Goal: Task Accomplishment & Management: Use online tool/utility

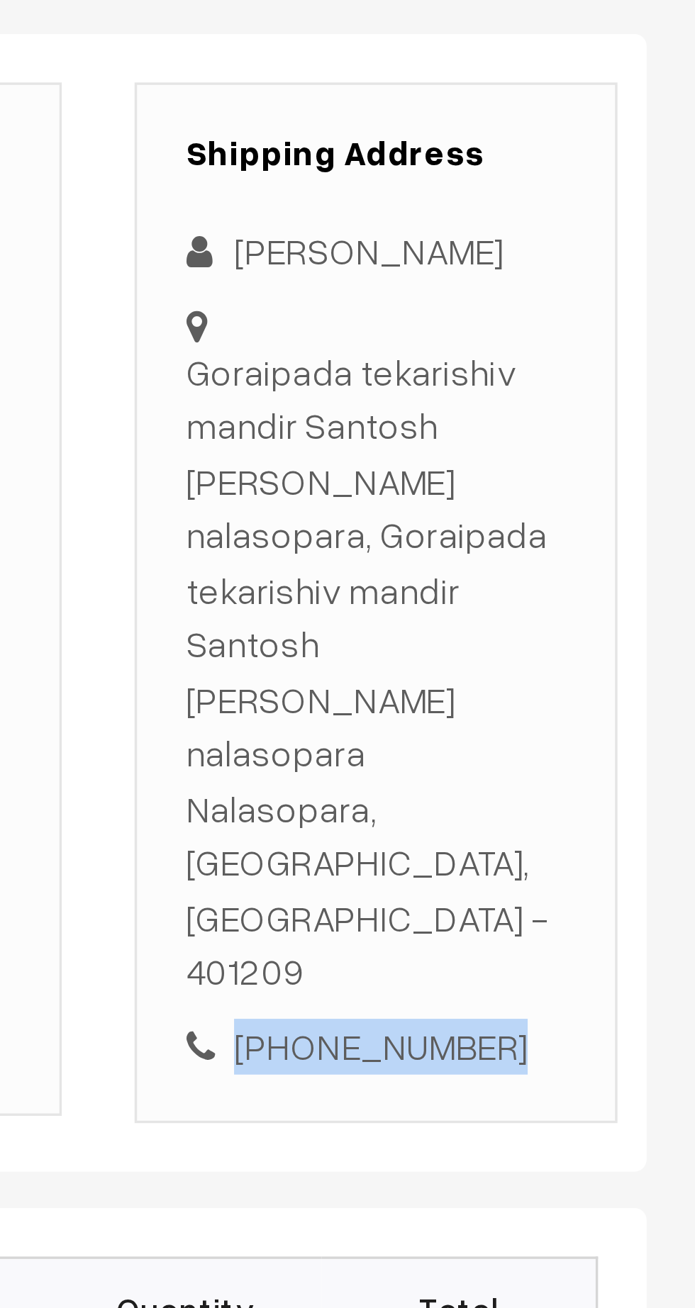
click at [618, 587] on div "+91 7607249019" at bounding box center [601, 595] width 111 height 16
copy div "7607249019"
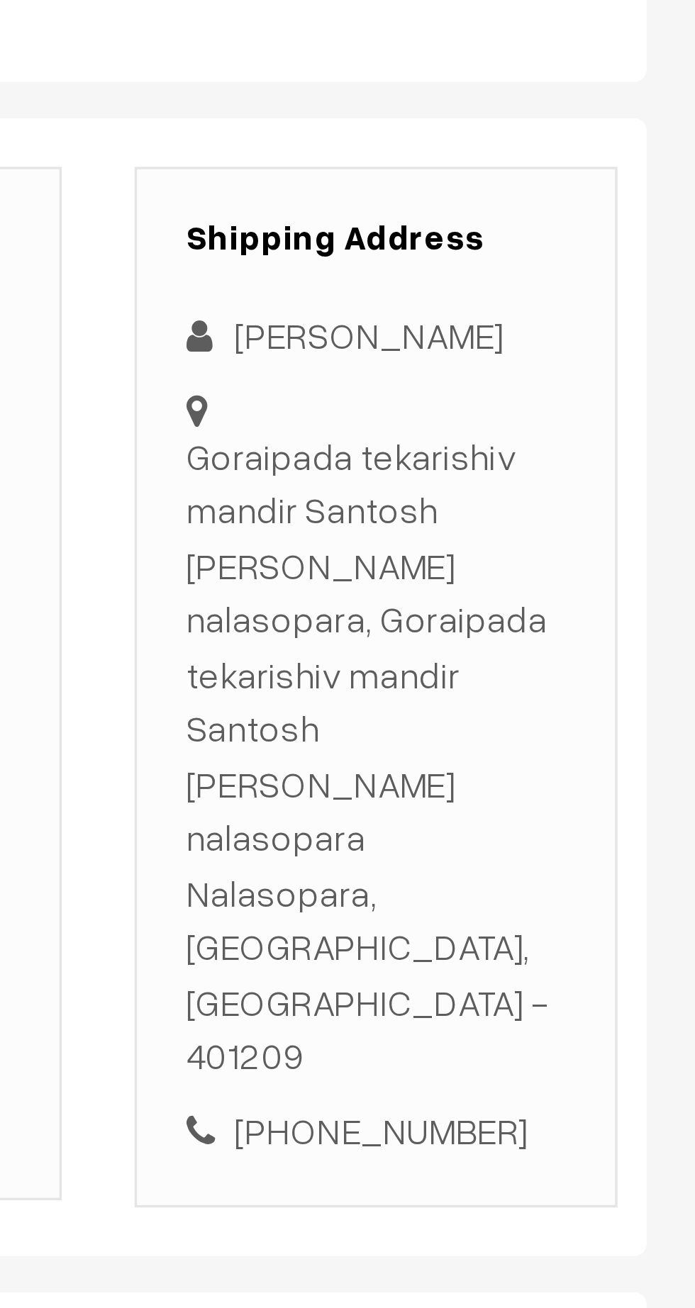
copy div "Goraipada tekarishiv mandir Santosh bhuvan nalasopara, Goraipada tekarishiv man…"
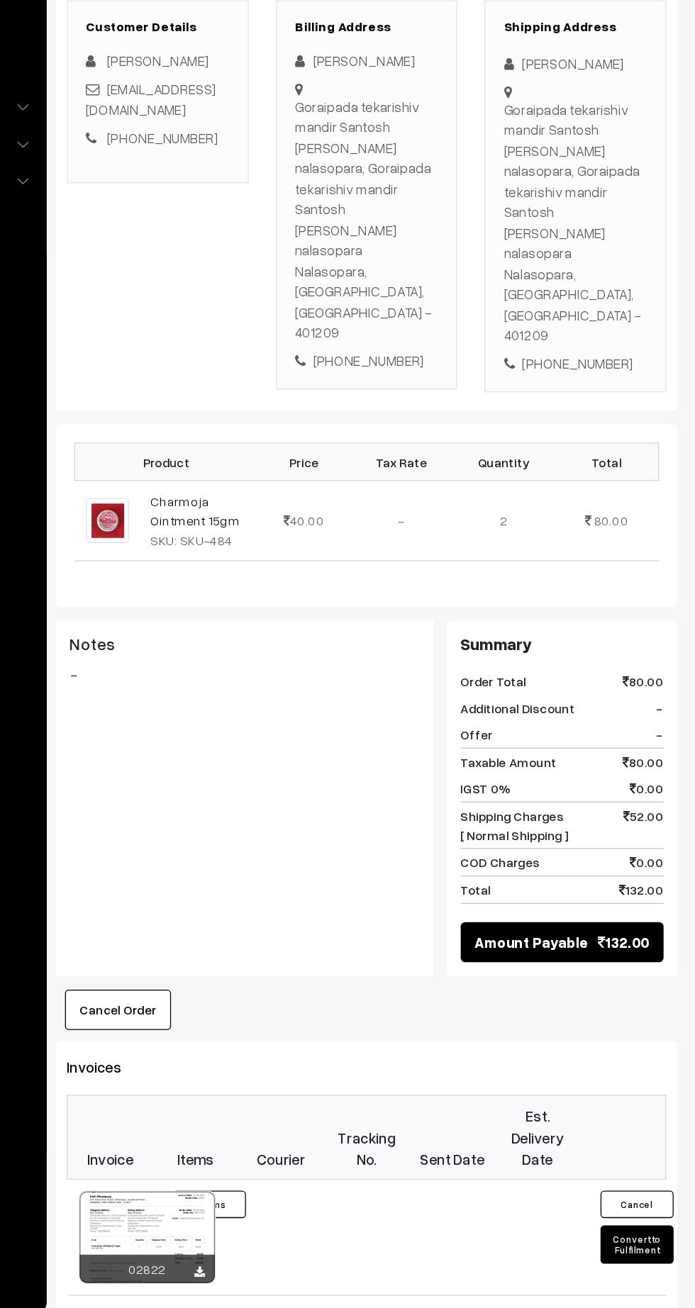
scroll to position [33, 0]
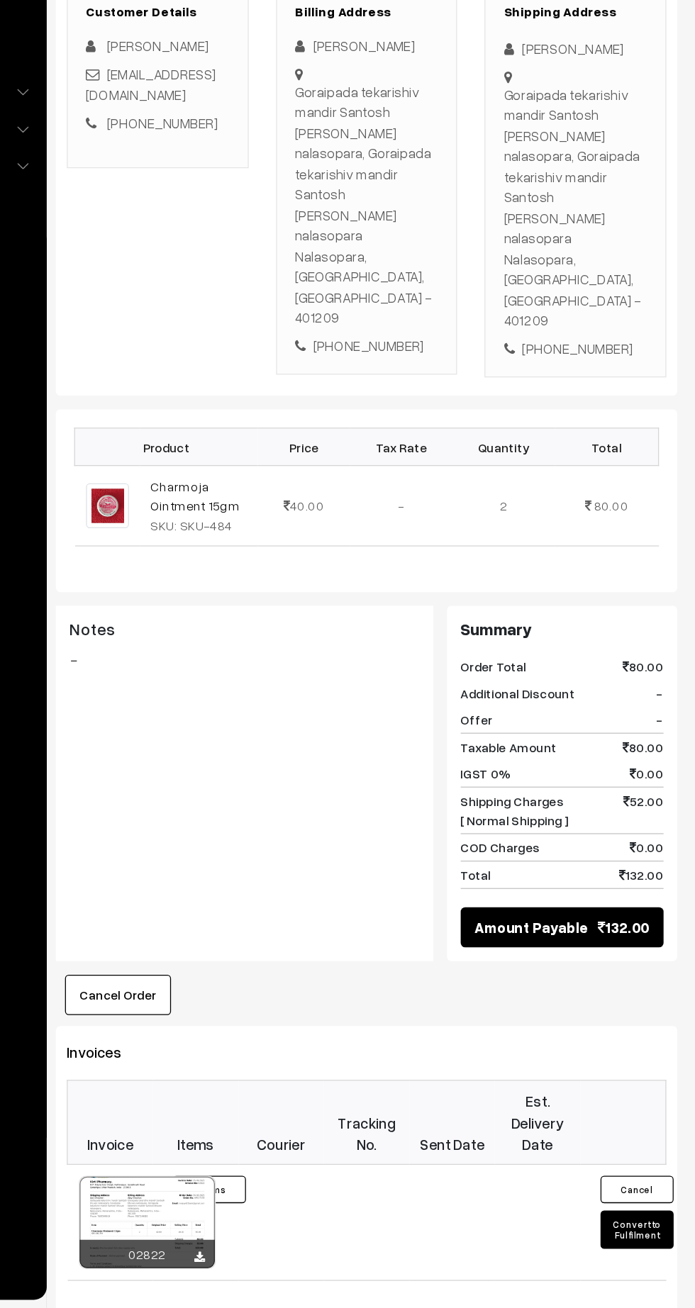
click at [647, 1232] on button "Convert to Fulfilment" at bounding box center [649, 1247] width 57 height 30
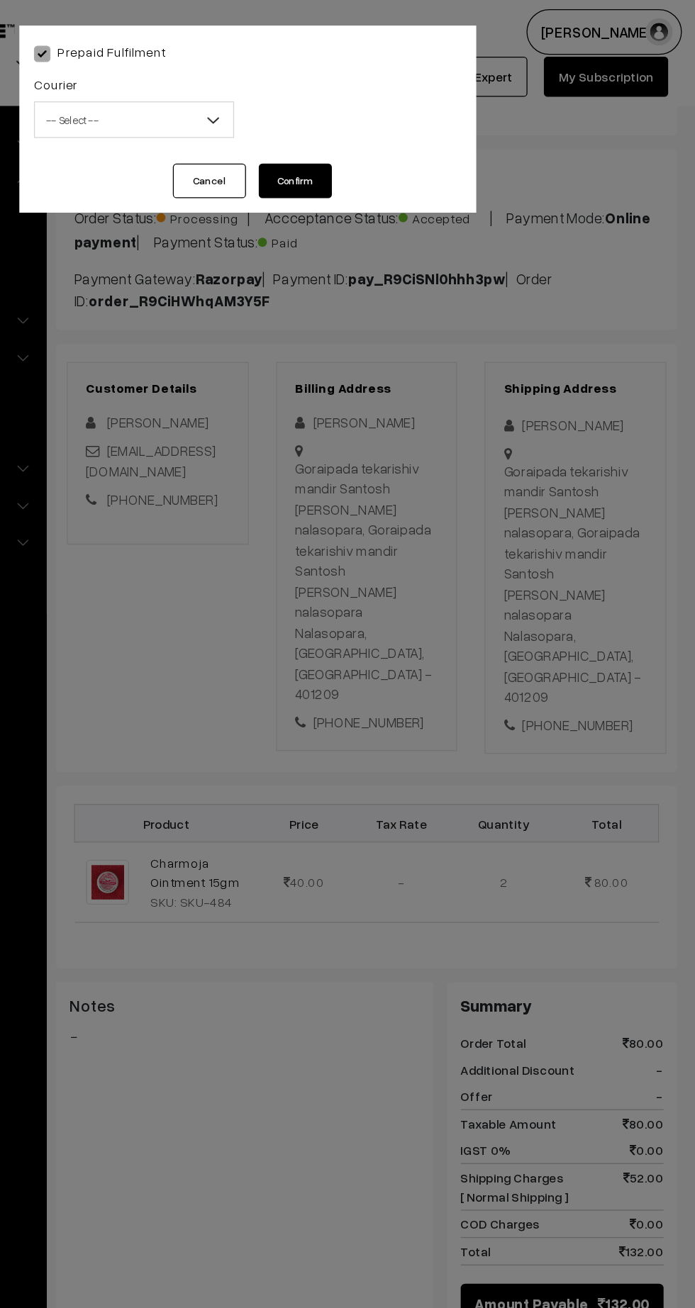
click at [243, 88] on span "-- Select --" at bounding box center [259, 93] width 154 height 25
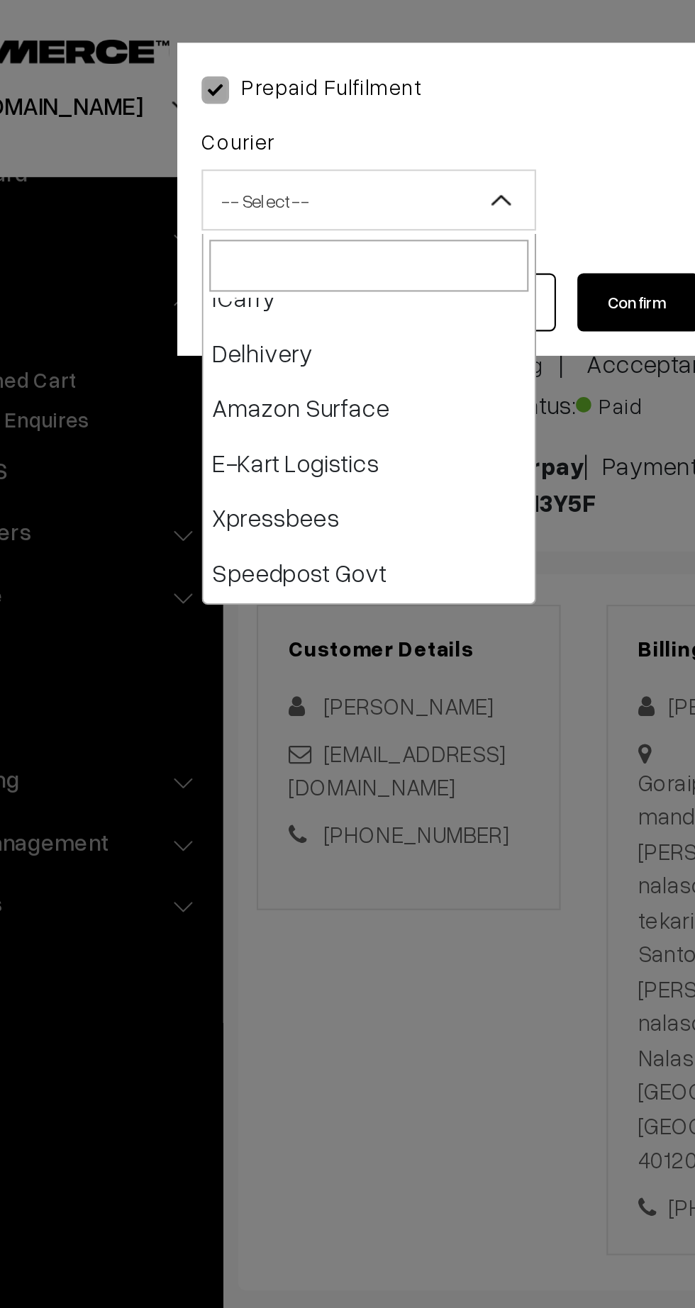
scroll to position [94, 0]
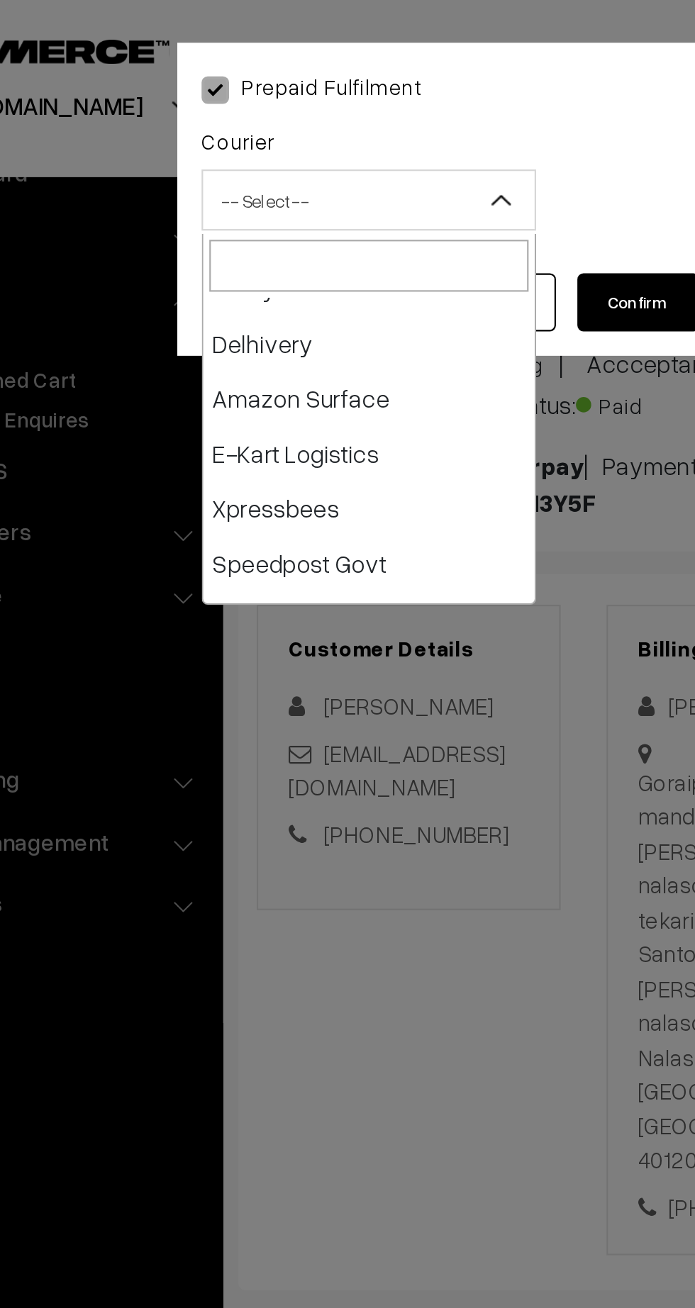
select select "6"
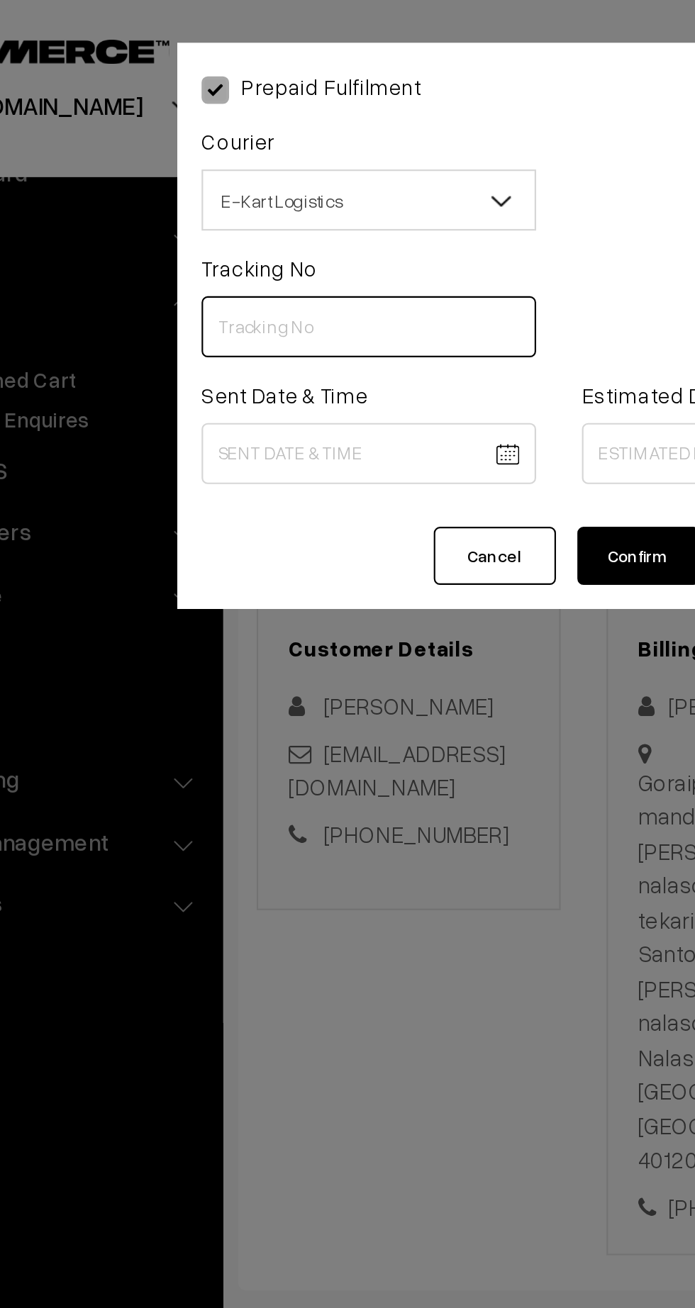
paste input "PAXP9000211783"
type input "PAXP9000211783"
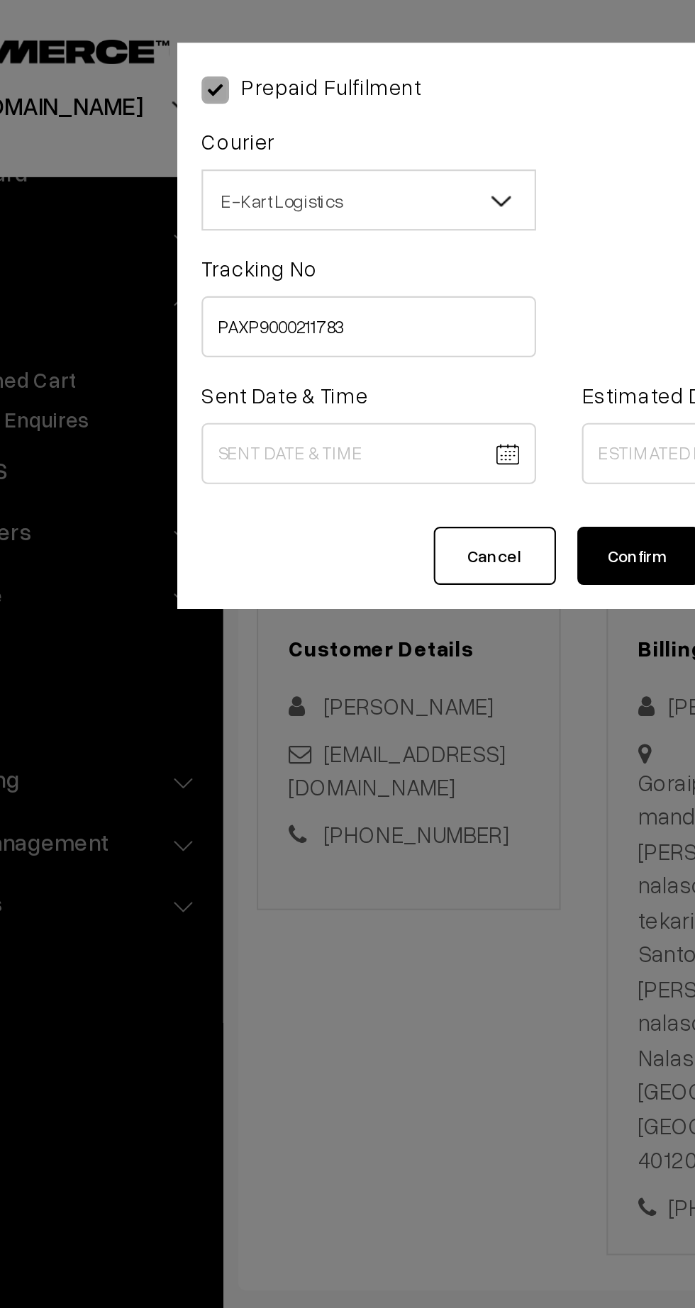
click at [263, 215] on body "Thank you for showing interest. Our team will call you shortly. Close kirtiphar…" at bounding box center [347, 863] width 695 height 1793
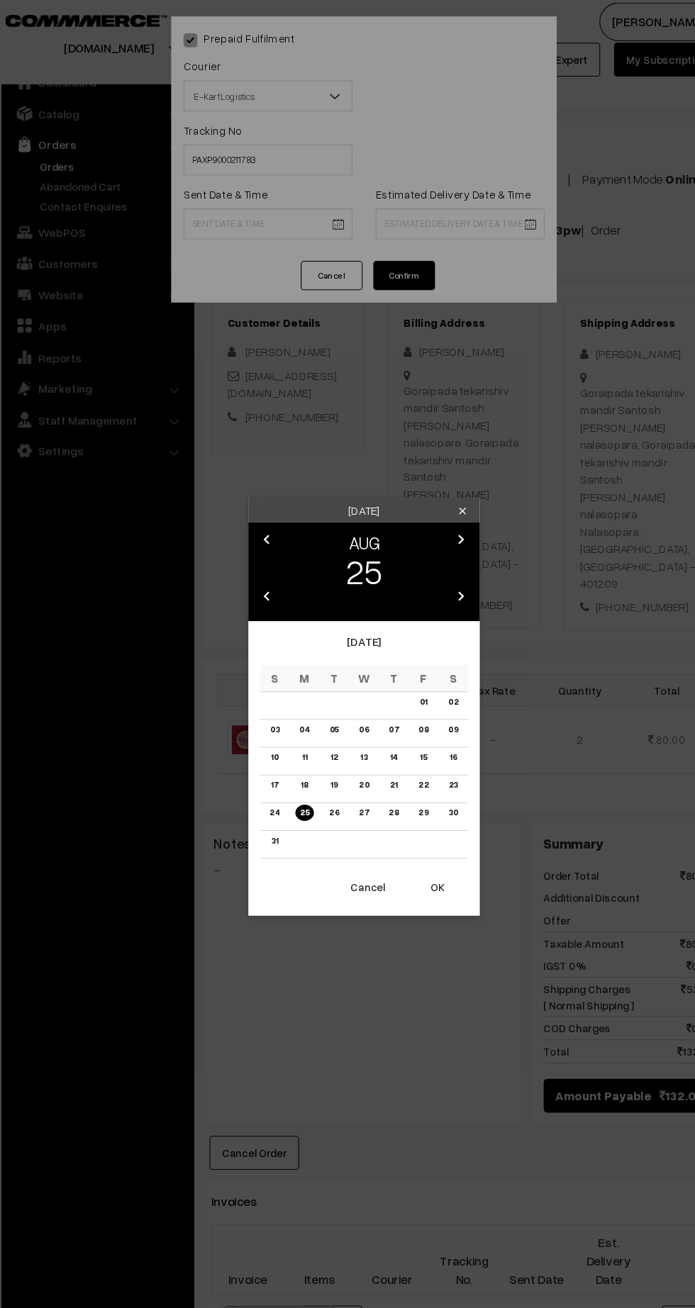
scroll to position [33, 0]
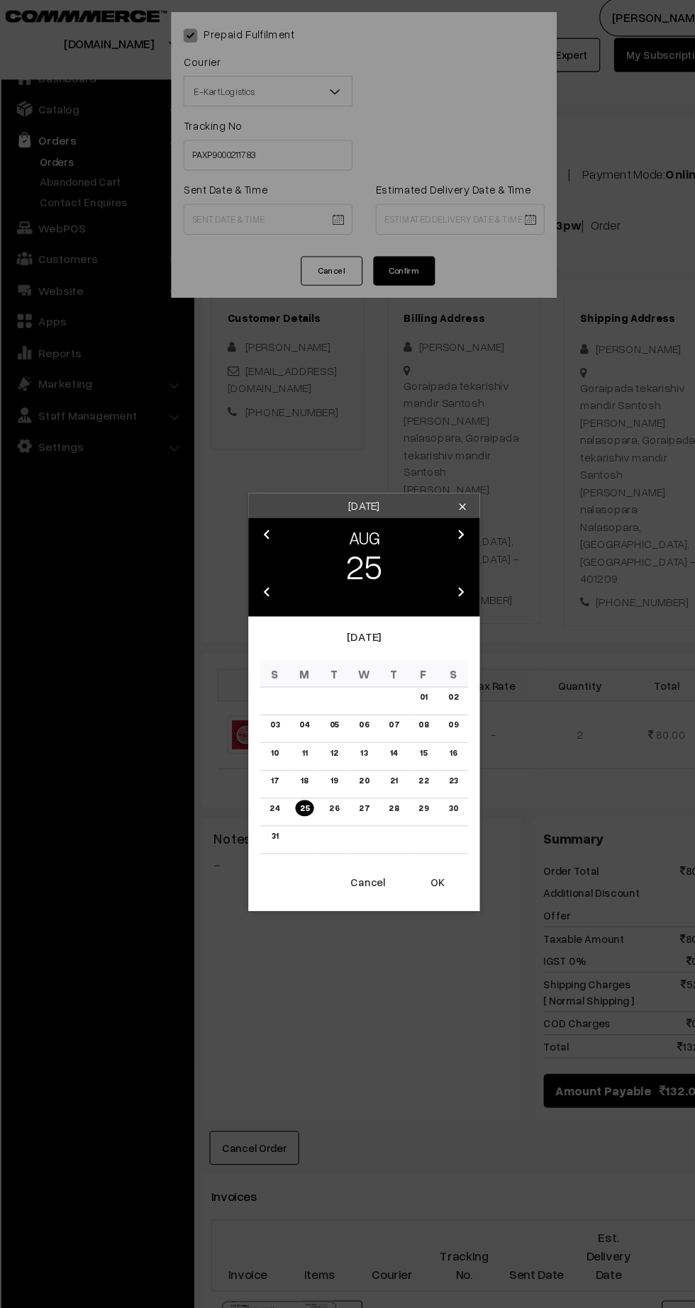
click at [414, 820] on button "OK" at bounding box center [414, 820] width 57 height 31
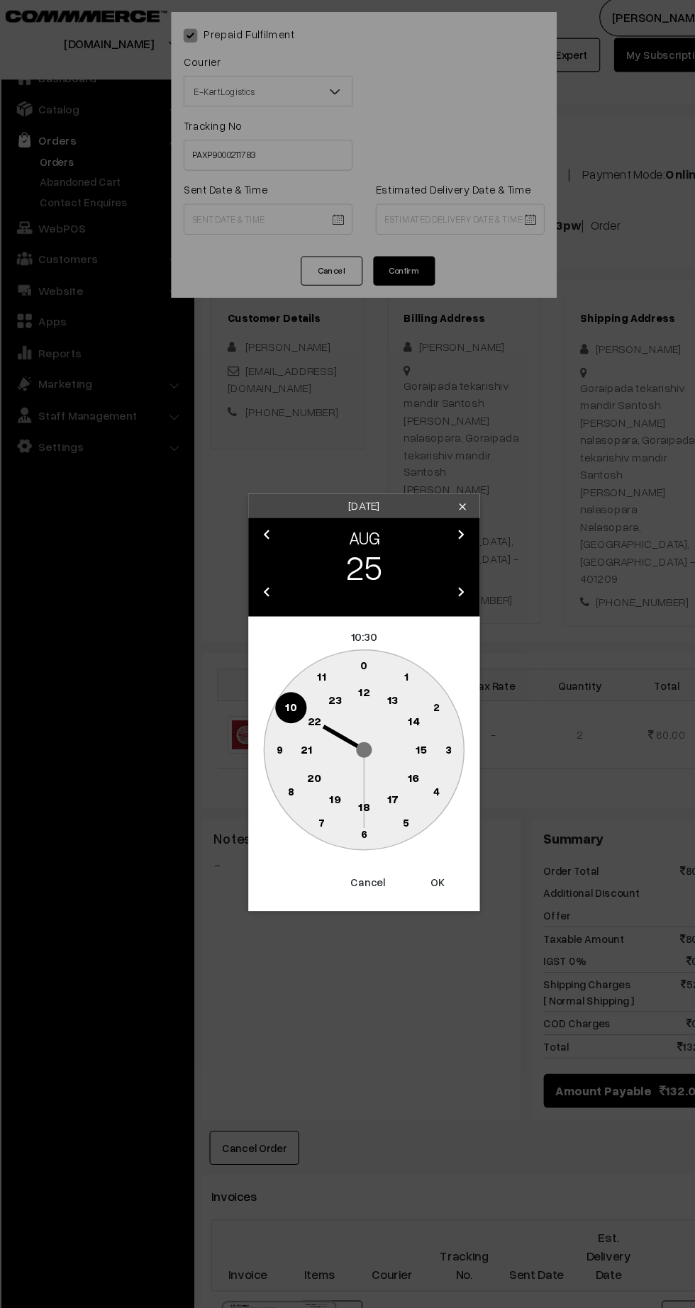
click at [347, 645] on text "12" at bounding box center [348, 644] width 11 height 13
click at [267, 696] on text "45" at bounding box center [270, 697] width 12 height 12
type input "[DATE] 12:45"
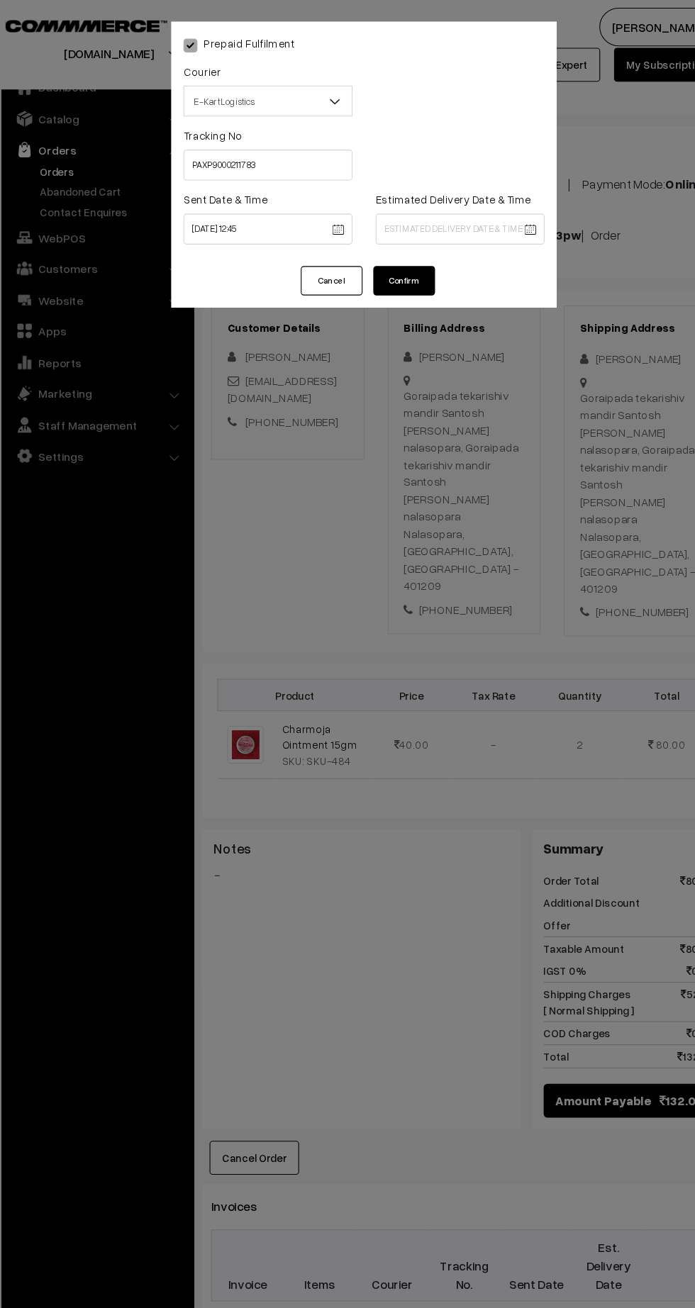
click at [430, 216] on body "Thank you for showing interest. Our team will call you shortly. Close [DOMAIN_N…" at bounding box center [347, 863] width 695 height 1793
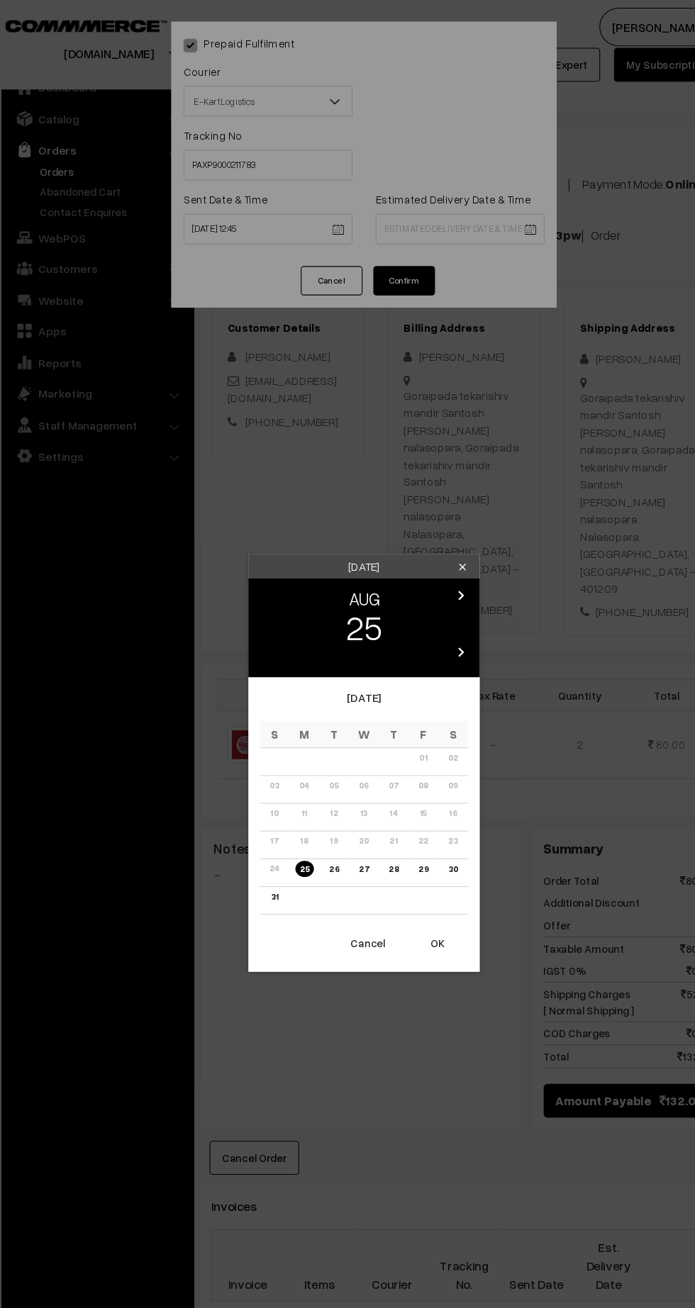
click at [433, 806] on link "30" at bounding box center [429, 798] width 17 height 15
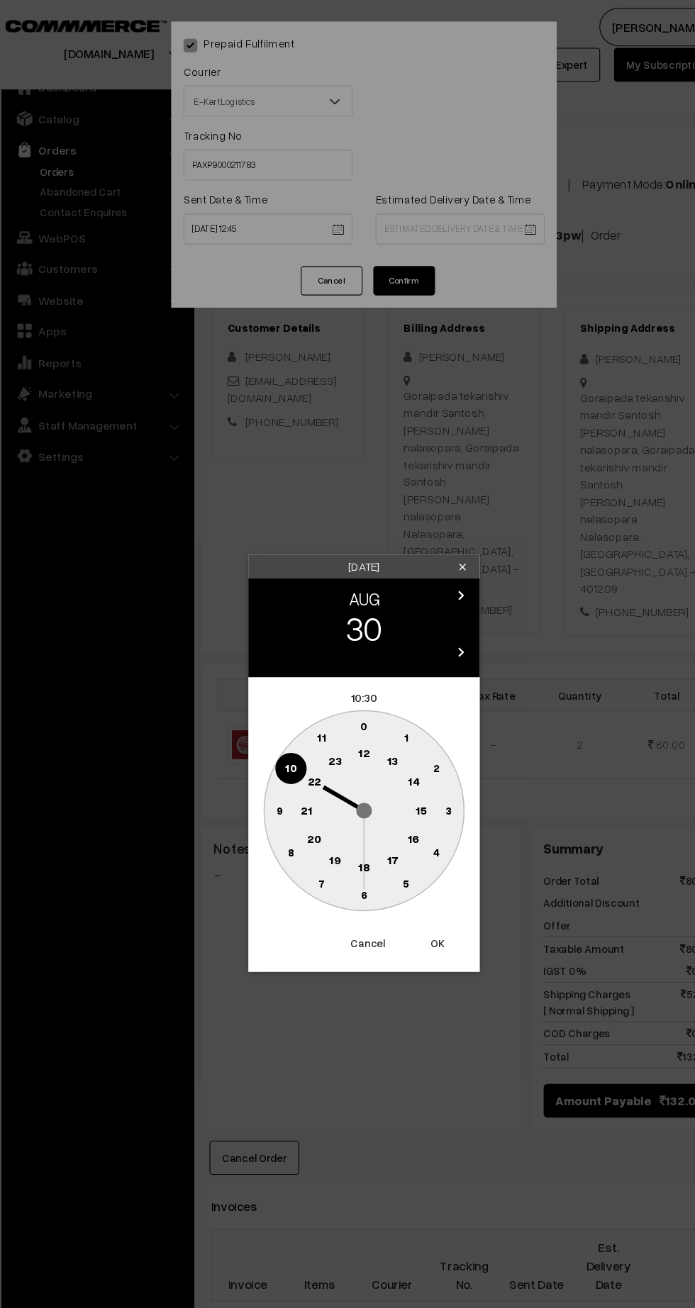
click at [291, 745] on text "21" at bounding box center [294, 743] width 11 height 13
click at [429, 875] on button "OK" at bounding box center [414, 867] width 57 height 31
type input "30-08-2025 21:30"
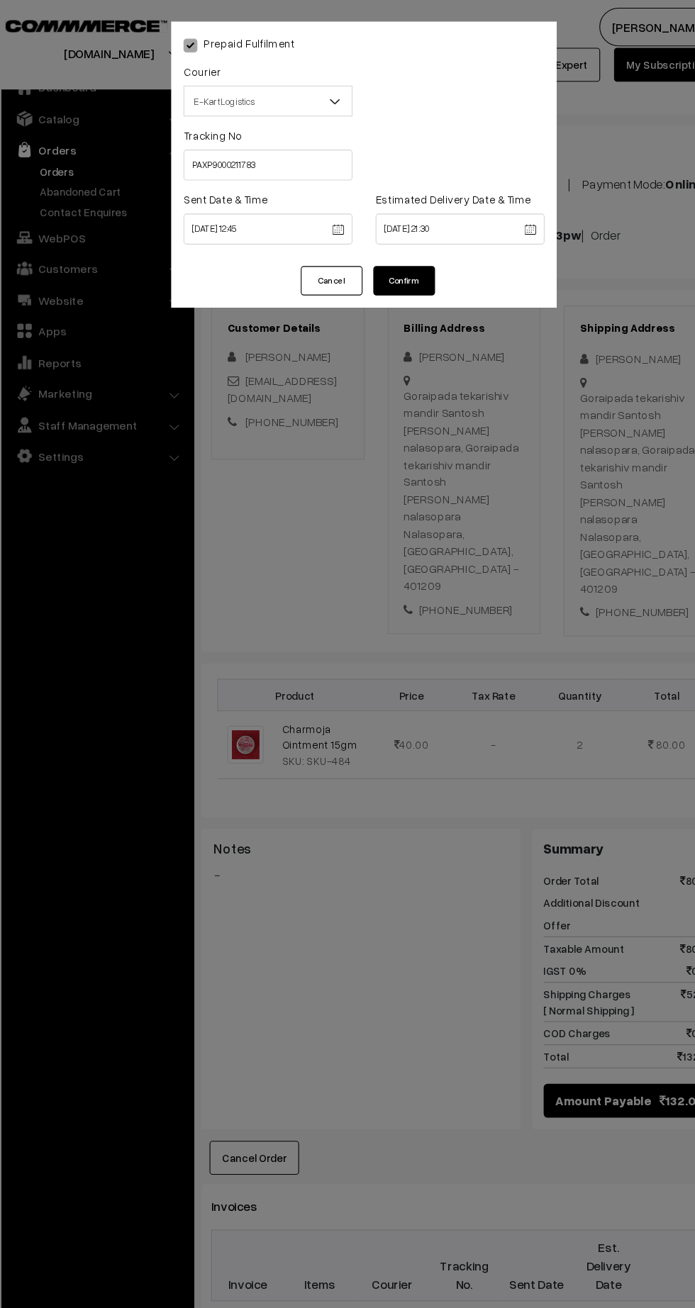
click at [391, 256] on button "Confirm" at bounding box center [384, 258] width 57 height 27
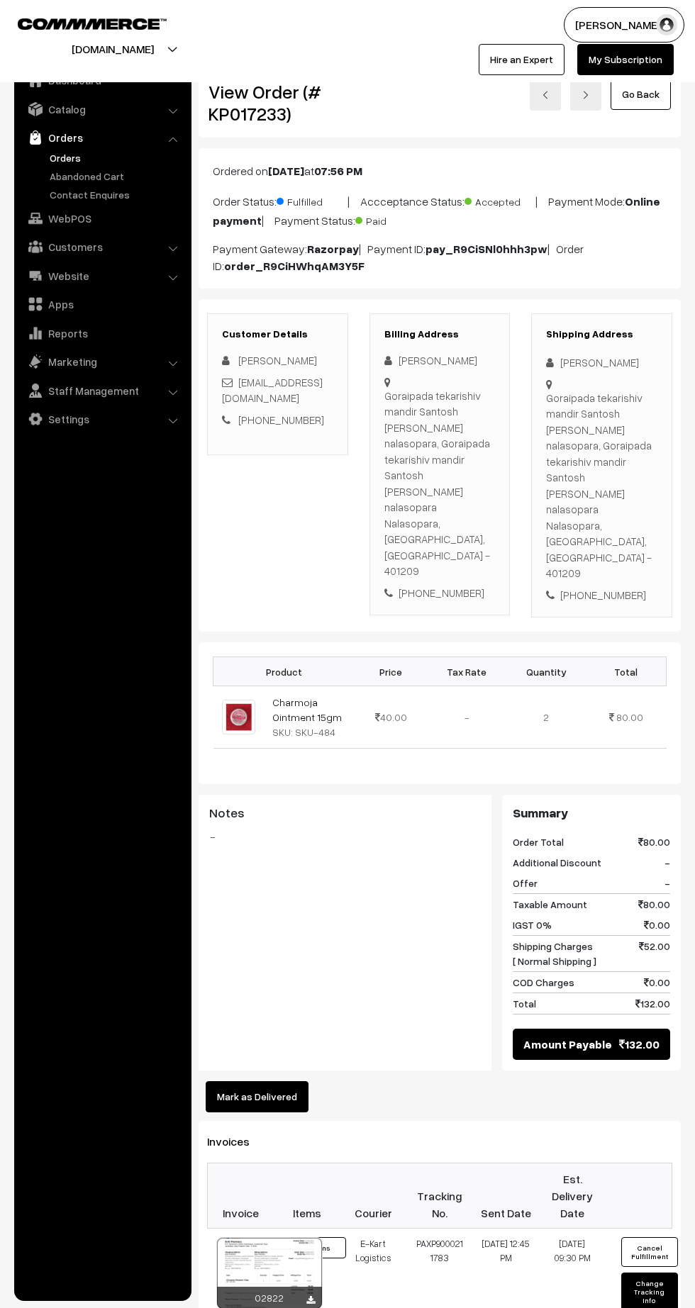
scroll to position [33, 0]
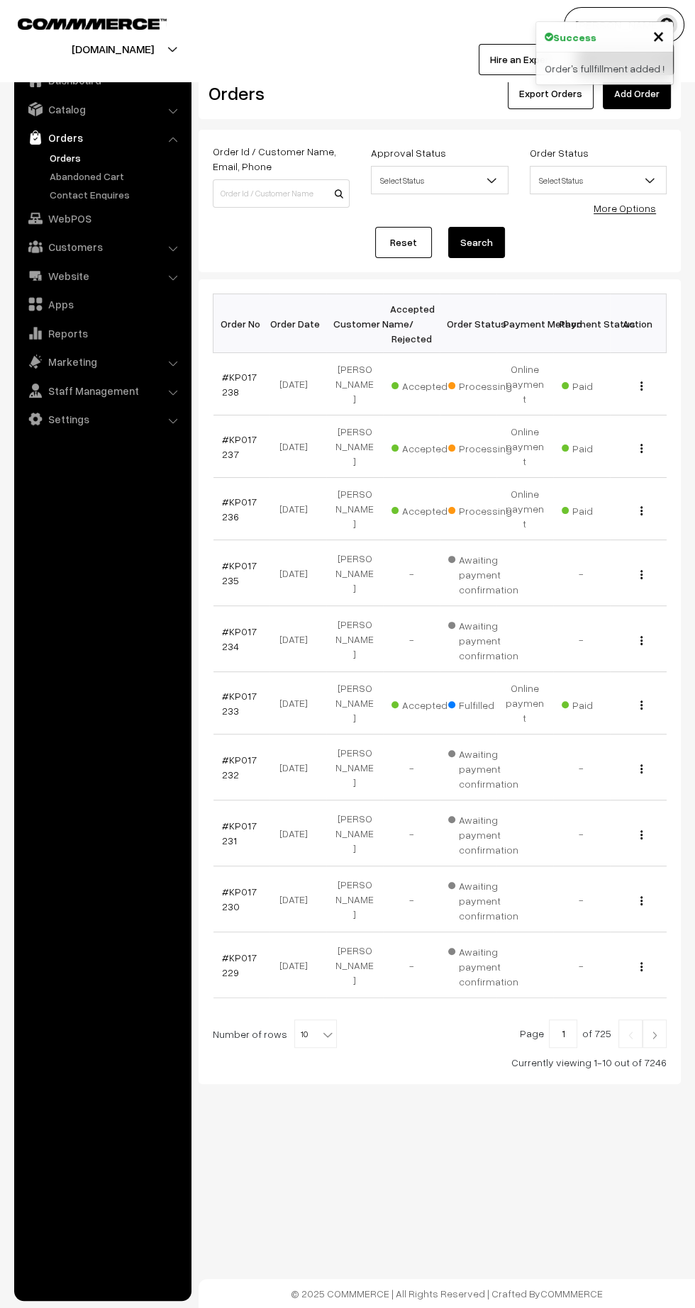
click at [226, 496] on link "#KP017236" at bounding box center [239, 509] width 35 height 27
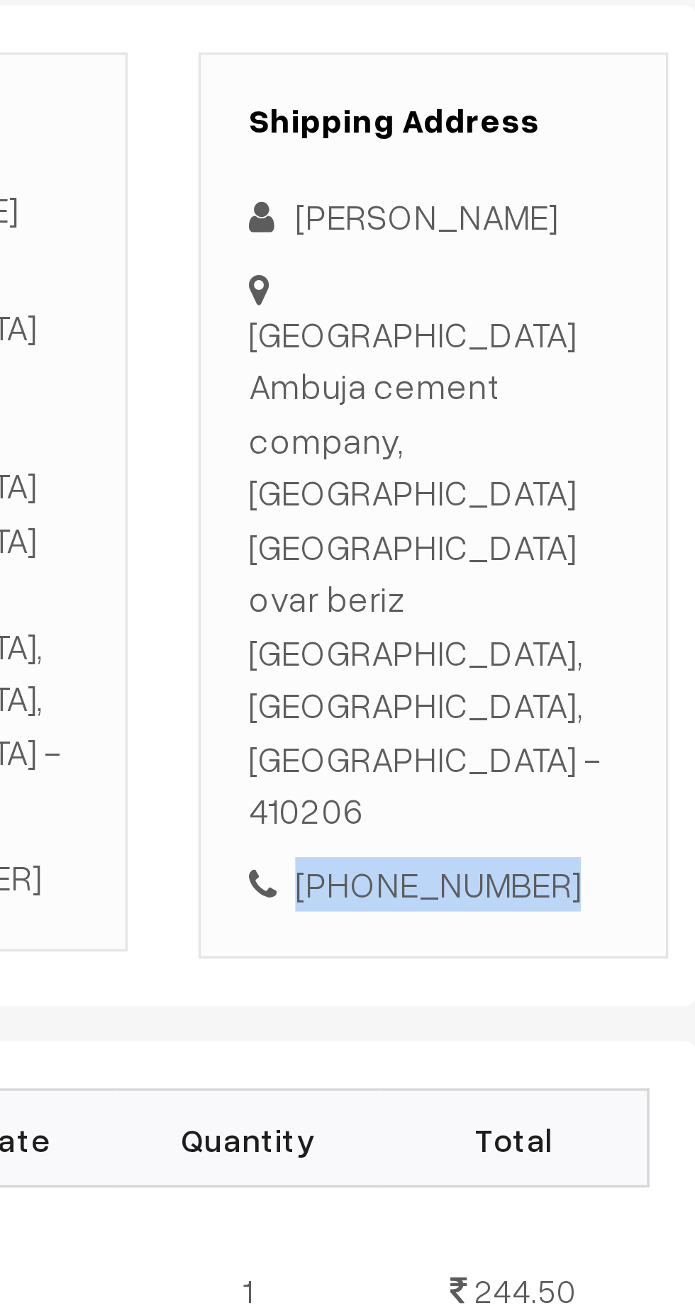
click at [609, 555] on div "[PHONE_NUMBER]" at bounding box center [601, 563] width 111 height 16
copy div "7380718512"
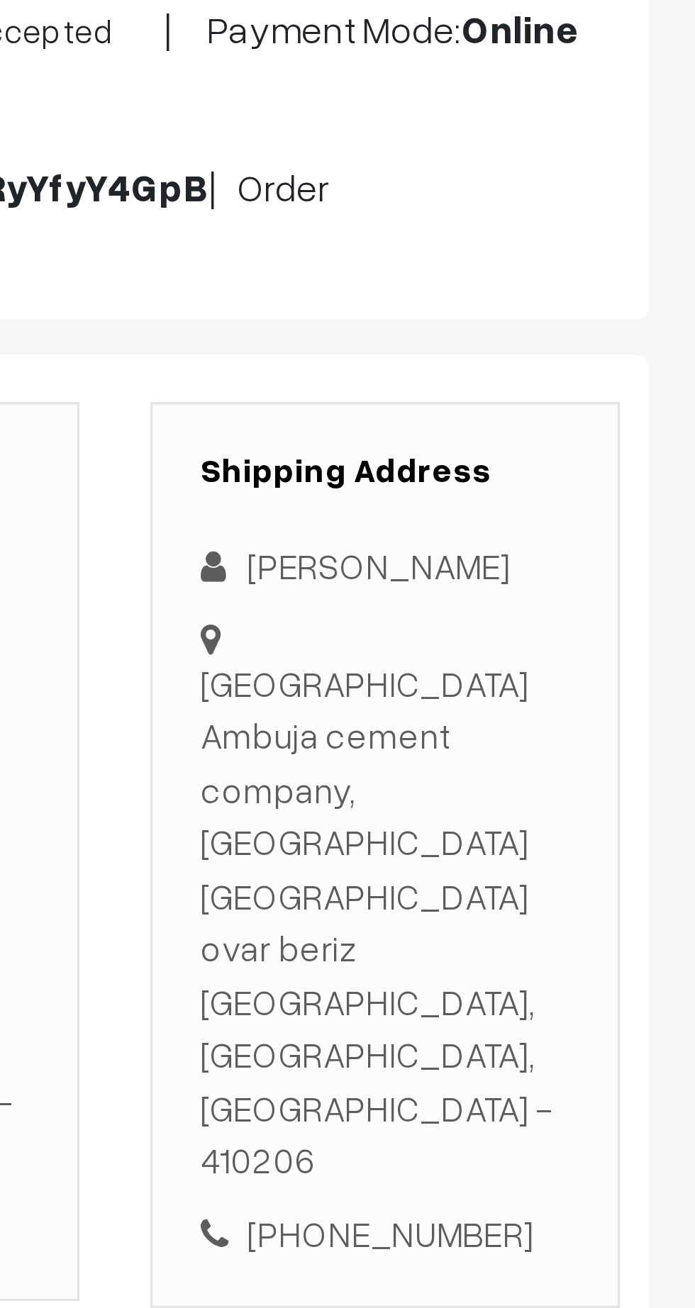
copy div "Navi Mumbai international airport Ambuja cement company, Navi Mumbai internatio…"
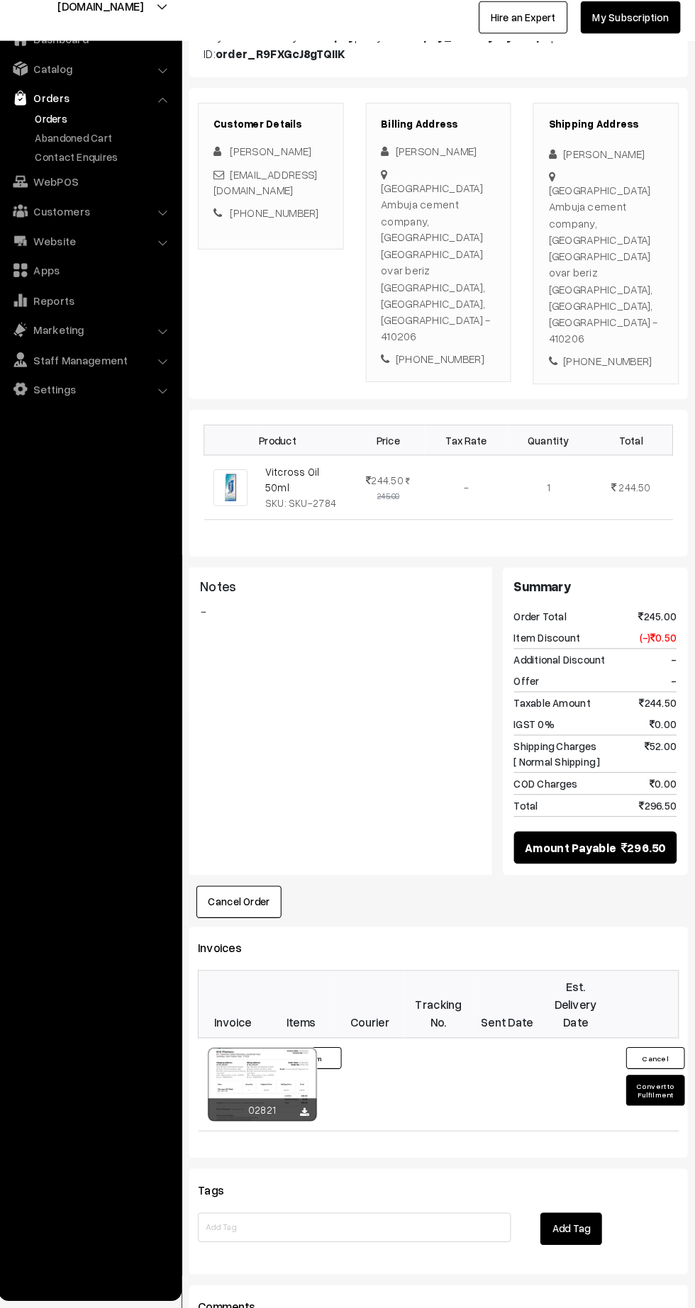
scroll to position [171, 0]
click at [647, 1083] on button "Convert to Fulfilment" at bounding box center [649, 1098] width 57 height 30
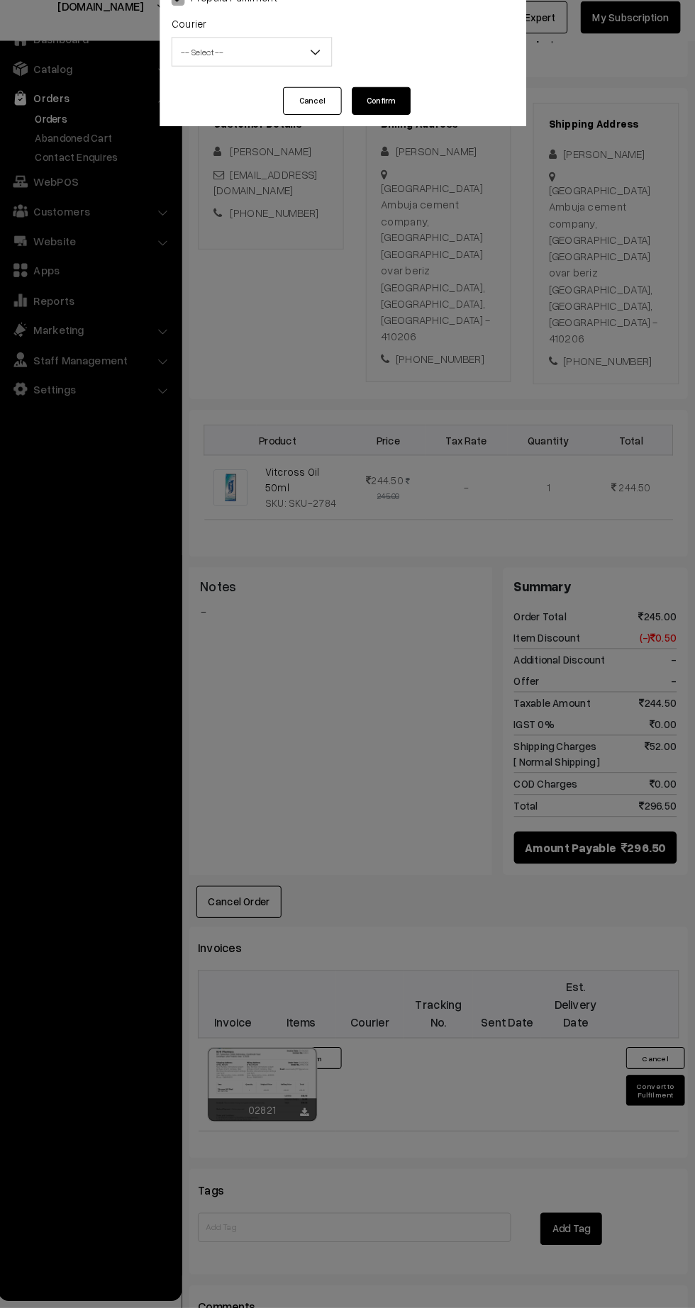
scroll to position [170, 0]
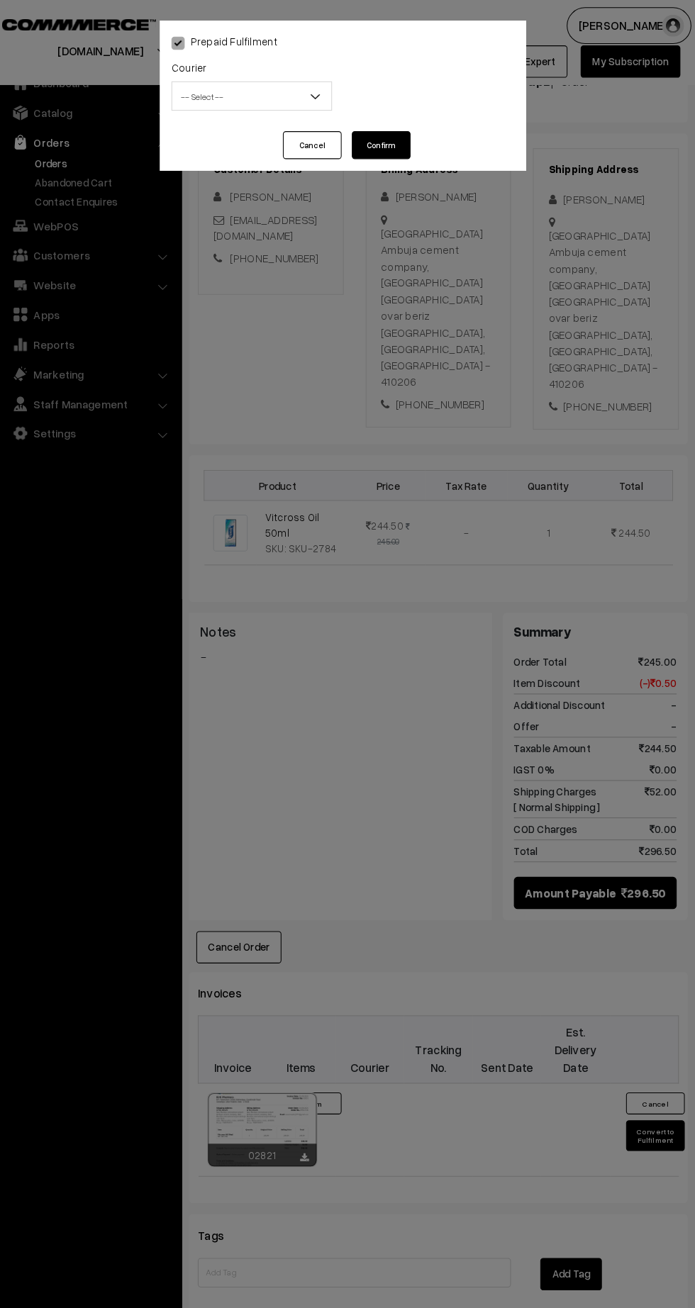
click at [233, 102] on span "-- Select --" at bounding box center [259, 93] width 154 height 25
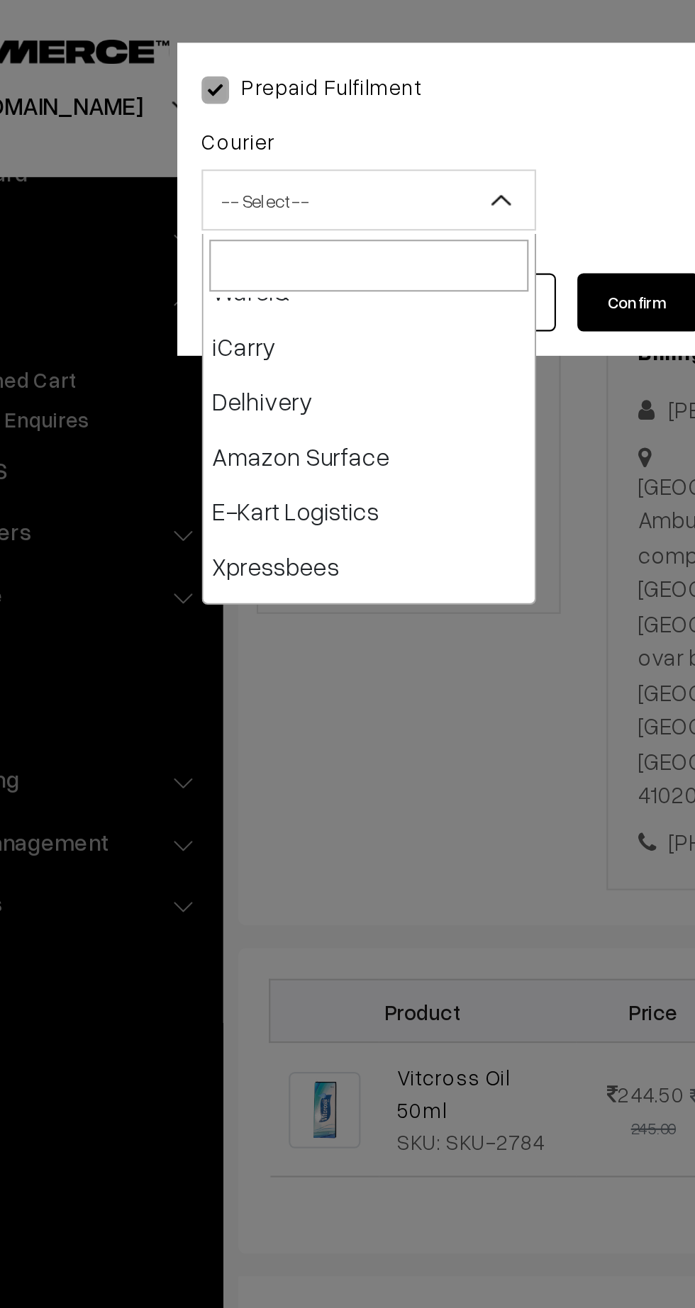
scroll to position [84, 0]
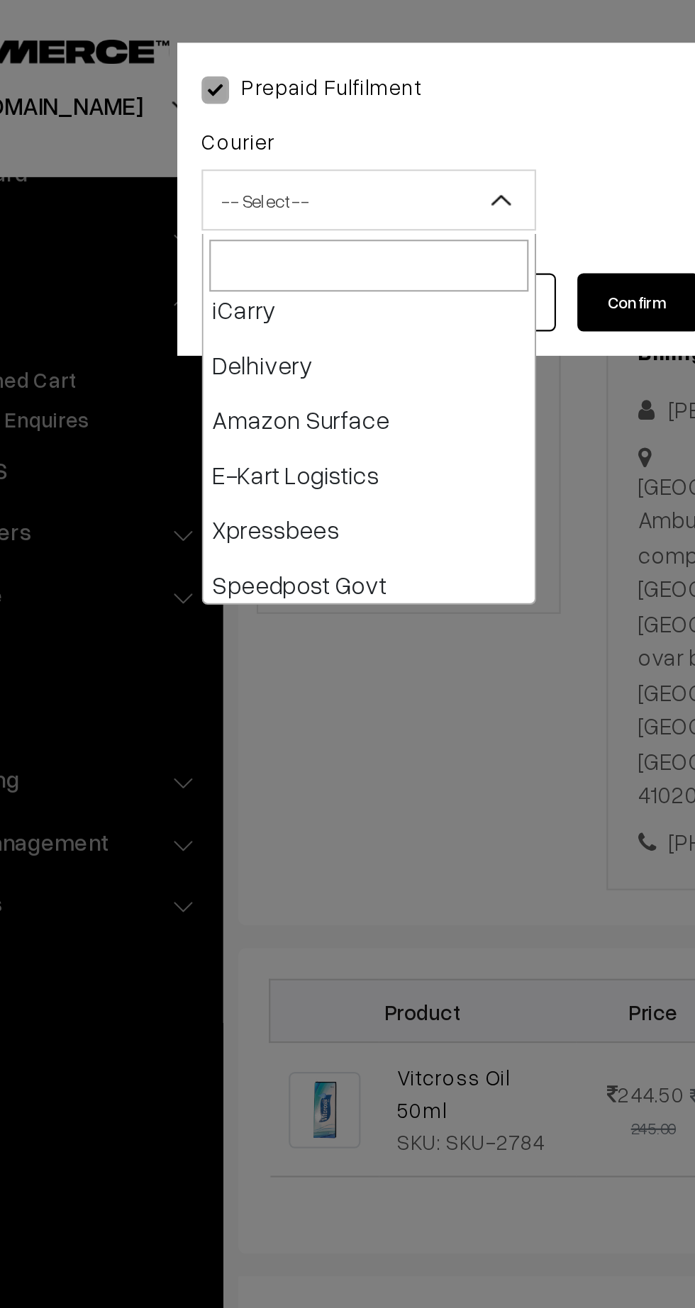
select select "6"
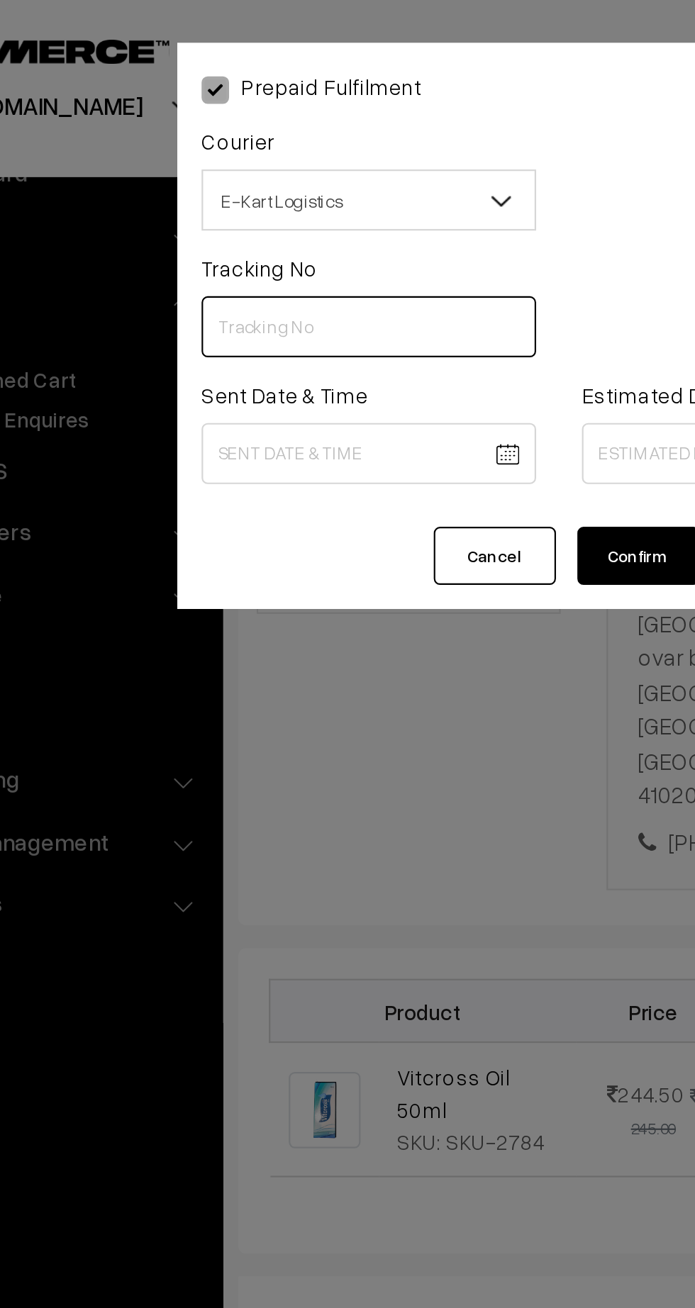
paste input "PAXP9000211787"
type input "PAXP9000211787"
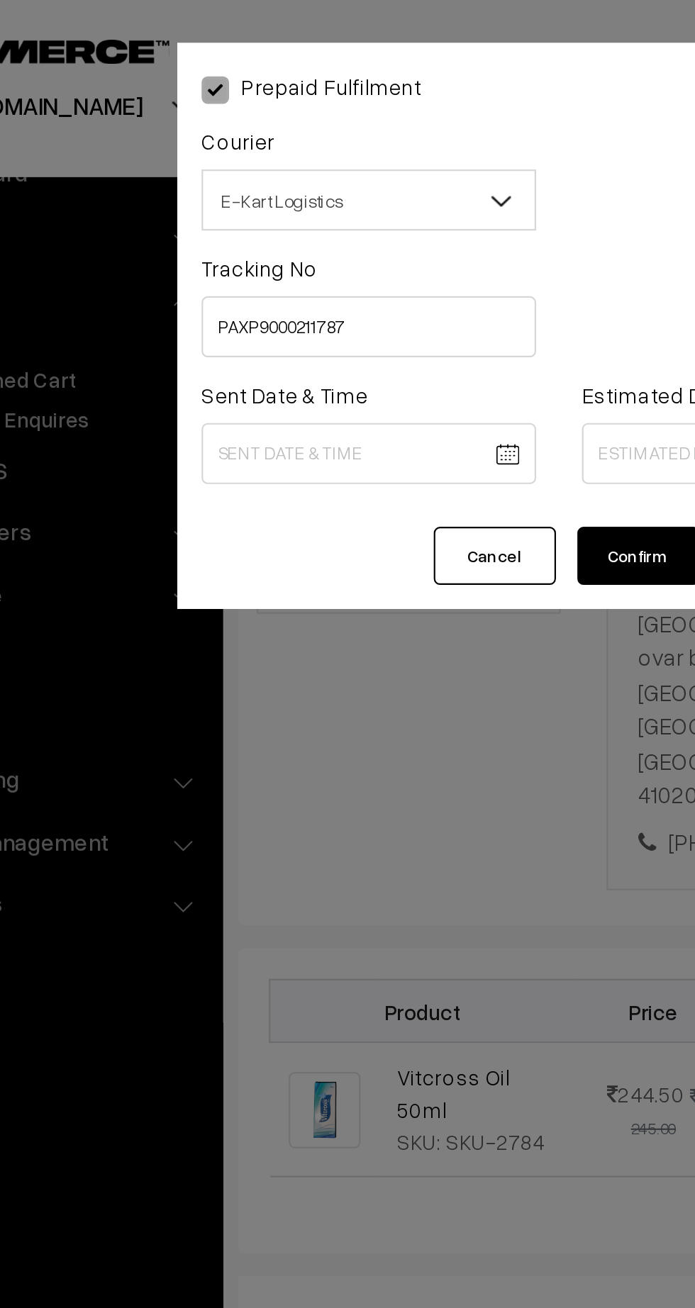
click at [235, 215] on body "Thank you for showing interest. Our team will call you shortly. Close kirtiphar…" at bounding box center [347, 721] width 695 height 1783
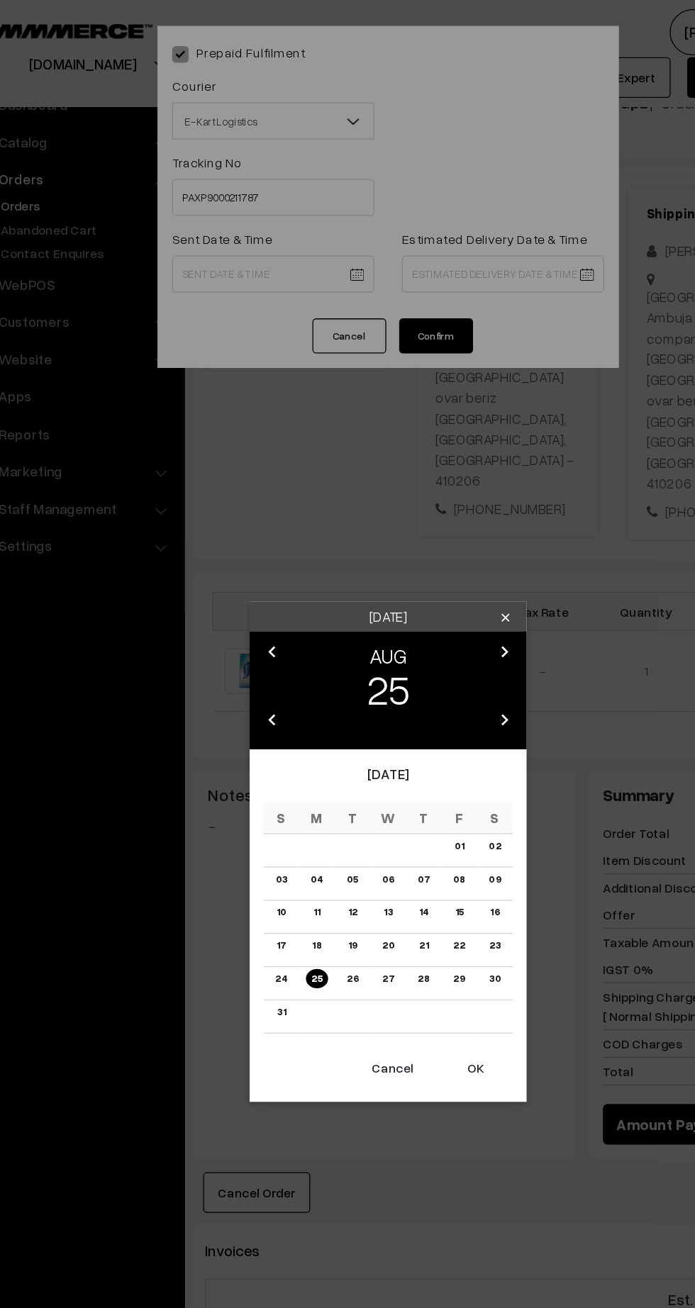
scroll to position [170, 0]
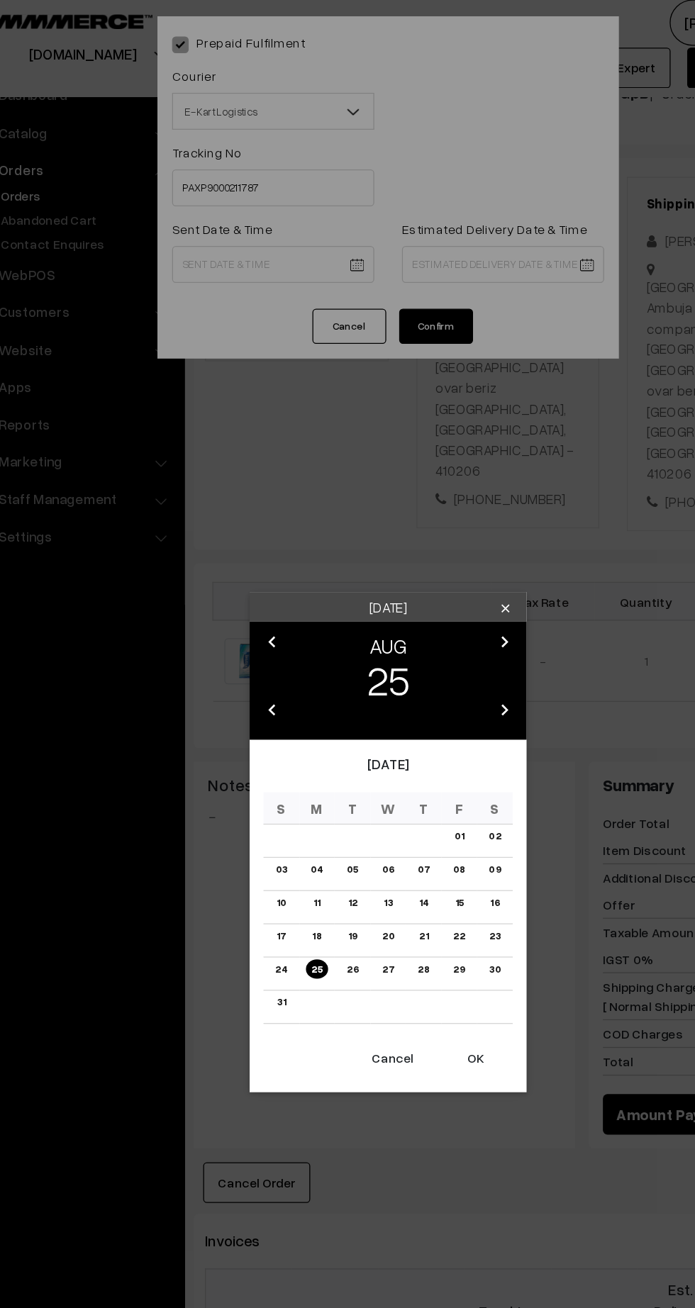
click at [422, 823] on button "OK" at bounding box center [414, 820] width 57 height 31
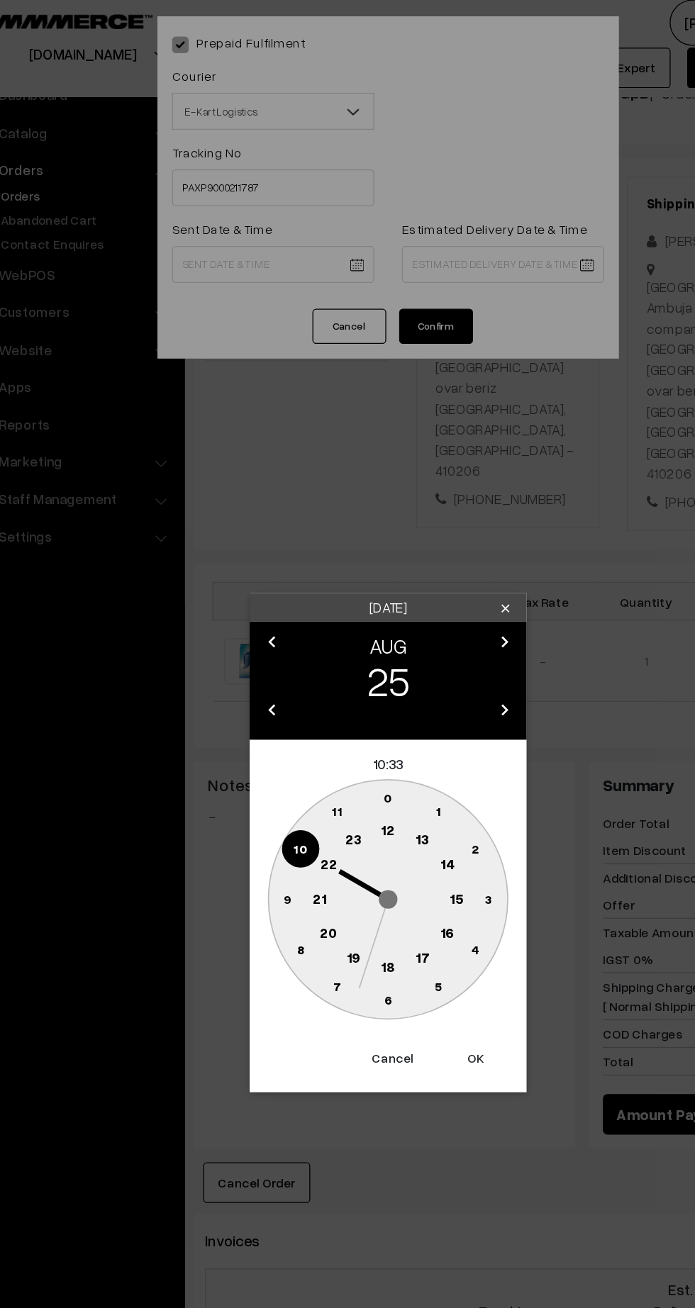
click at [347, 651] on text "12" at bounding box center [348, 644] width 11 height 13
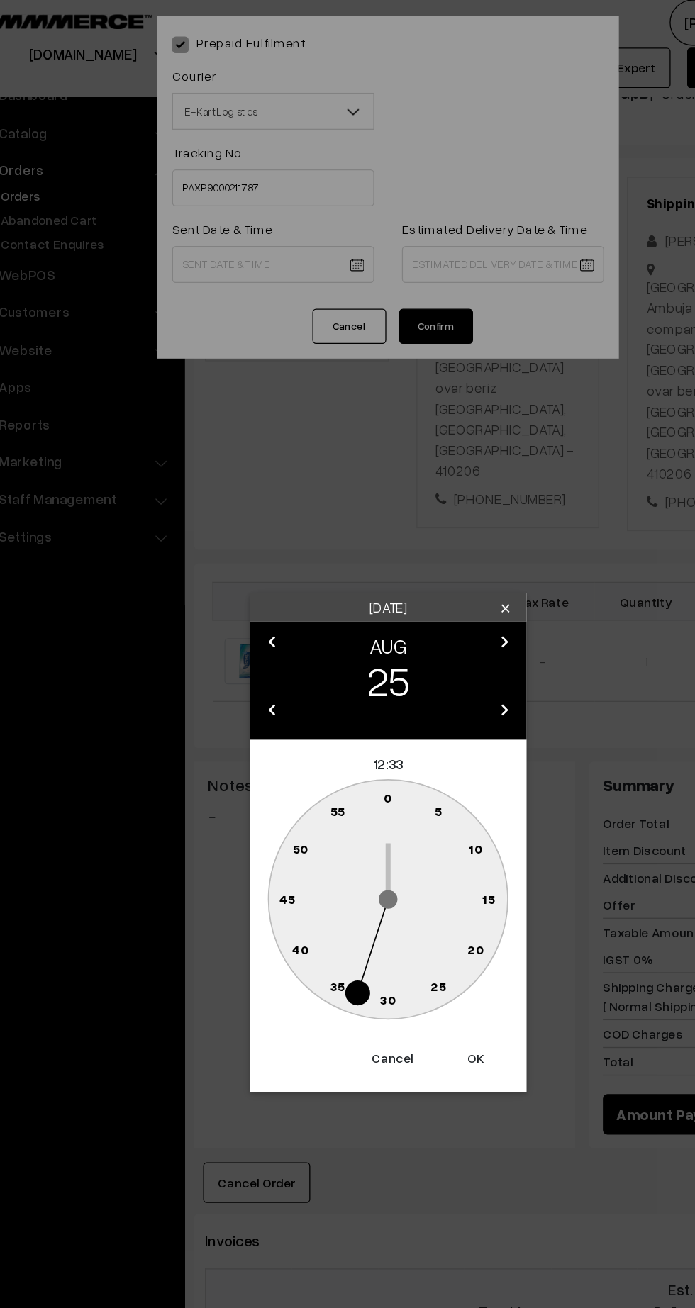
click at [273, 699] on text "45" at bounding box center [270, 697] width 12 height 12
type input "[DATE] 12:45"
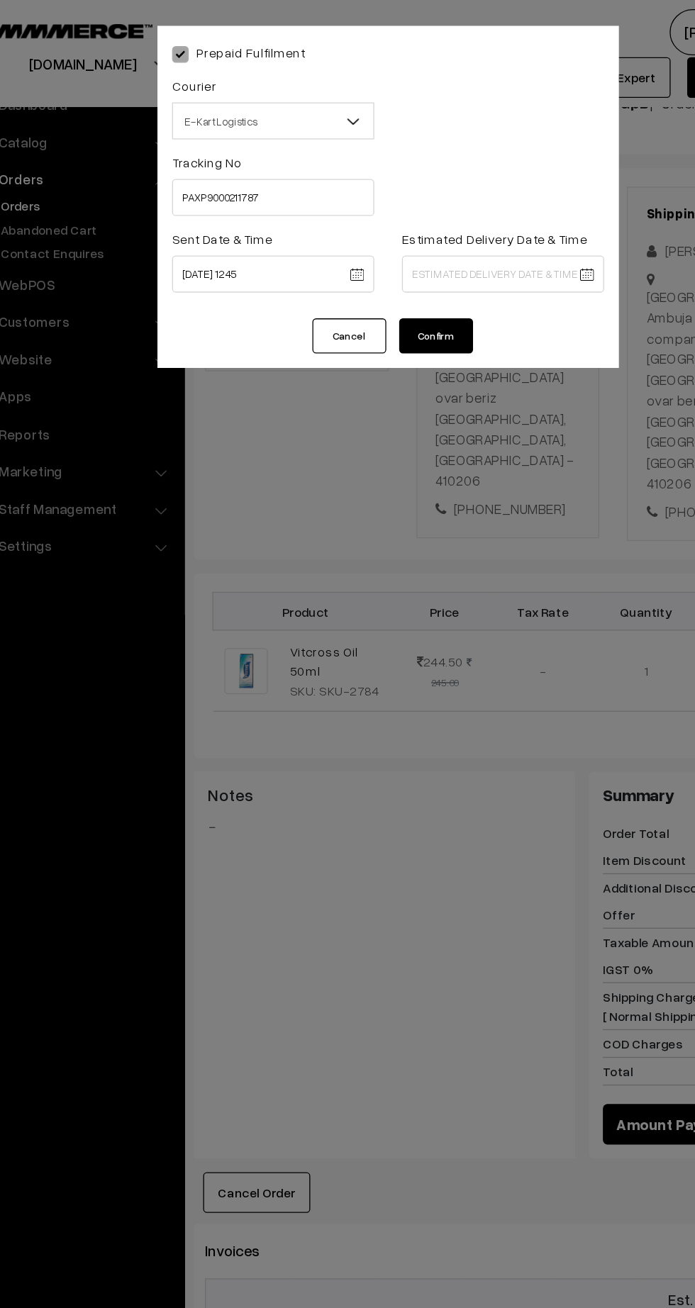
click at [433, 213] on body "Thank you for showing interest. Our team will call you shortly. Close [DOMAIN_N…" at bounding box center [347, 721] width 695 height 1783
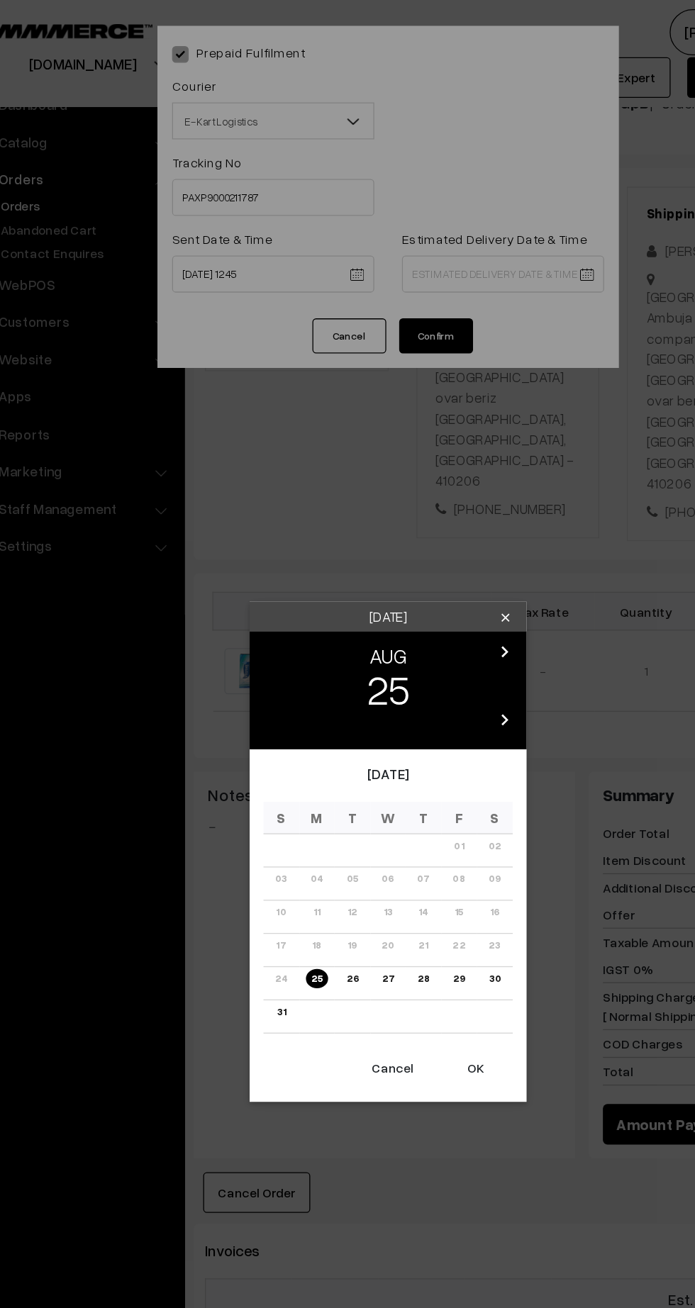
click at [430, 752] on link "30" at bounding box center [429, 752] width 17 height 15
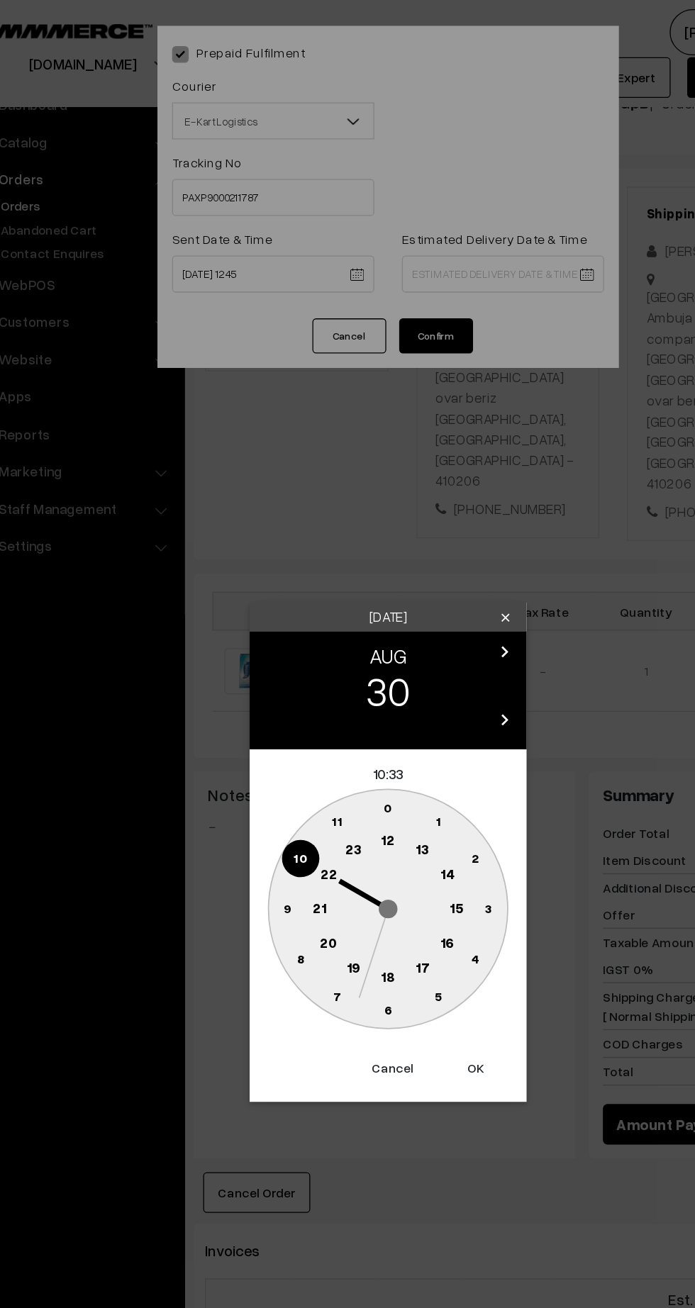
click at [350, 824] on button "Cancel" at bounding box center [351, 820] width 57 height 31
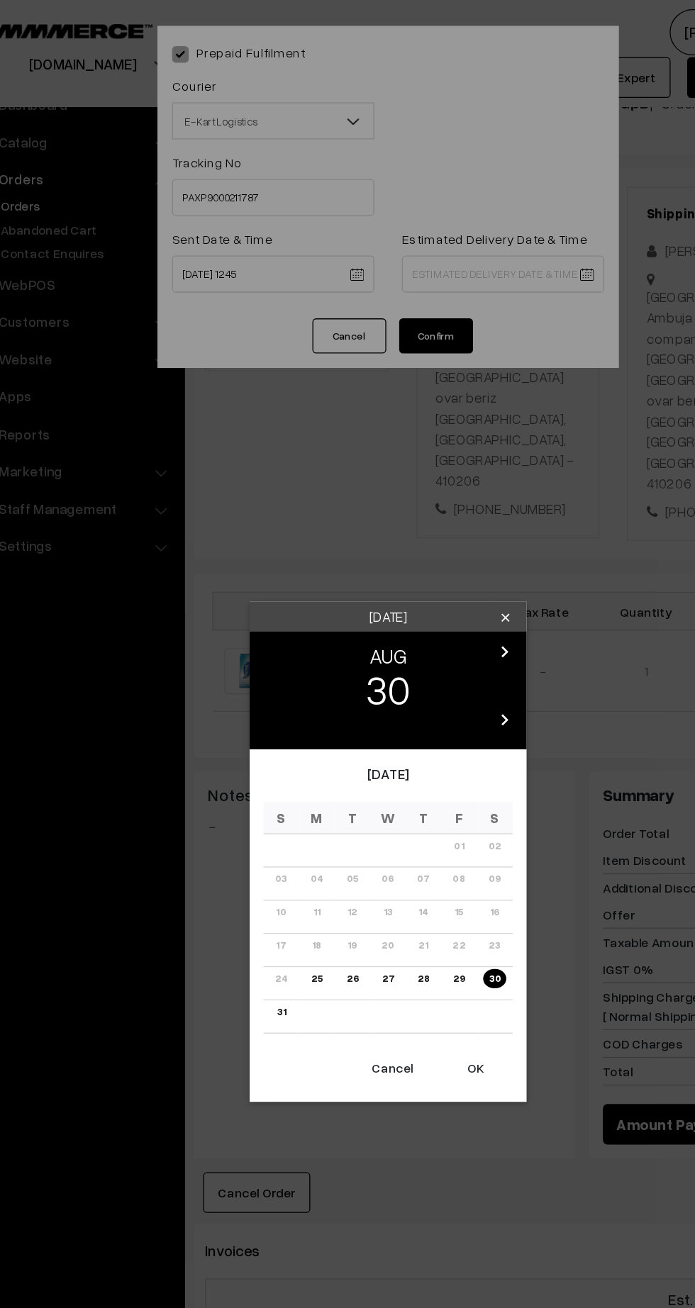
click at [265, 777] on link "31" at bounding box center [265, 777] width 15 height 15
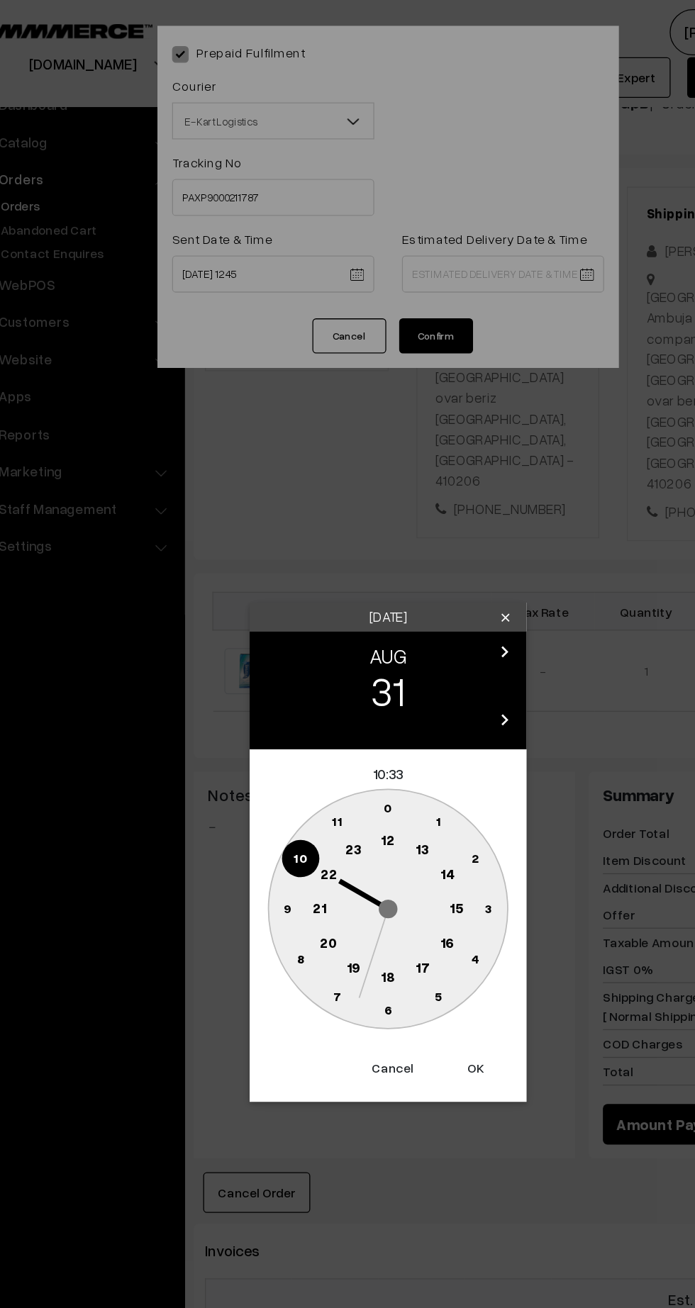
click at [296, 696] on text "21" at bounding box center [294, 697] width 11 height 13
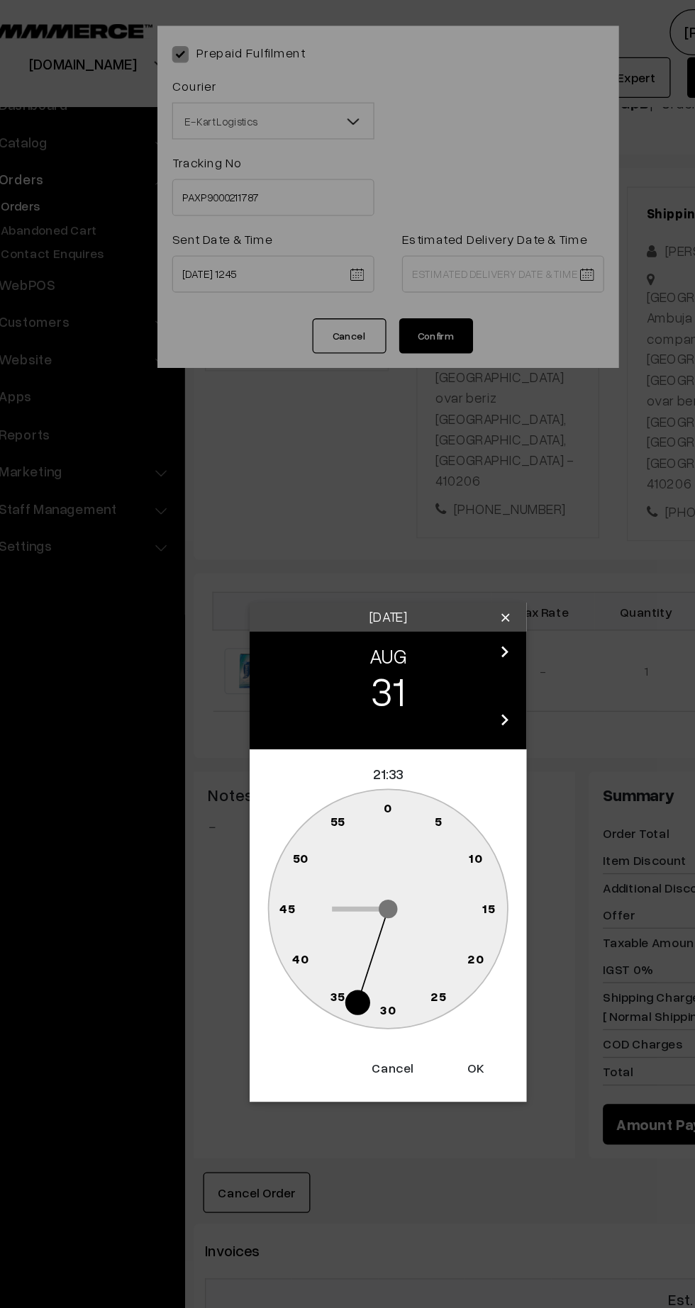
click at [350, 786] on circle at bounding box center [347, 776] width 29 height 29
type input "31-08-2025 21:30"
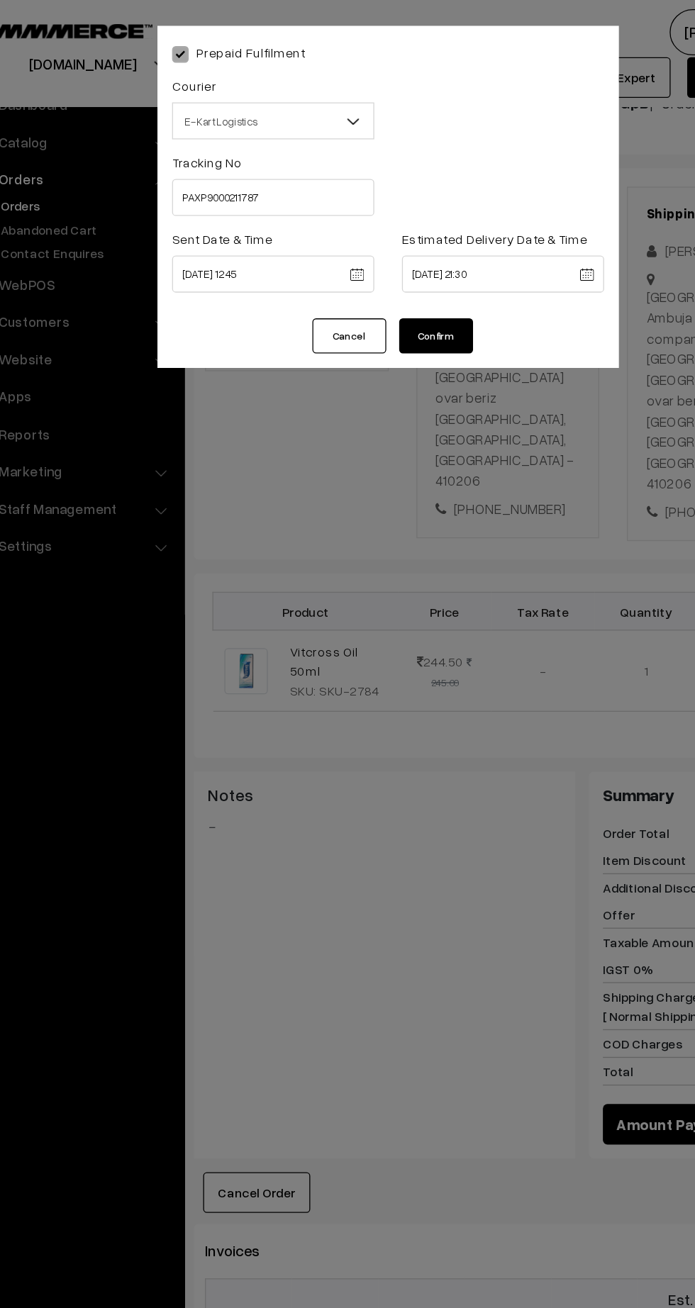
click at [392, 265] on button "Confirm" at bounding box center [384, 258] width 57 height 27
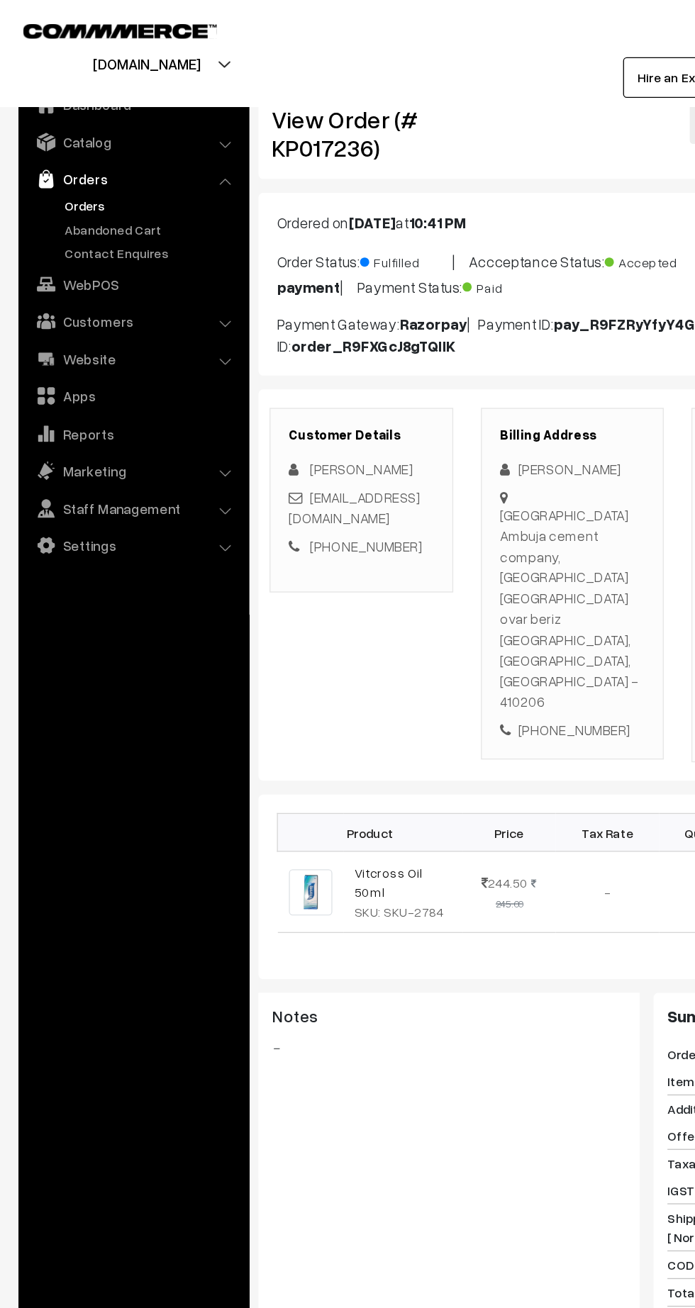
click at [60, 155] on link "Orders" at bounding box center [116, 157] width 140 height 15
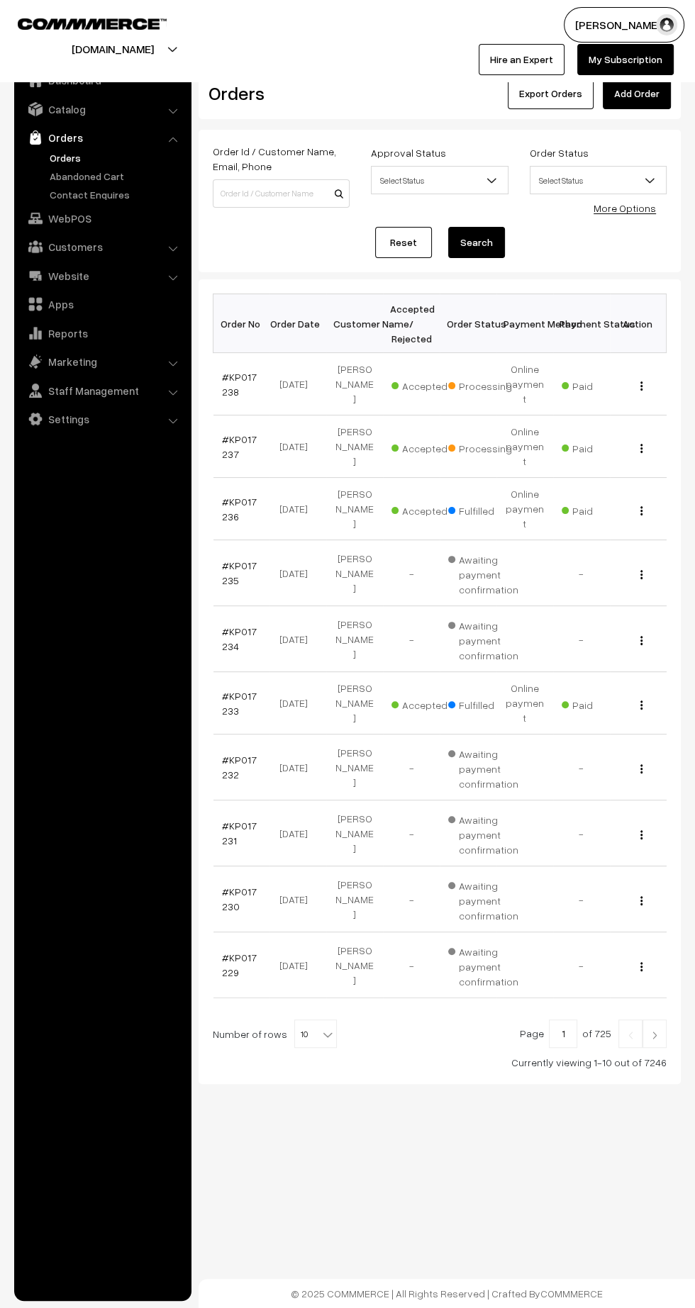
click at [226, 433] on link "#KP017237" at bounding box center [239, 446] width 35 height 27
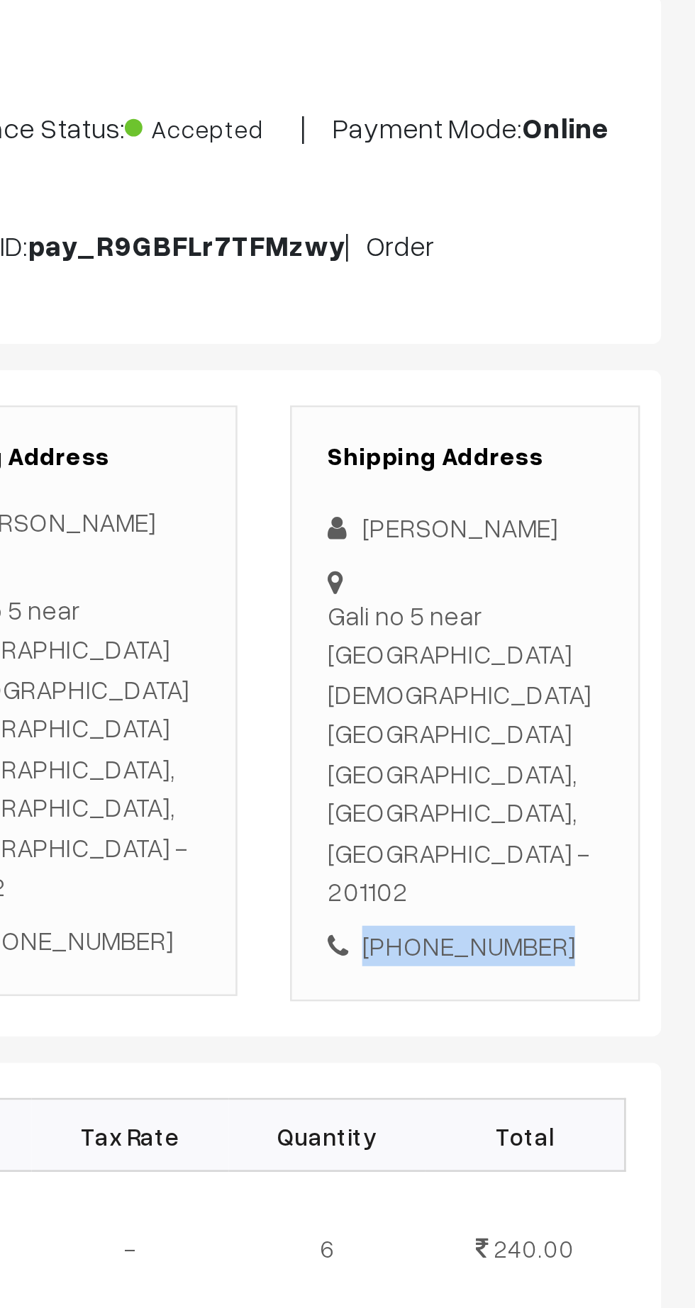
click at [610, 523] on div "[PHONE_NUMBER]" at bounding box center [601, 531] width 111 height 16
copy div "9643146436"
copy div "Gali no 5 near [GEOGRAPHIC_DATA][DEMOGRAPHIC_DATA] [GEOGRAPHIC_DATA] [GEOGRAPHI…"
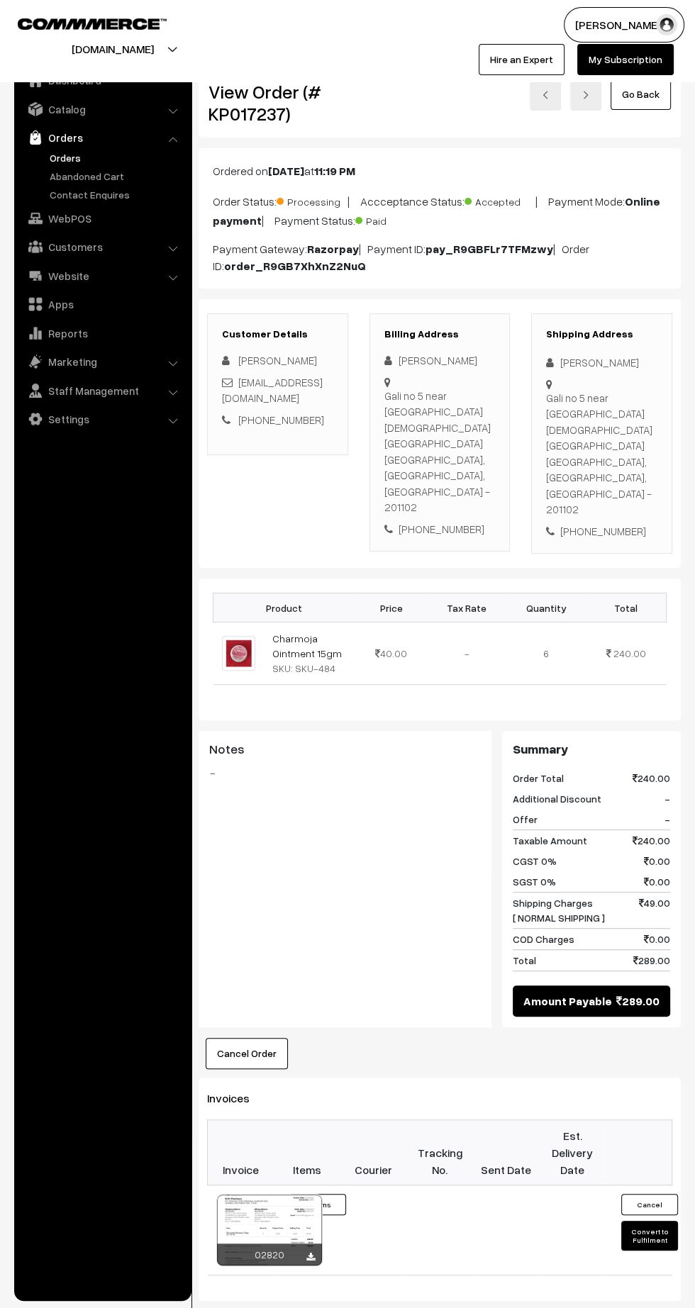
click at [650, 1221] on button "Convert to Fulfilment" at bounding box center [649, 1236] width 57 height 30
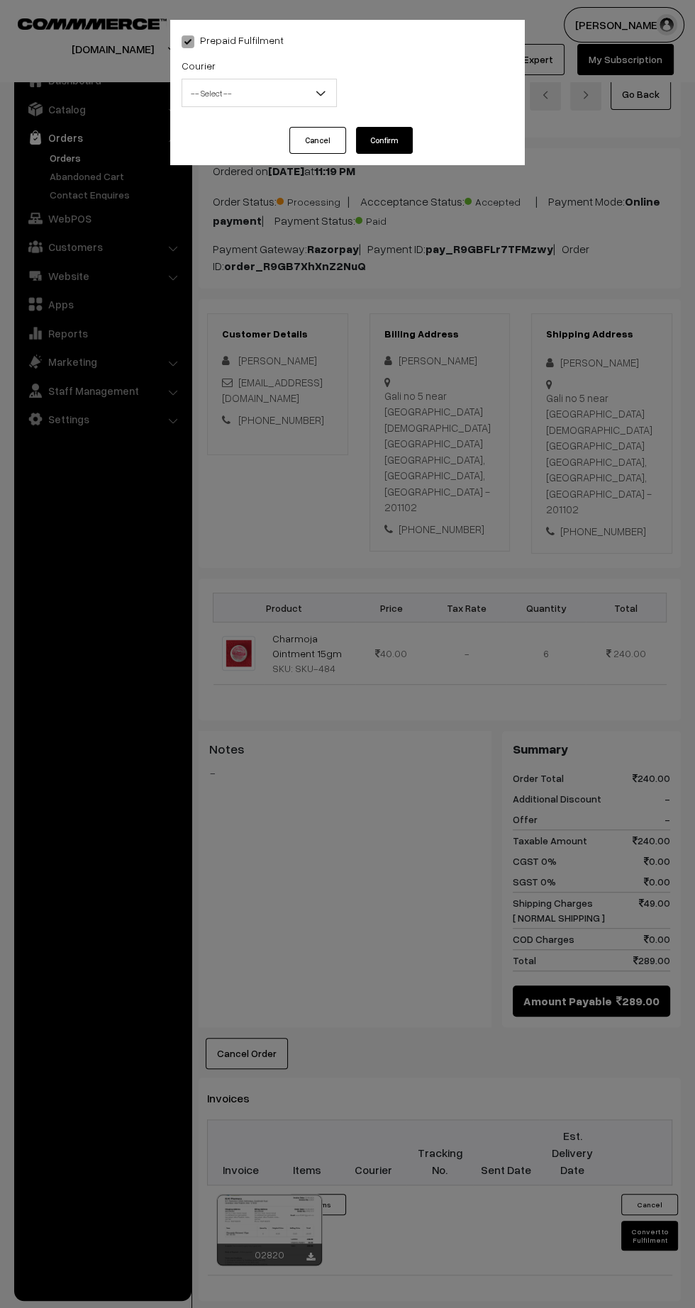
click at [233, 82] on span "-- Select --" at bounding box center [259, 93] width 154 height 25
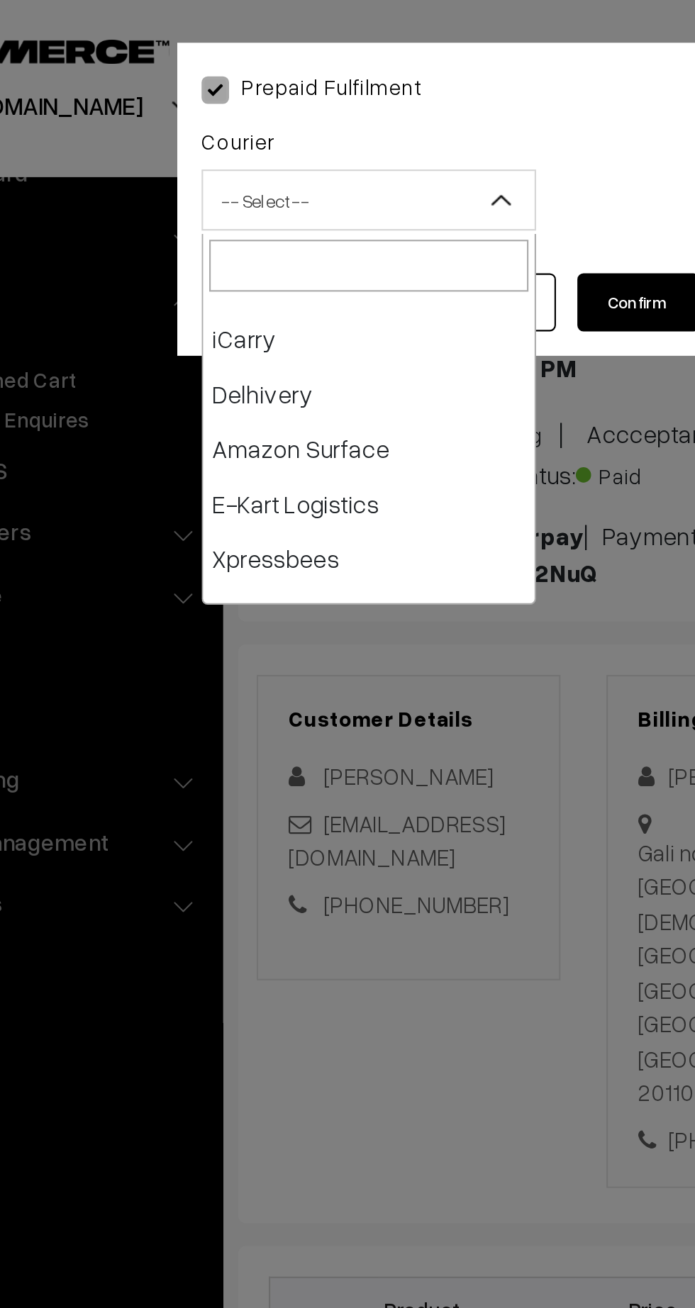
scroll to position [79, 0]
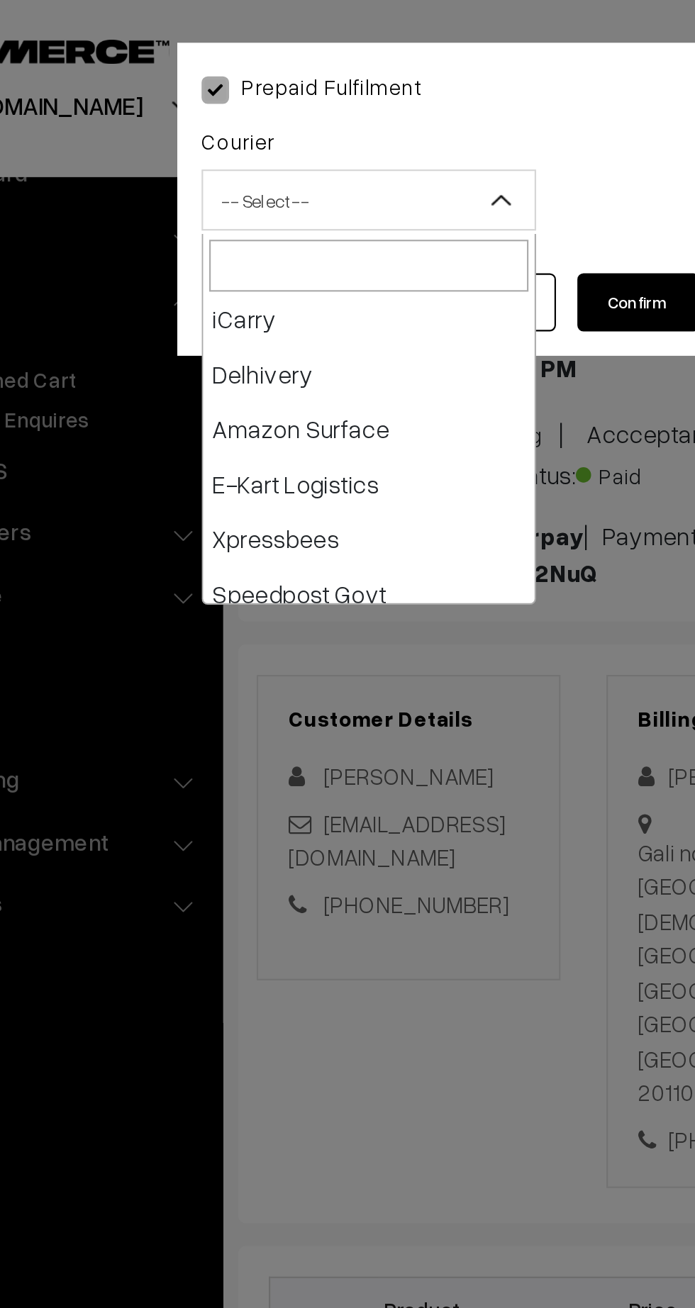
select select "6"
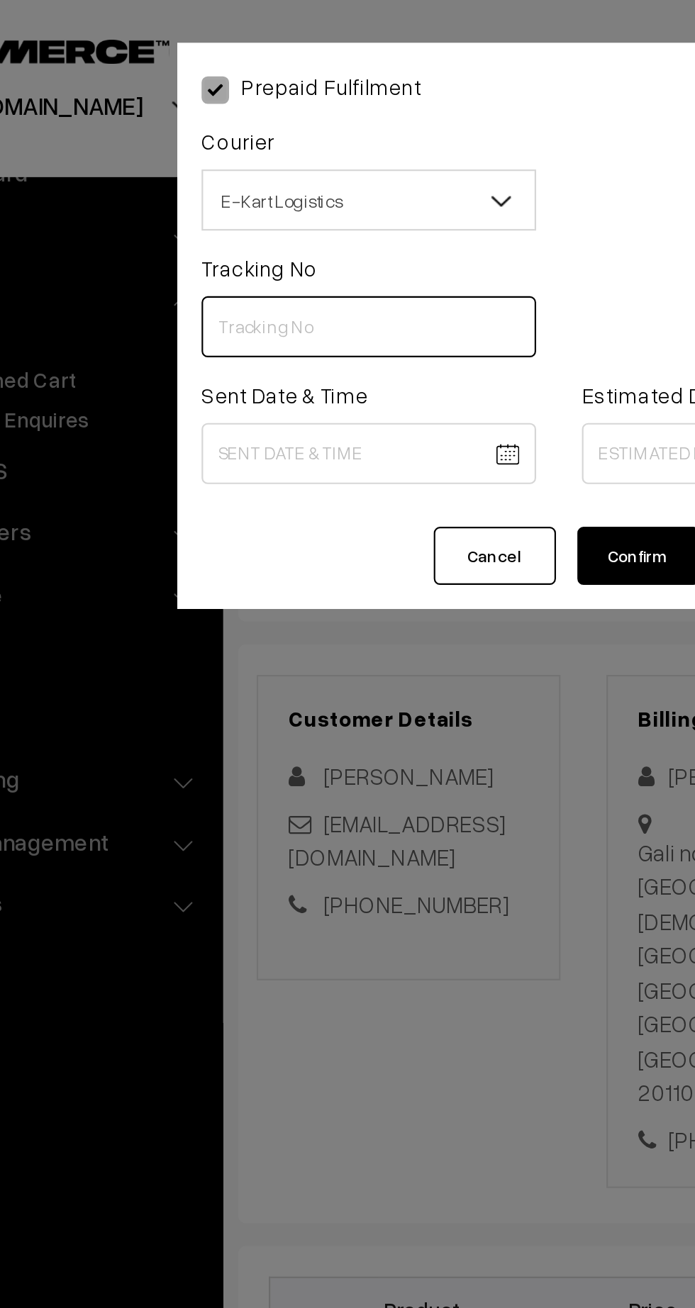
paste input "ICYP0003962833"
type input "ICYP0003962833"
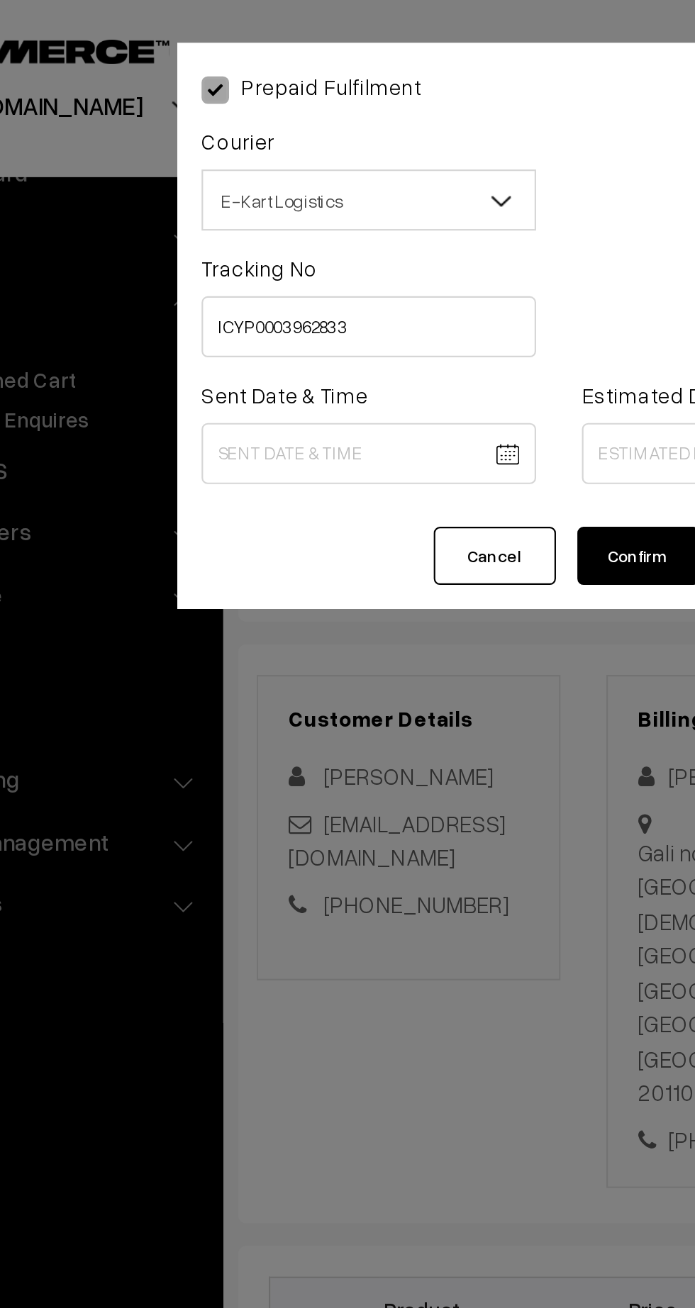
click at [258, 217] on body "Thank you for showing interest. Our team will call you shortly. Close [DOMAIN_N…" at bounding box center [347, 875] width 695 height 1750
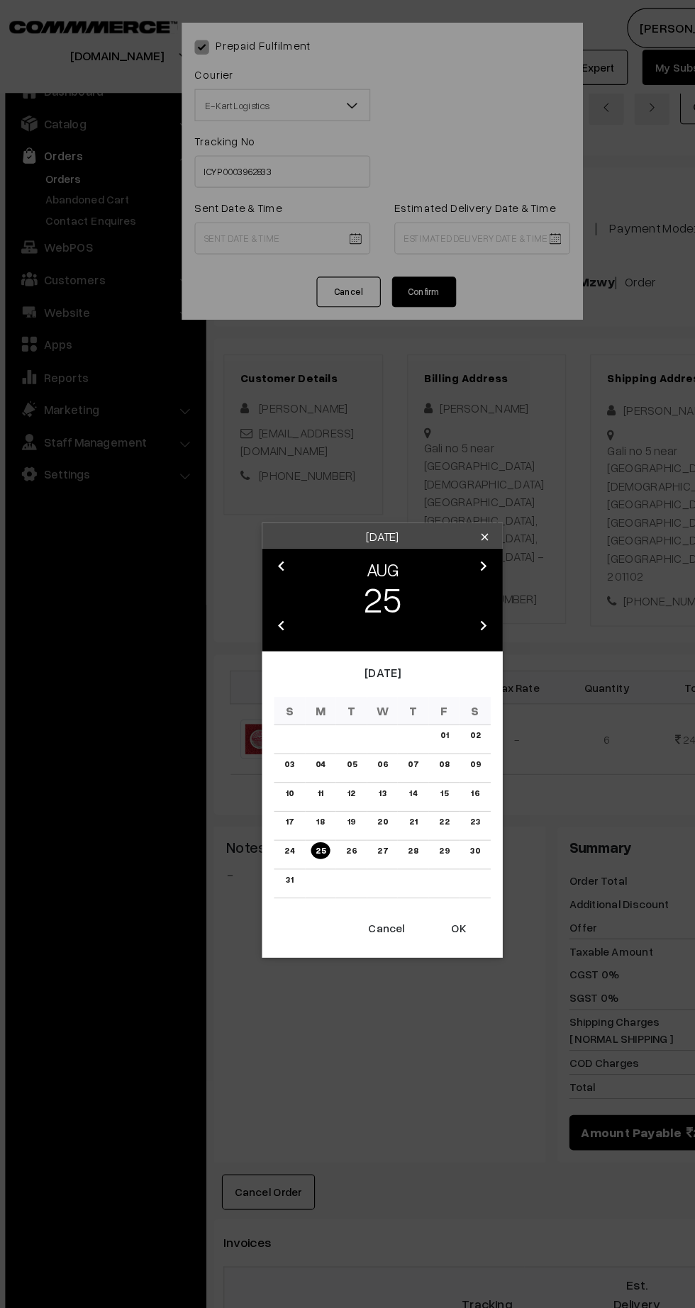
click at [430, 826] on button "OK" at bounding box center [414, 820] width 57 height 31
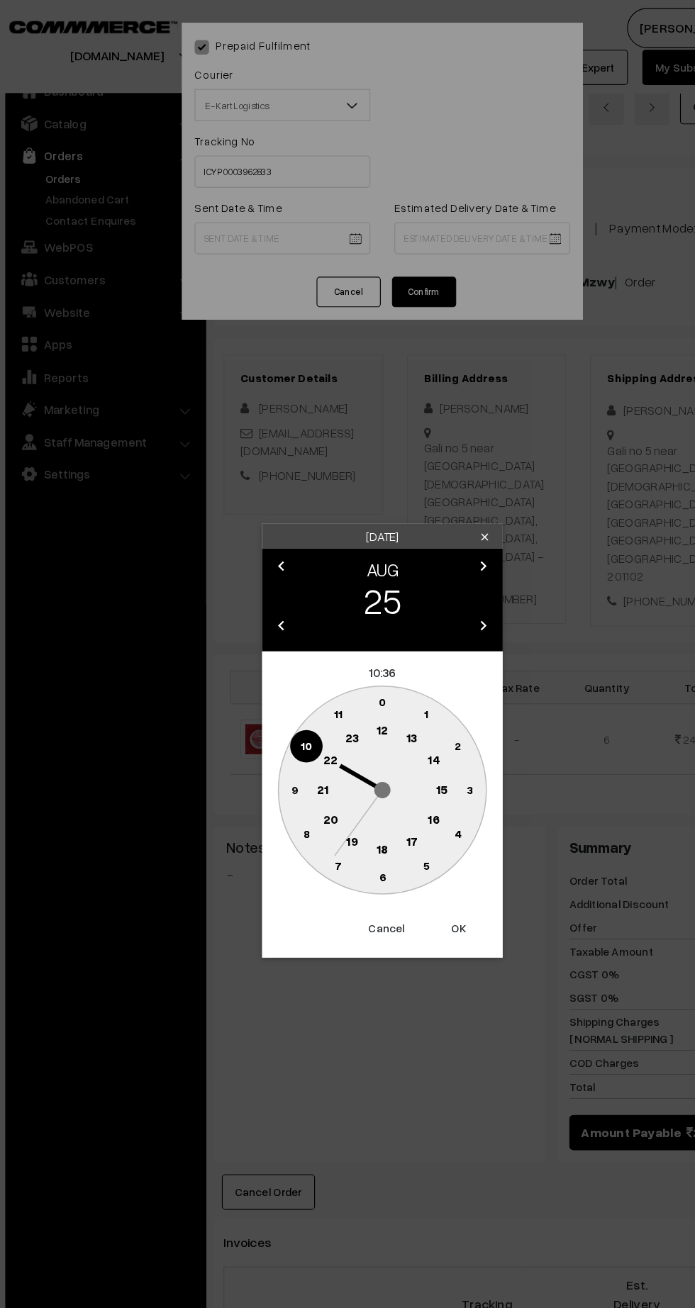
click at [347, 643] on text "12" at bounding box center [348, 644] width 11 height 13
click at [281, 698] on circle at bounding box center [269, 698] width 29 height 29
type input "[DATE] 12:45"
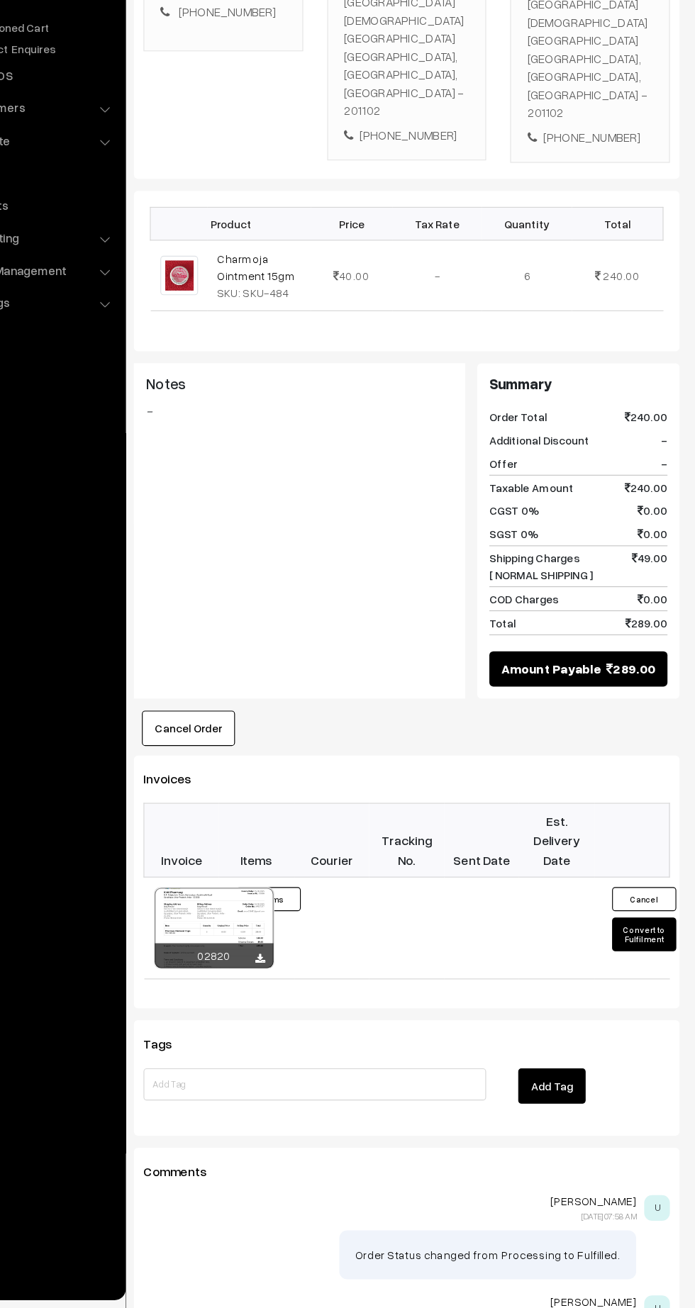
scroll to position [286, 0]
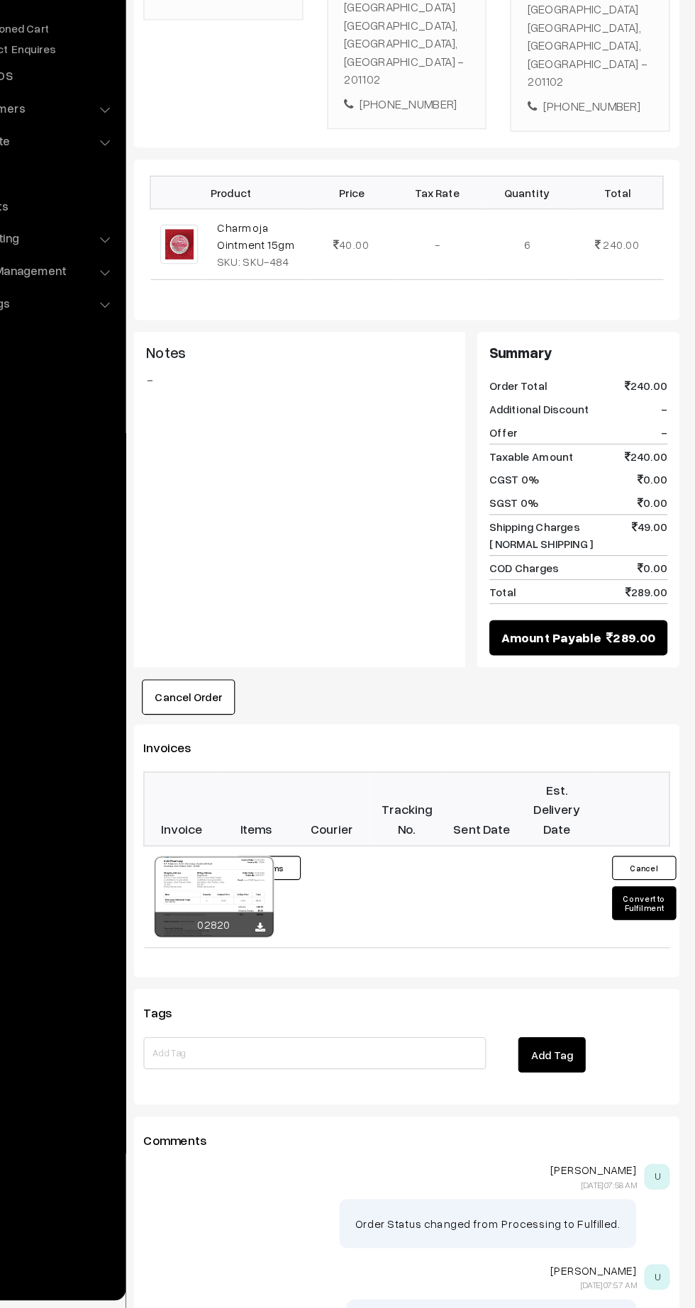
click at [649, 935] on button "Convert to Fulfilment" at bounding box center [649, 950] width 57 height 30
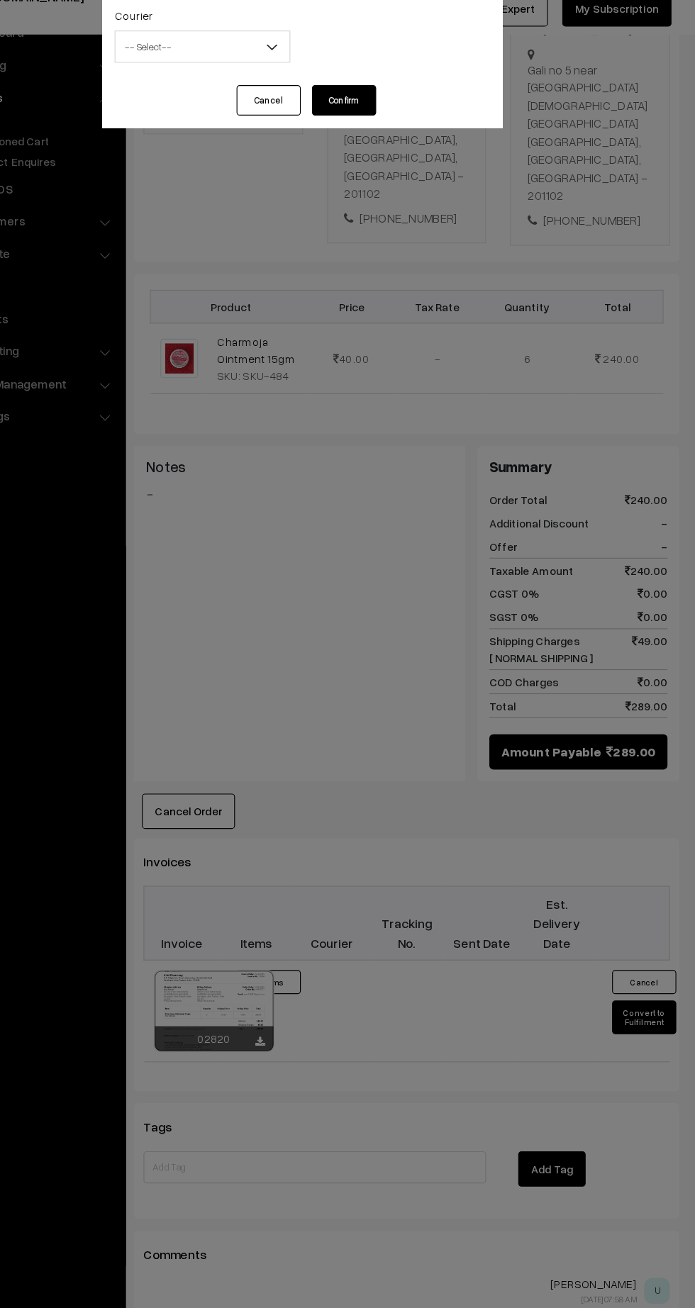
scroll to position [285, 0]
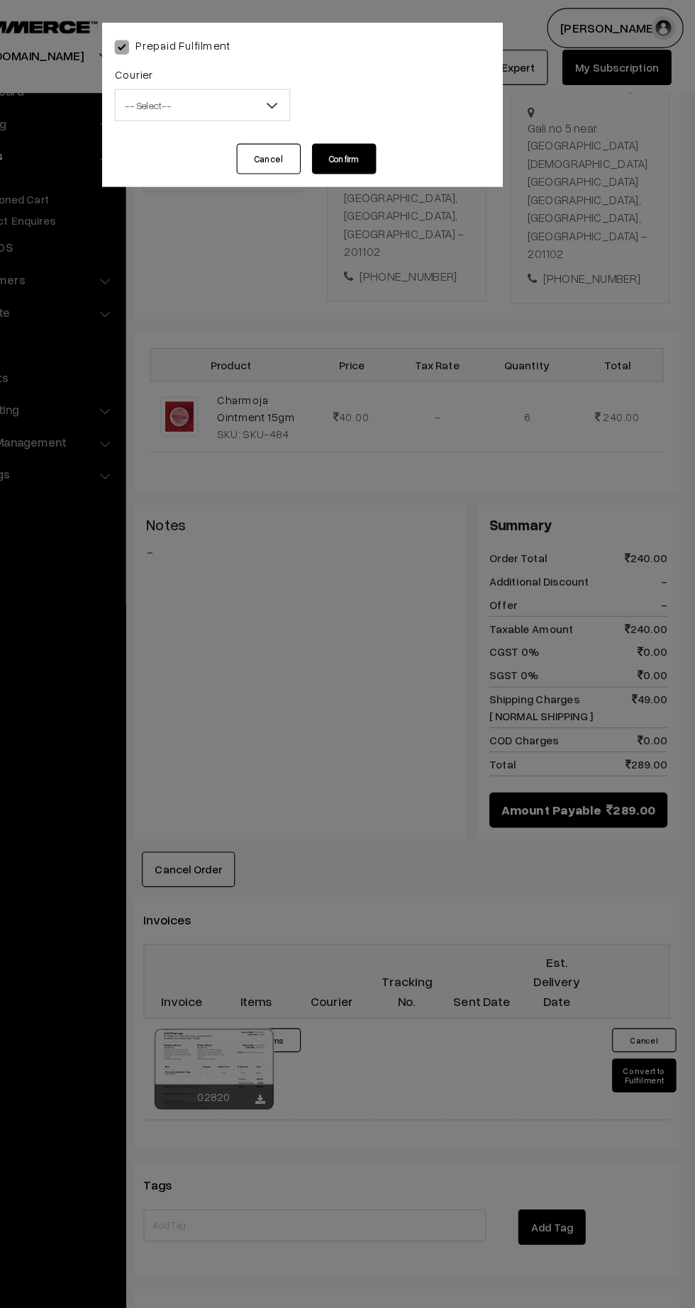
click at [223, 94] on span "-- Select --" at bounding box center [259, 93] width 154 height 25
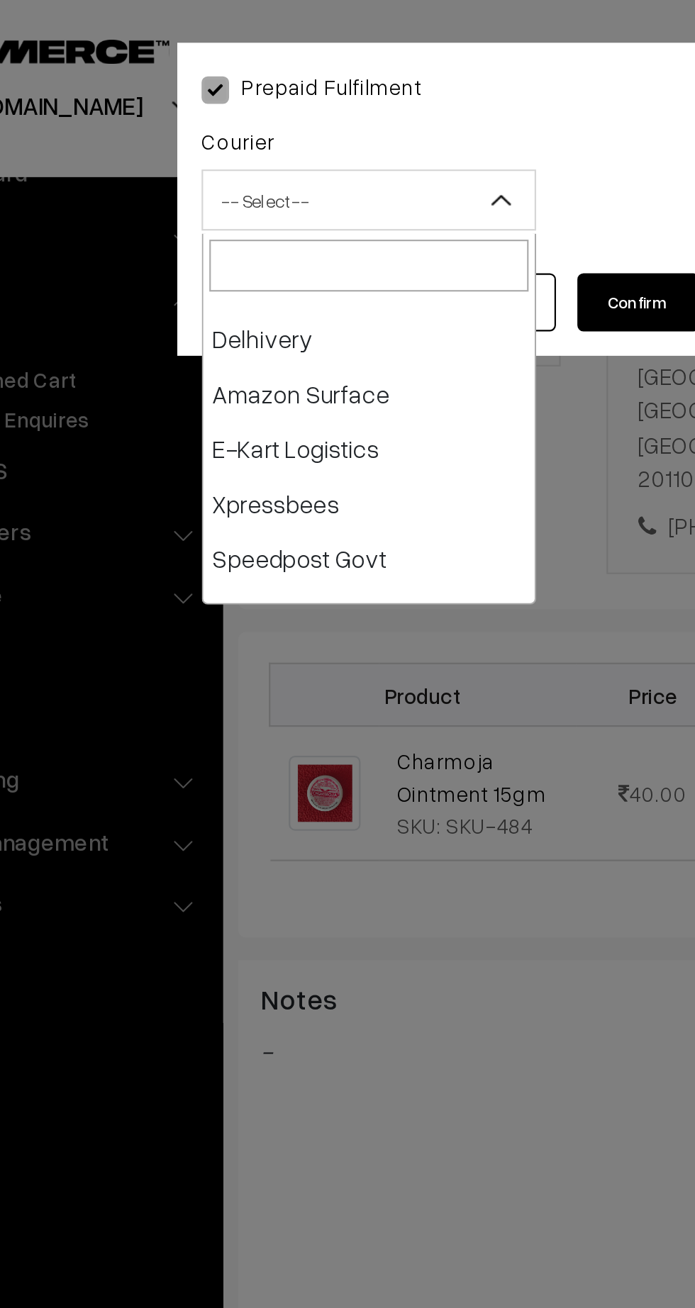
scroll to position [99, 0]
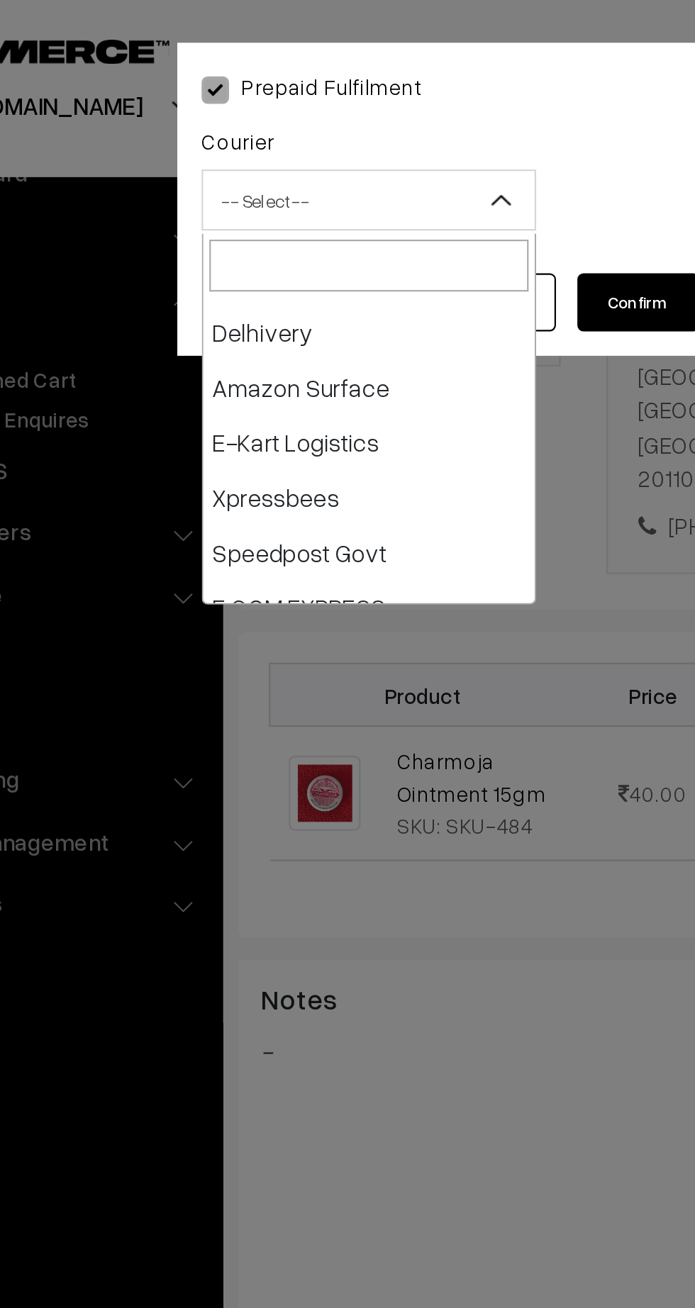
select select "6"
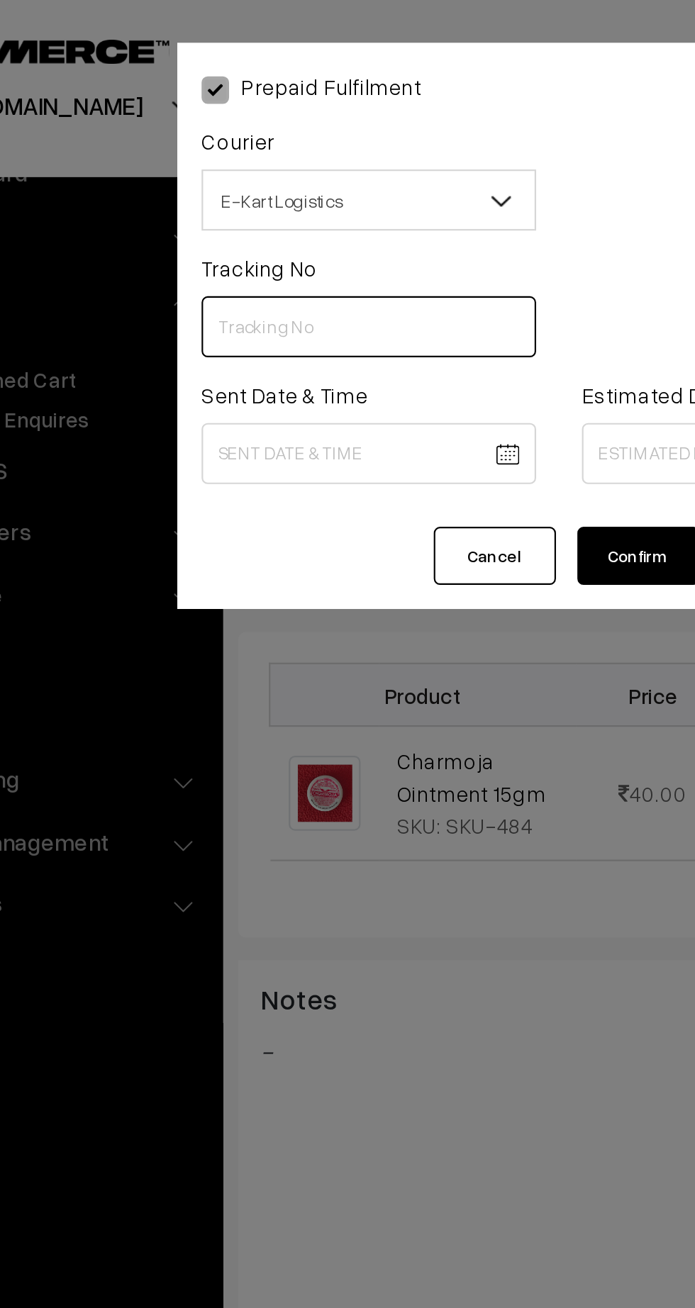
paste input "ICYP0003962833"
type input "ICYP0003962833"
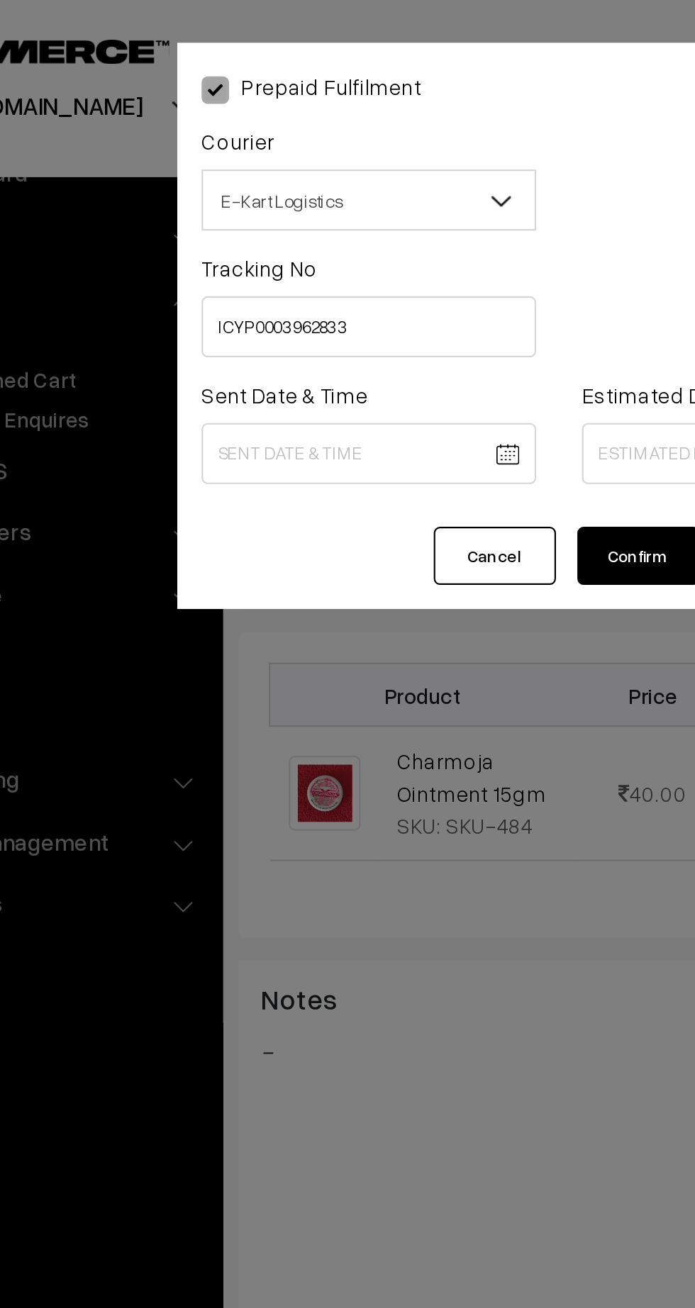
click at [205, 211] on body "Thank you for showing interest. Our team will call you shortly. Close kirtiphar…" at bounding box center [347, 590] width 695 height 1750
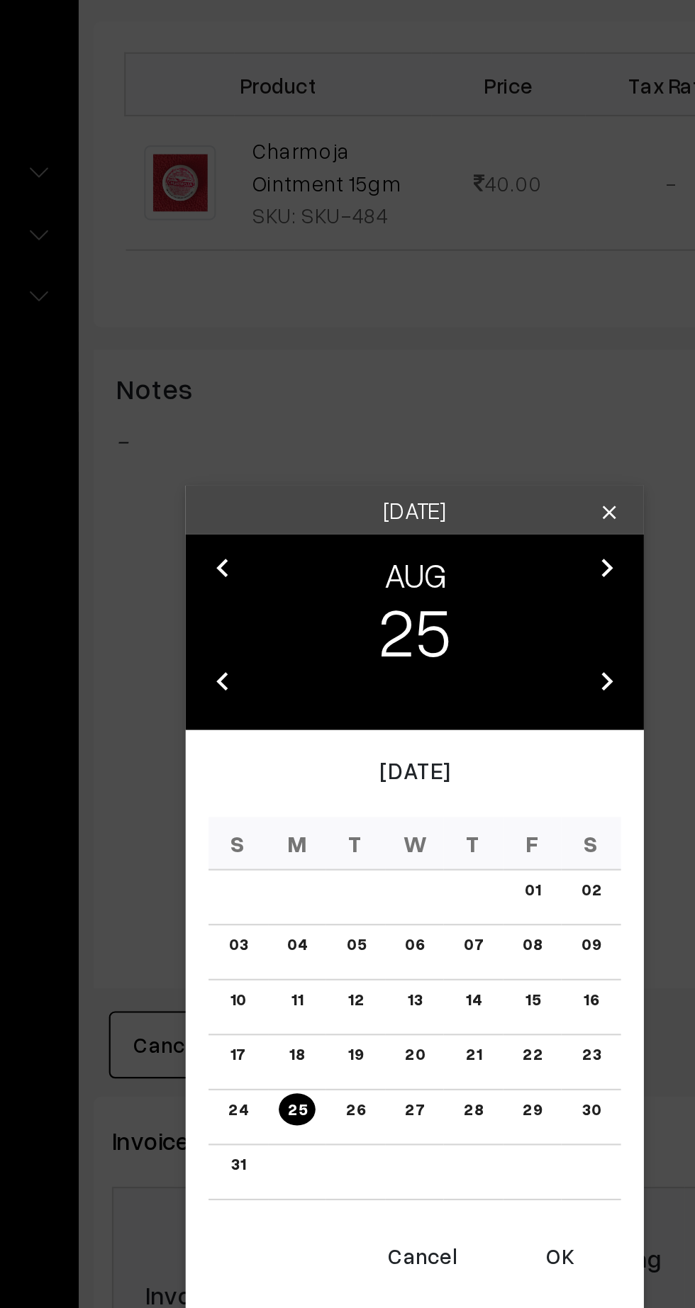
scroll to position [285, 0]
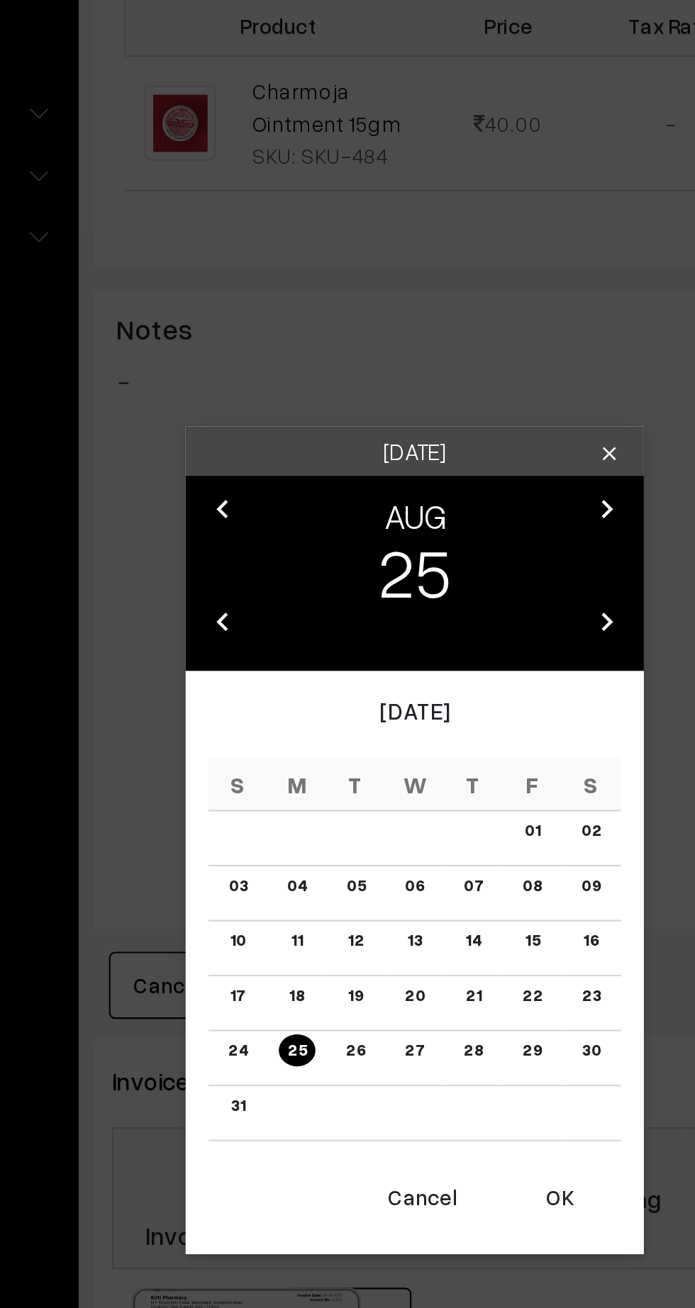
click at [420, 870] on button "OK" at bounding box center [414, 867] width 57 height 31
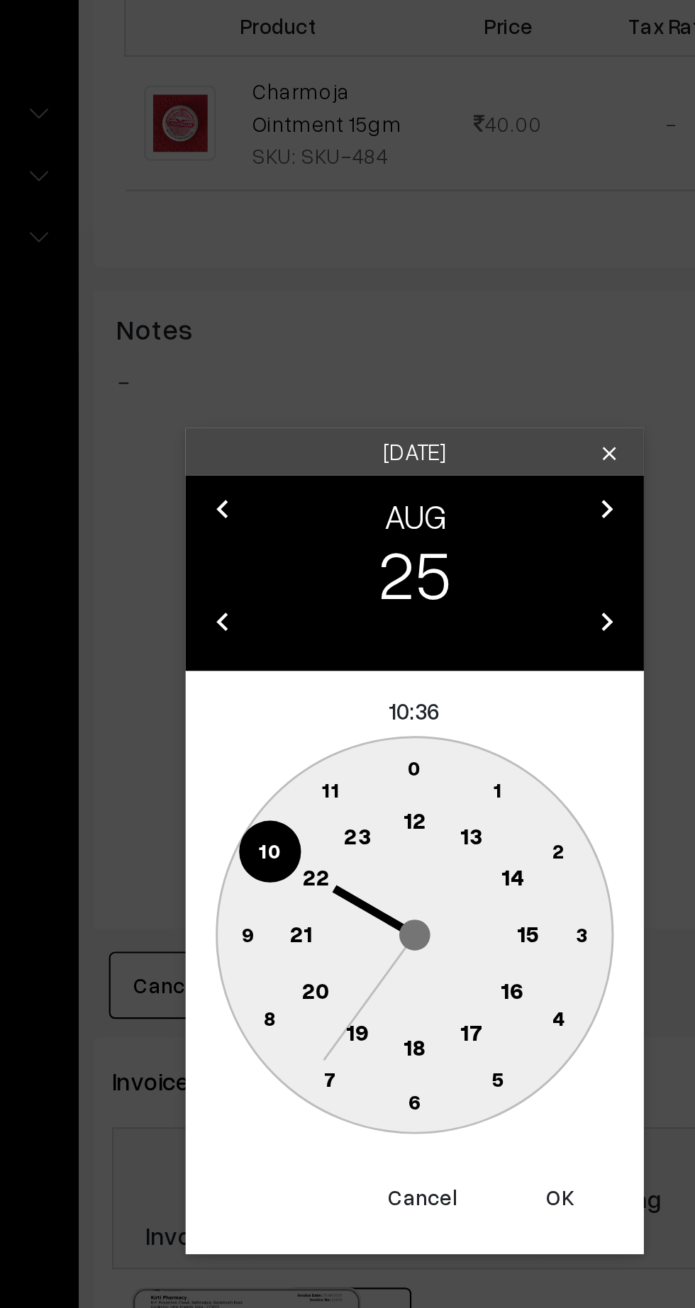
click at [345, 691] on text "12" at bounding box center [348, 691] width 11 height 13
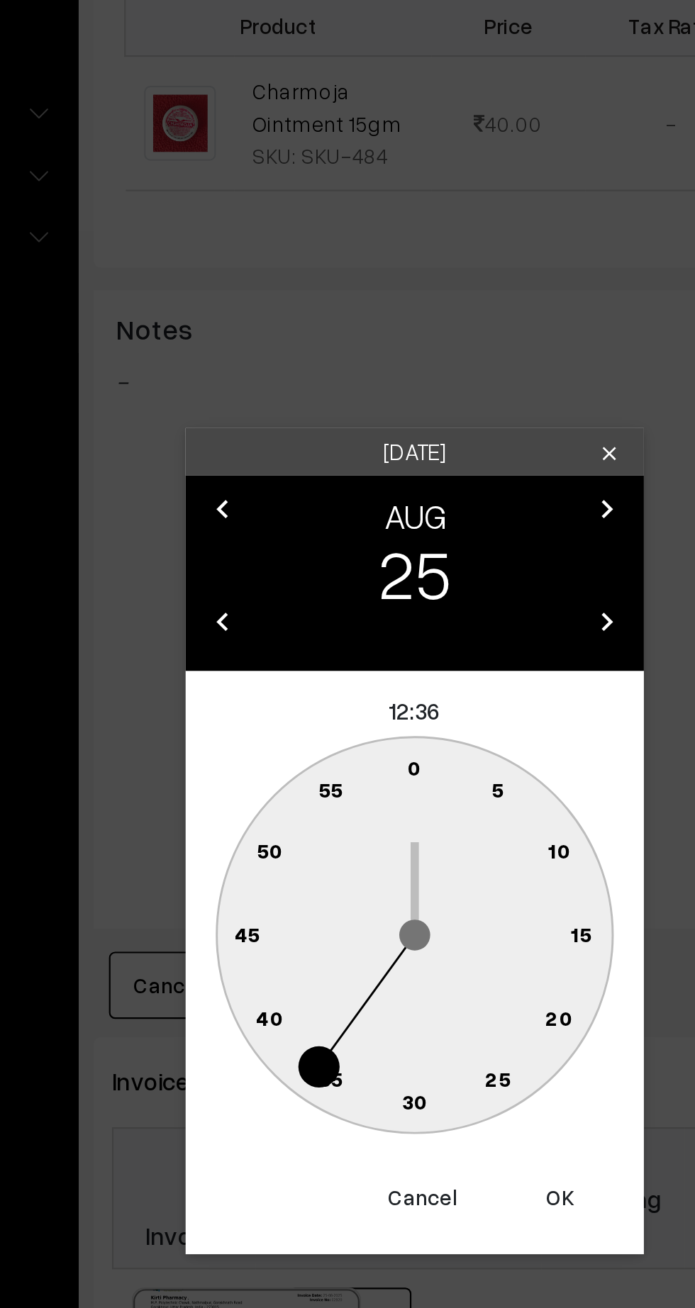
click at [267, 741] on text "45" at bounding box center [270, 744] width 12 height 12
type input "25-08-2025 12:45"
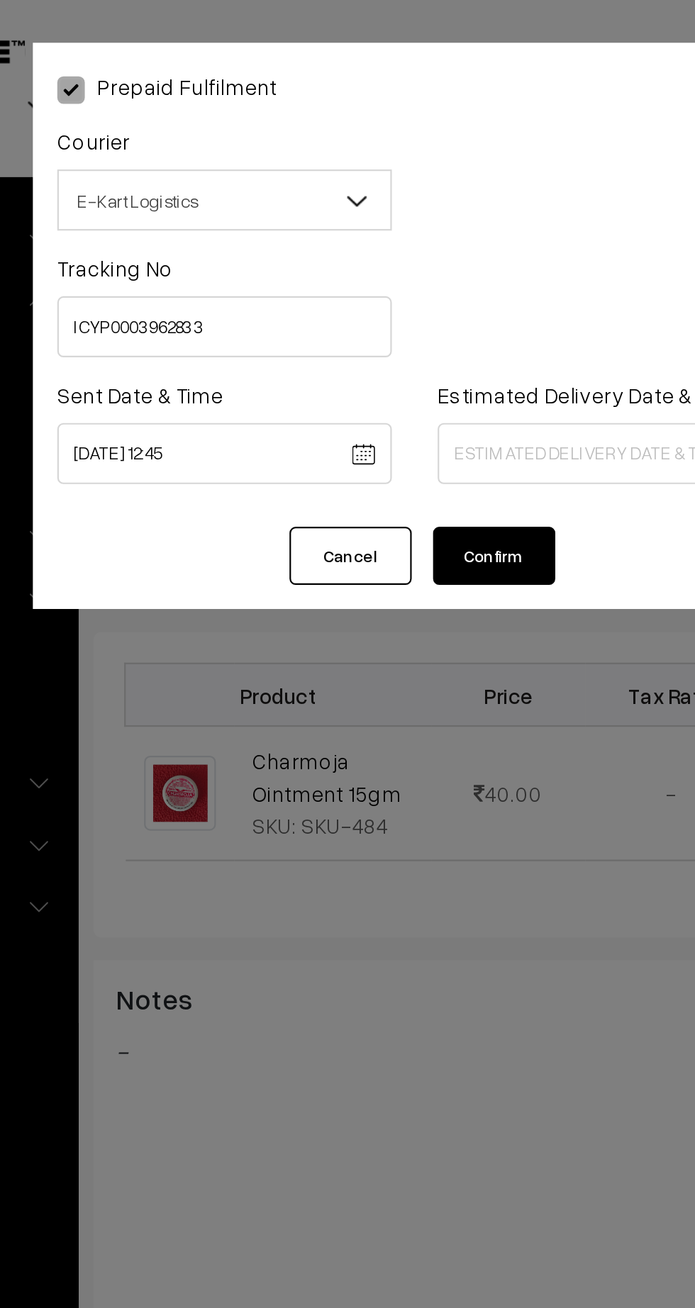
click at [419, 210] on body "Thank you for showing interest. Our team will call you shortly. Close kirtiphar…" at bounding box center [347, 590] width 695 height 1750
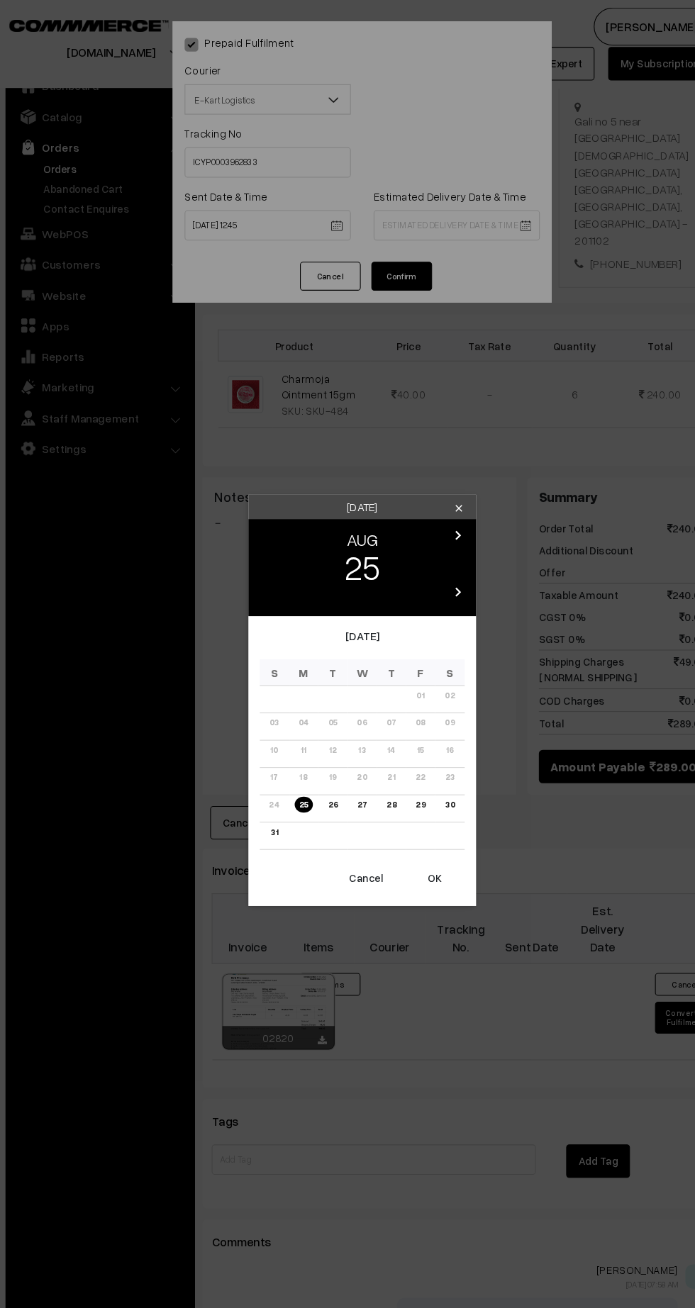
click at [435, 756] on link "30" at bounding box center [429, 752] width 17 height 15
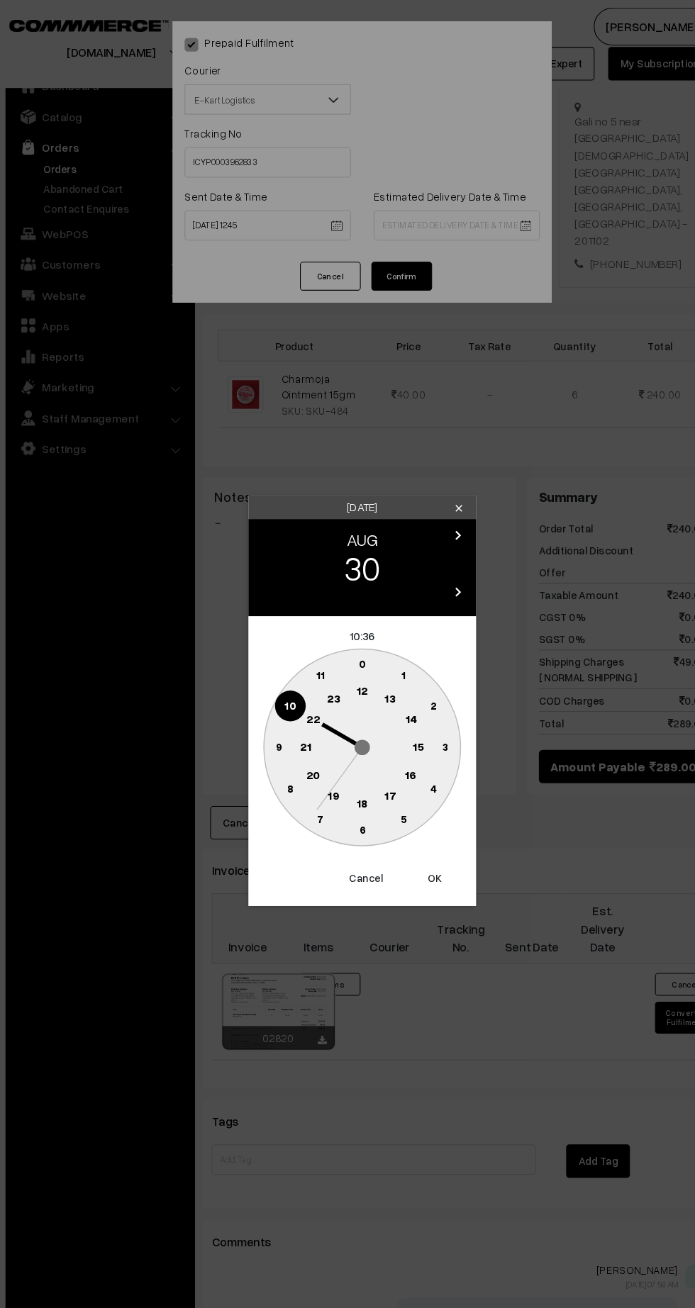
click at [291, 703] on text "21" at bounding box center [294, 697] width 11 height 13
click at [344, 767] on circle at bounding box center [339, 773] width 19 height 19
type input "30-08-2025 21:31"
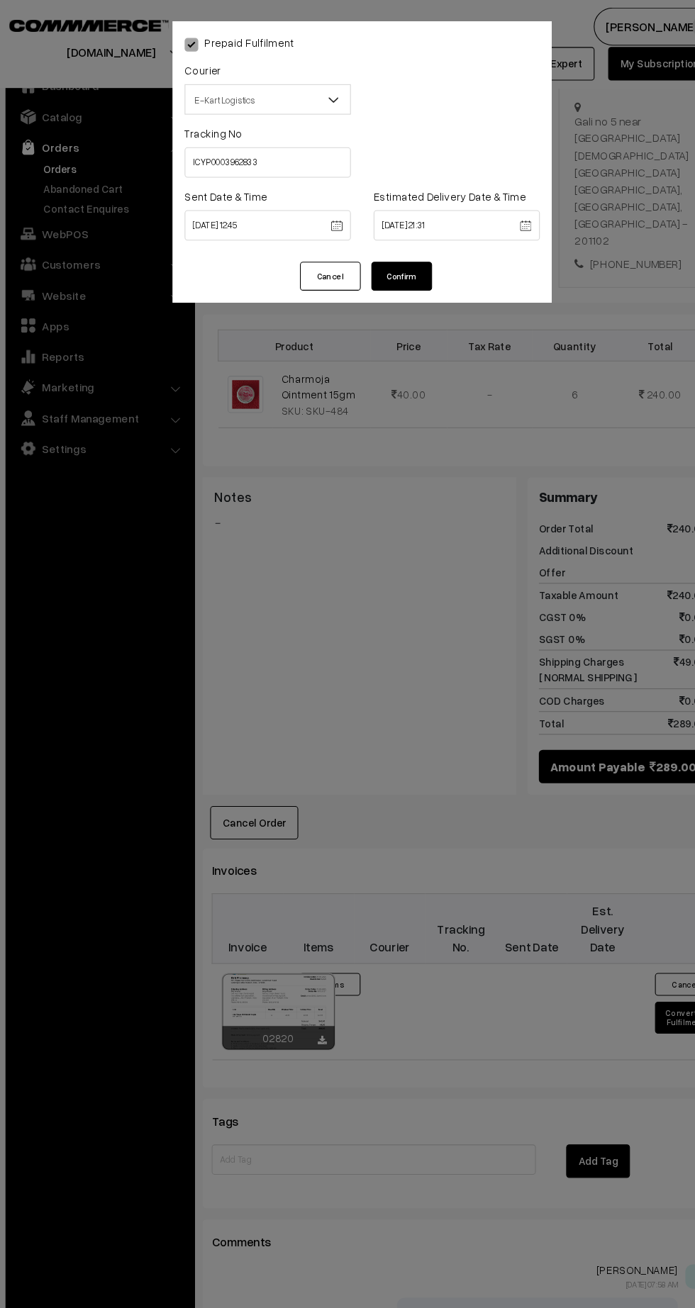
click at [384, 263] on button "Confirm" at bounding box center [384, 258] width 57 height 27
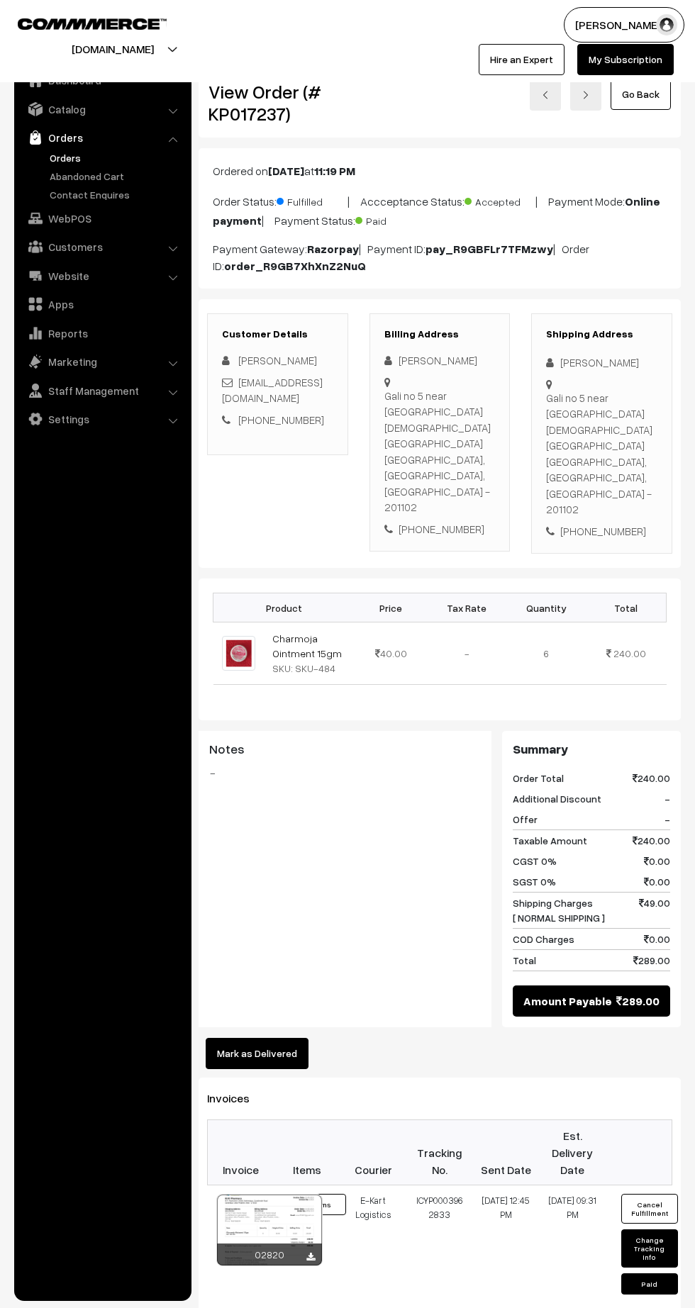
scroll to position [285, 0]
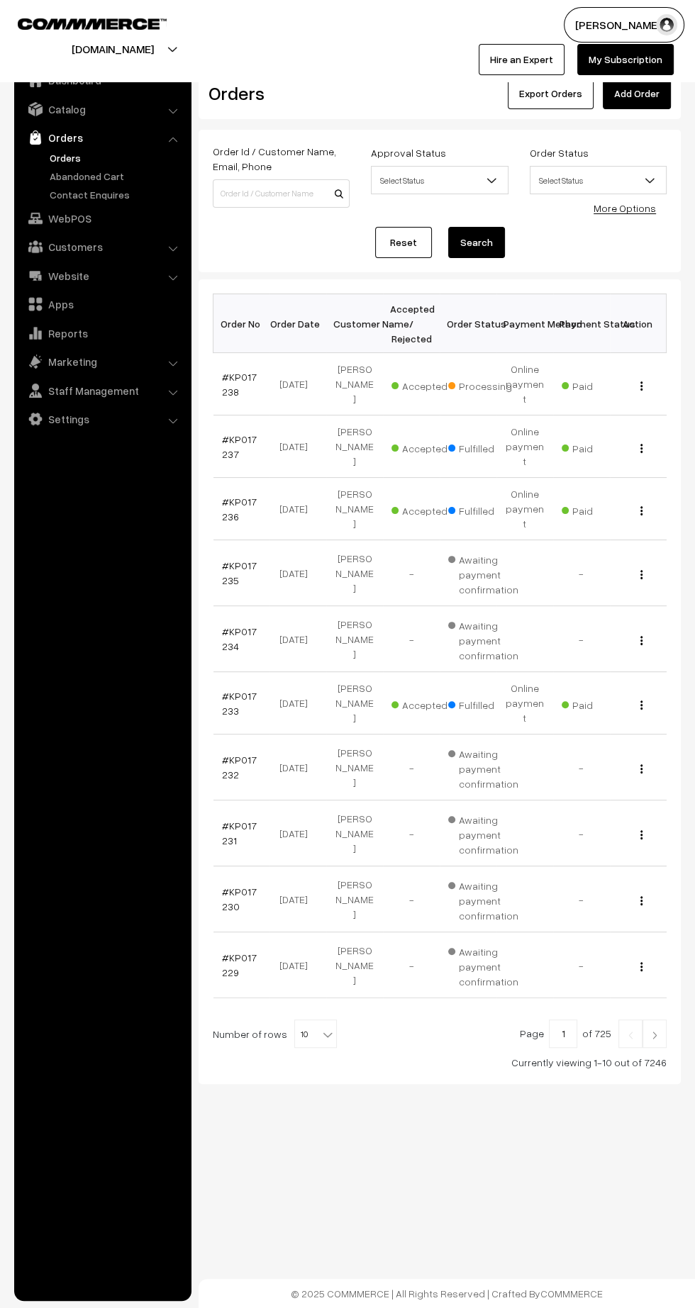
click at [224, 376] on link "#KP017238" at bounding box center [239, 384] width 35 height 27
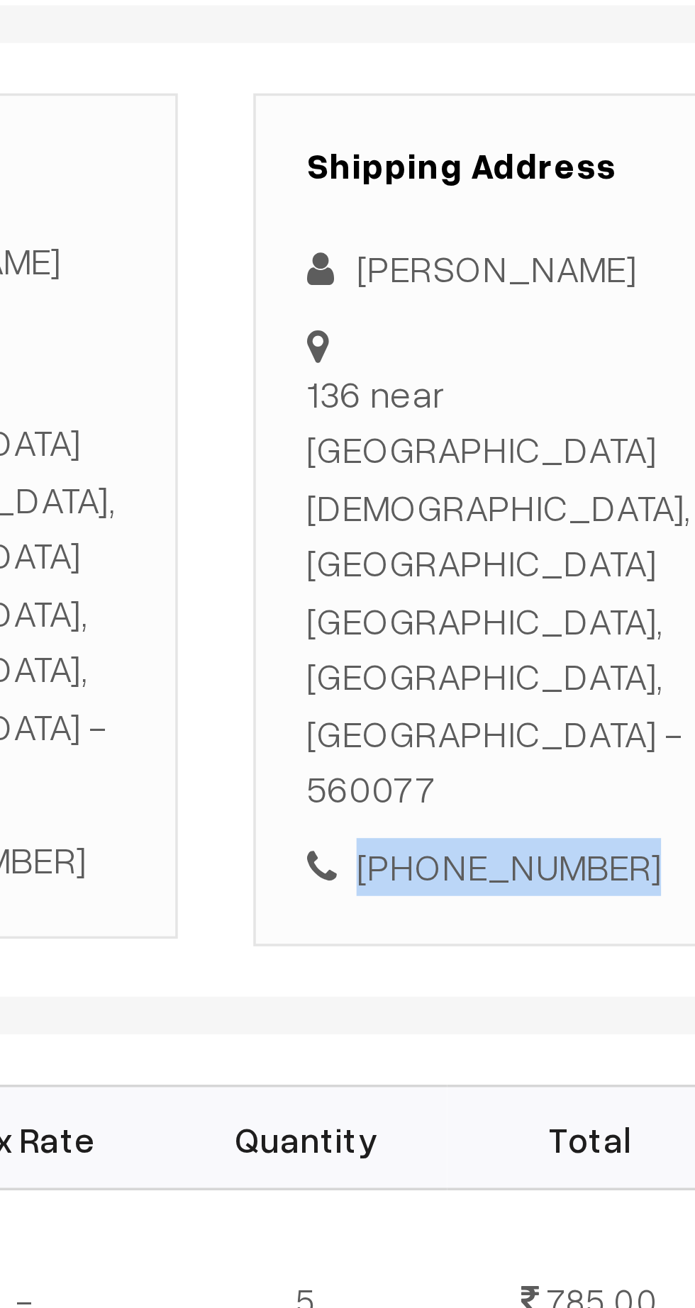
click at [618, 523] on div "[PHONE_NUMBER]" at bounding box center [601, 531] width 111 height 16
copy div "7019074709"
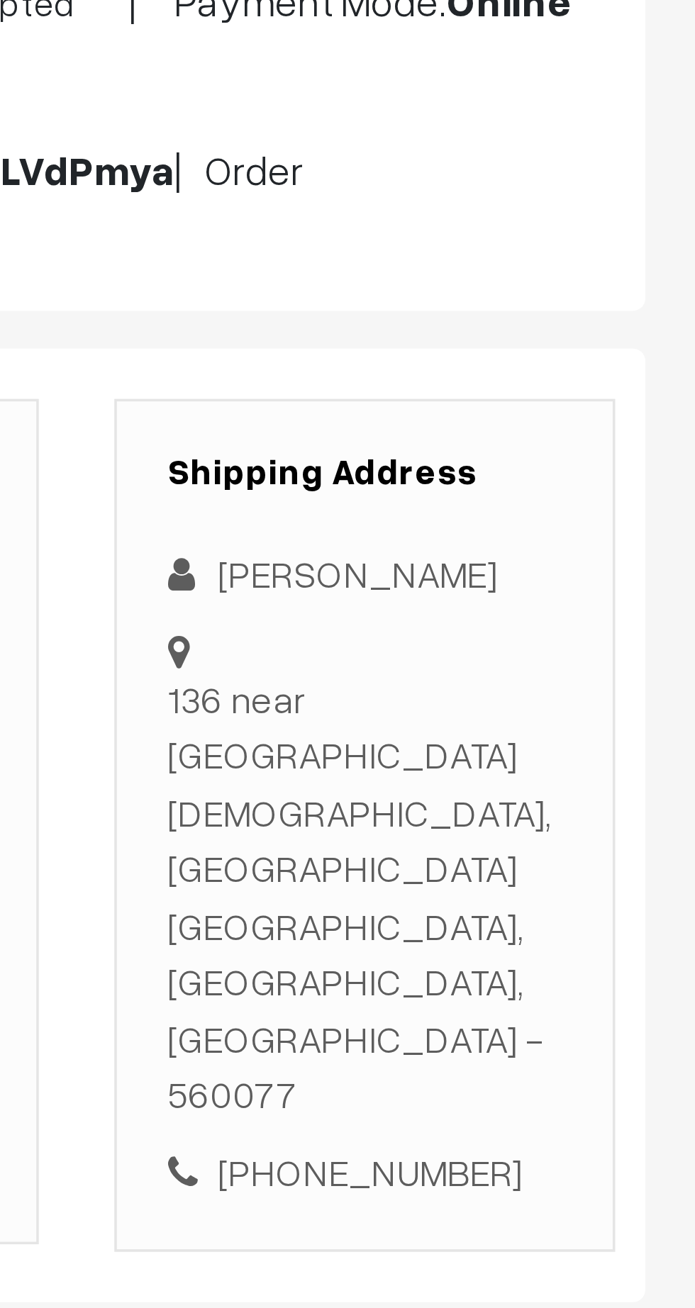
copy div "136 near [GEOGRAPHIC_DATA][DEMOGRAPHIC_DATA], [GEOGRAPHIC_DATA], [GEOGRAPHIC_DA…"
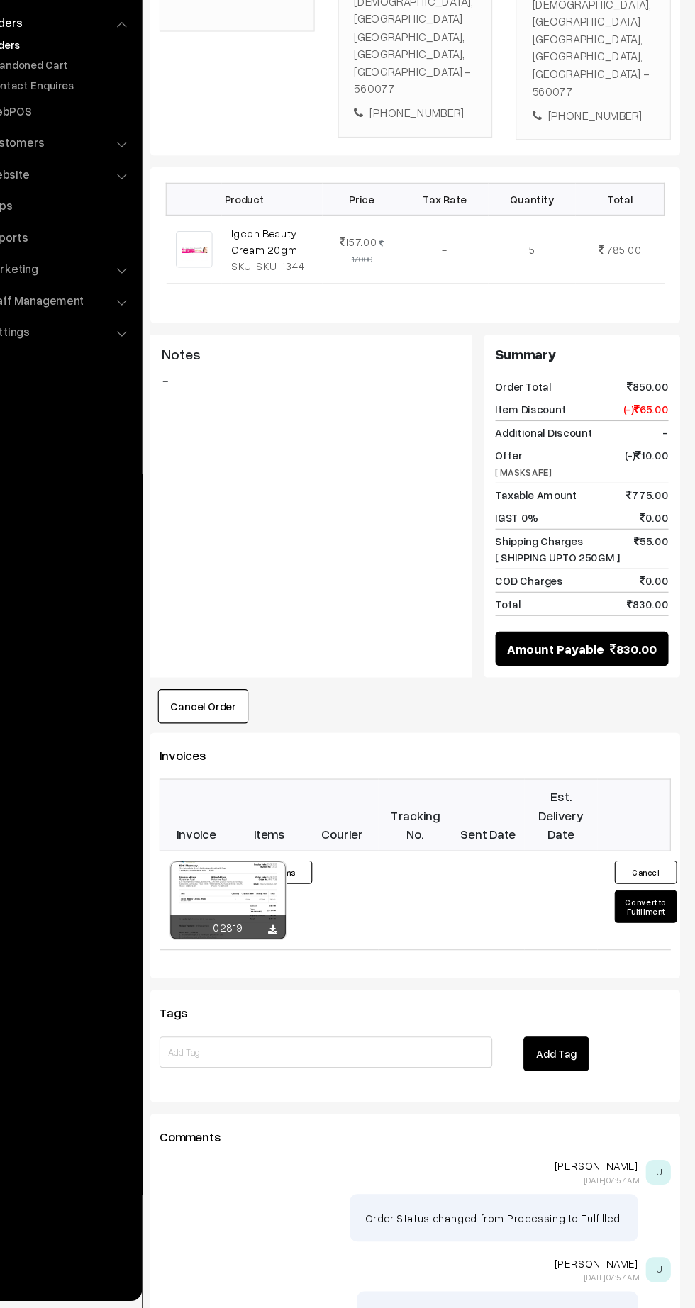
scroll to position [311, 0]
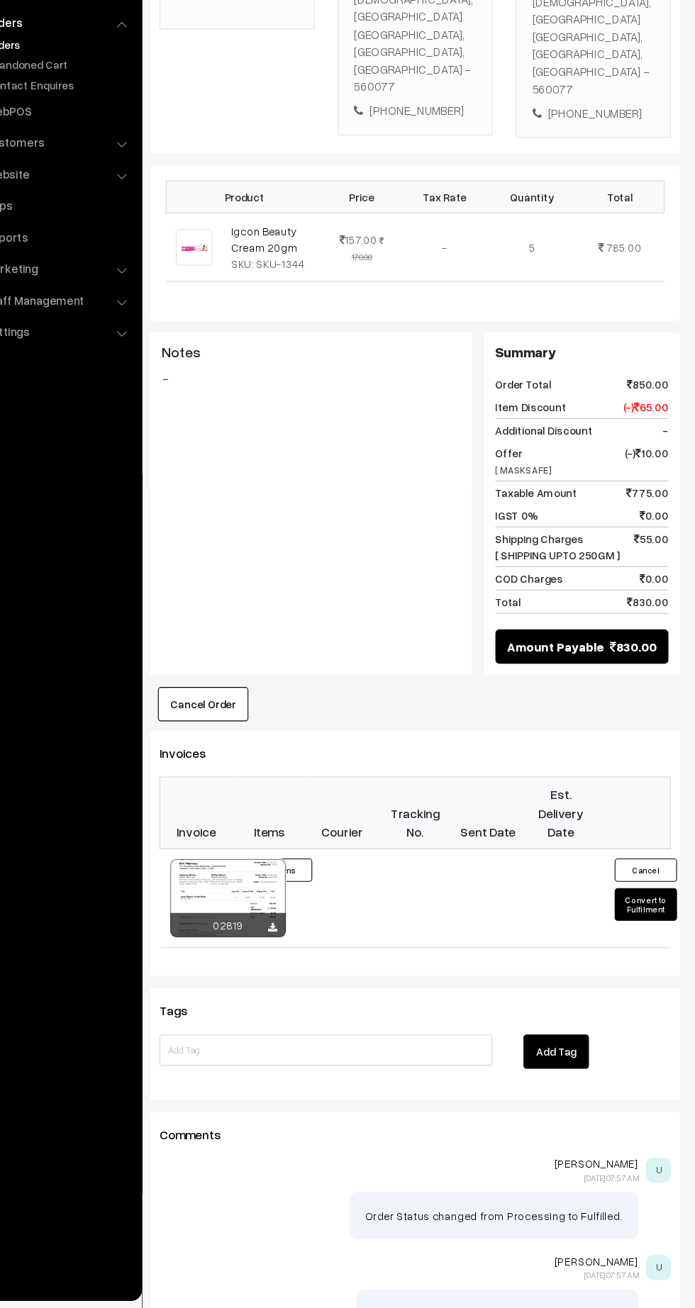
click at [637, 925] on button "Convert to Fulfilment" at bounding box center [649, 940] width 57 height 30
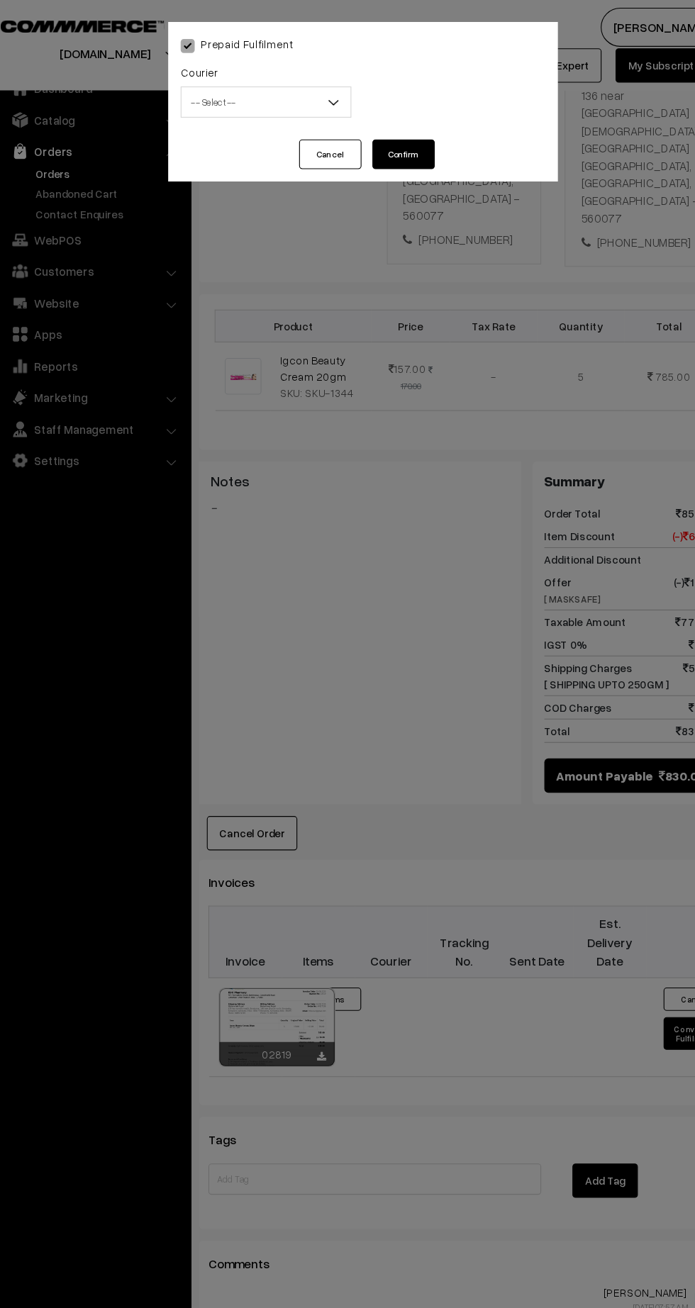
click at [209, 99] on span "-- Select --" at bounding box center [259, 93] width 154 height 25
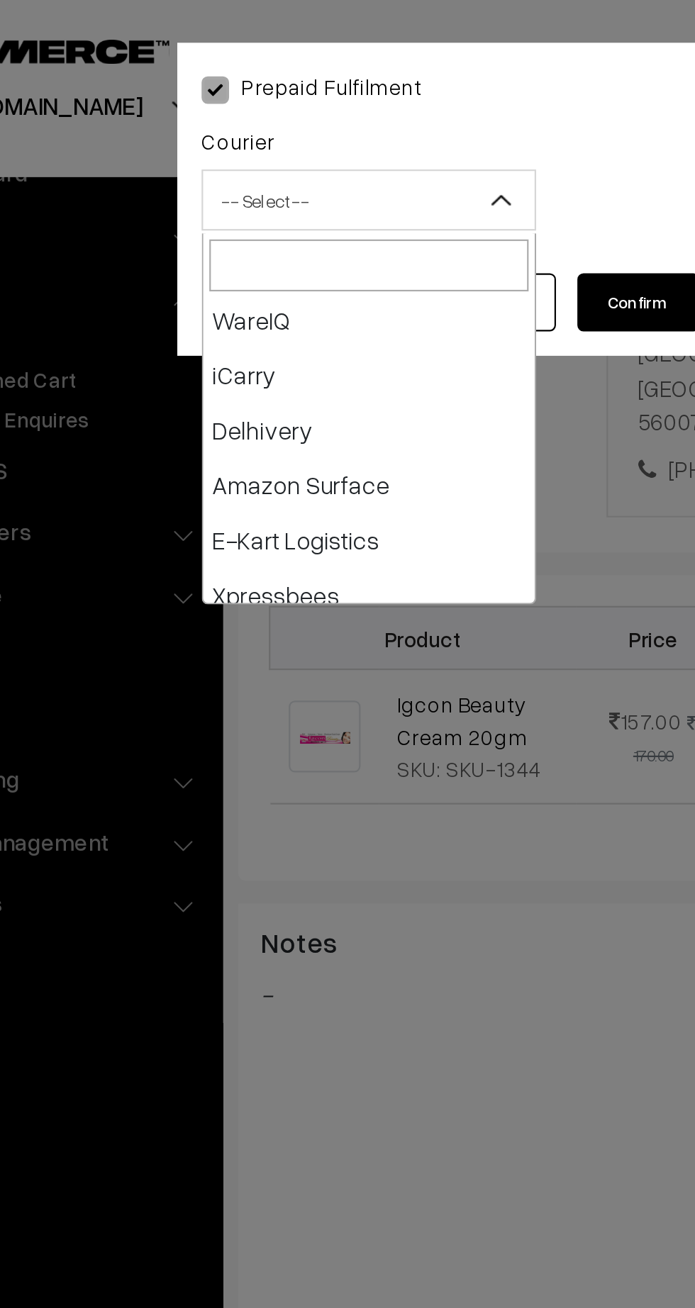
scroll to position [54, 0]
select select "6"
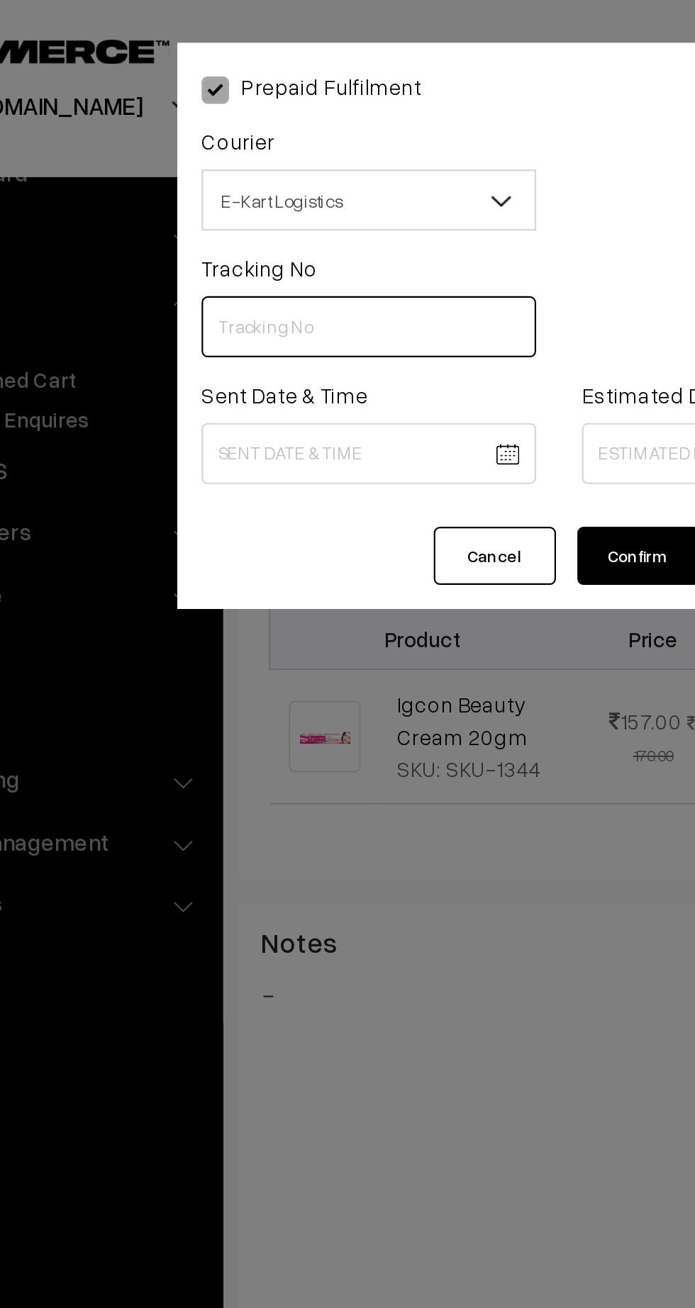
click at [206, 151] on input "text" at bounding box center [259, 152] width 155 height 28
paste input "PAXP9000211790"
type input "PAXP9000211790"
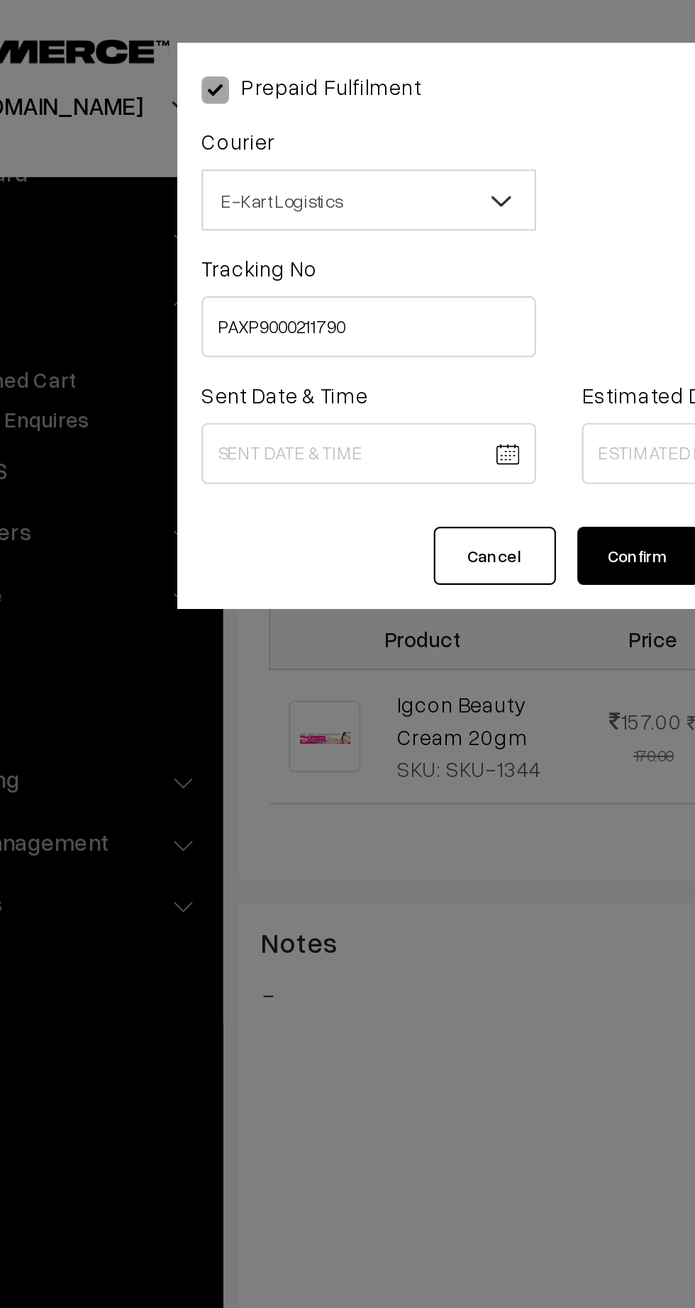
click at [229, 211] on body "Thank you for showing interest. Our team will call you shortly. Close kirtiphar…" at bounding box center [347, 572] width 695 height 1766
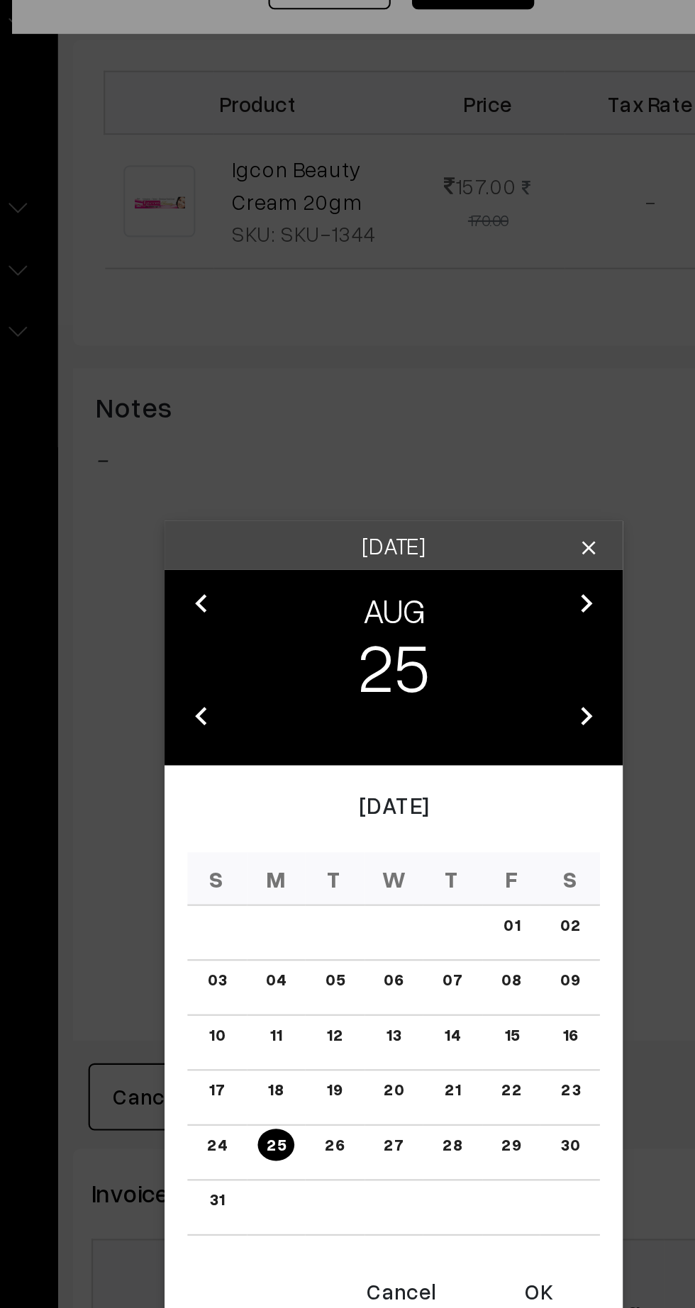
scroll to position [293, 0]
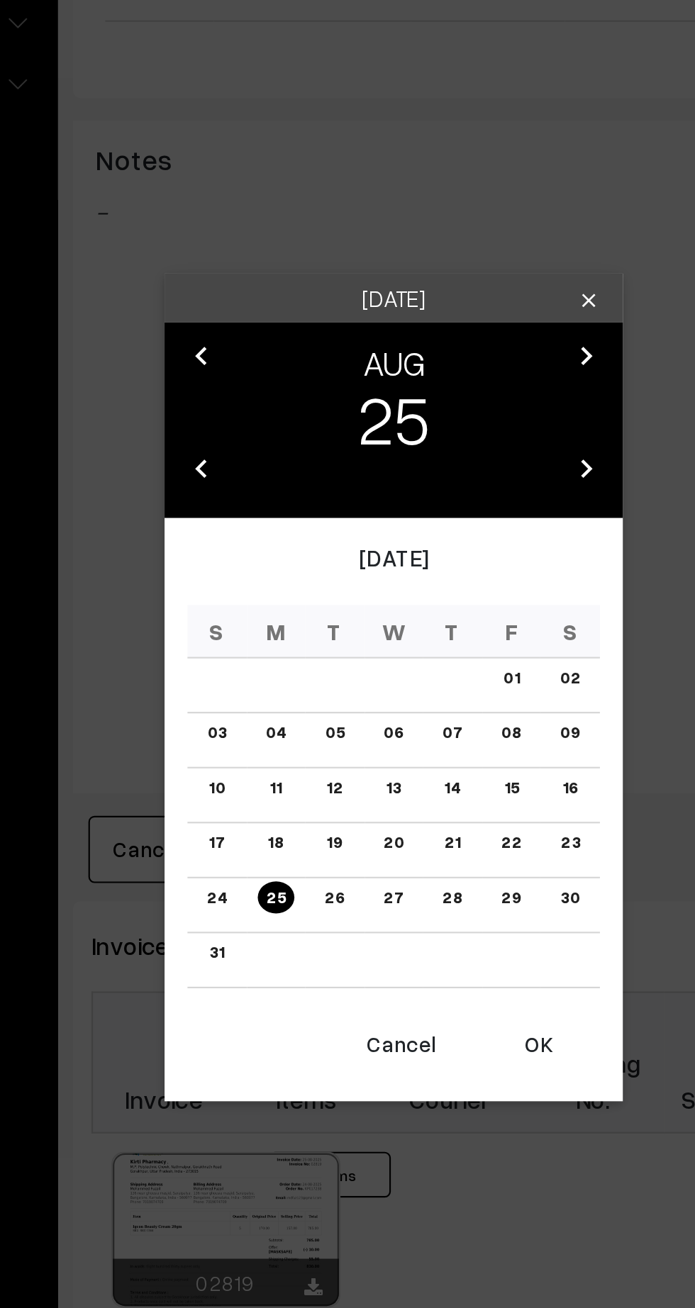
click at [418, 876] on button "OK" at bounding box center [414, 867] width 57 height 31
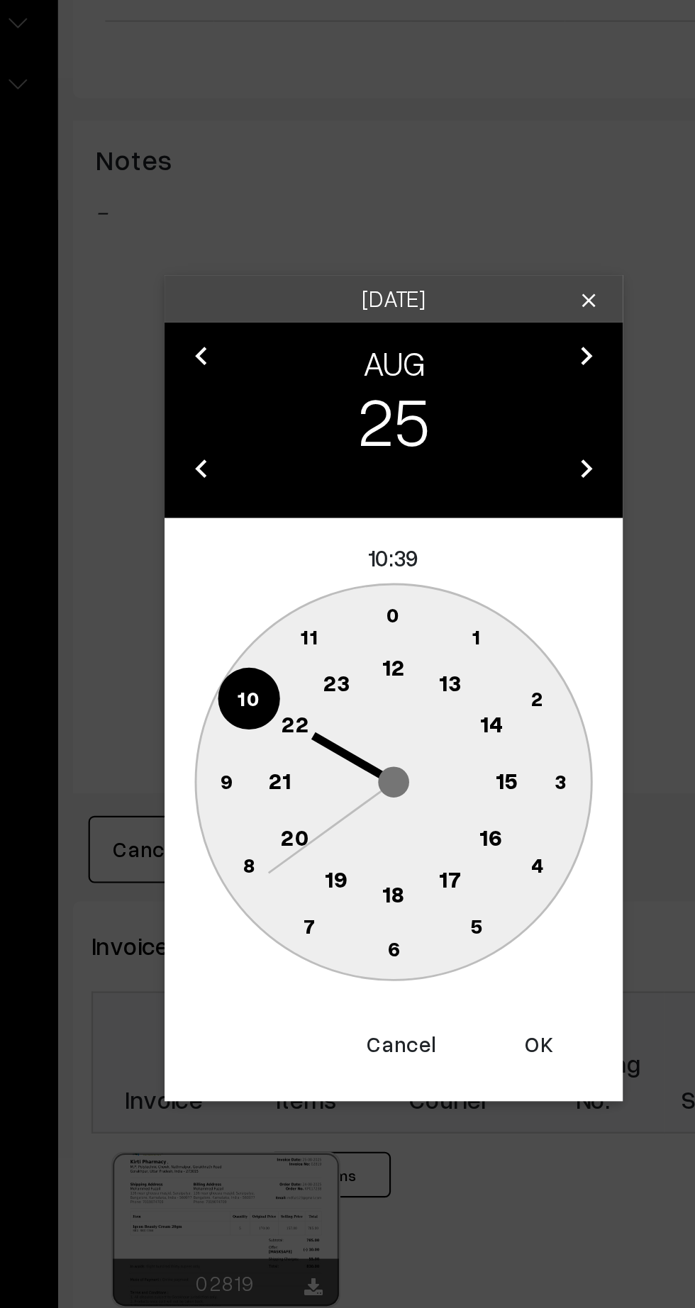
click at [345, 698] on circle at bounding box center [347, 692] width 29 height 29
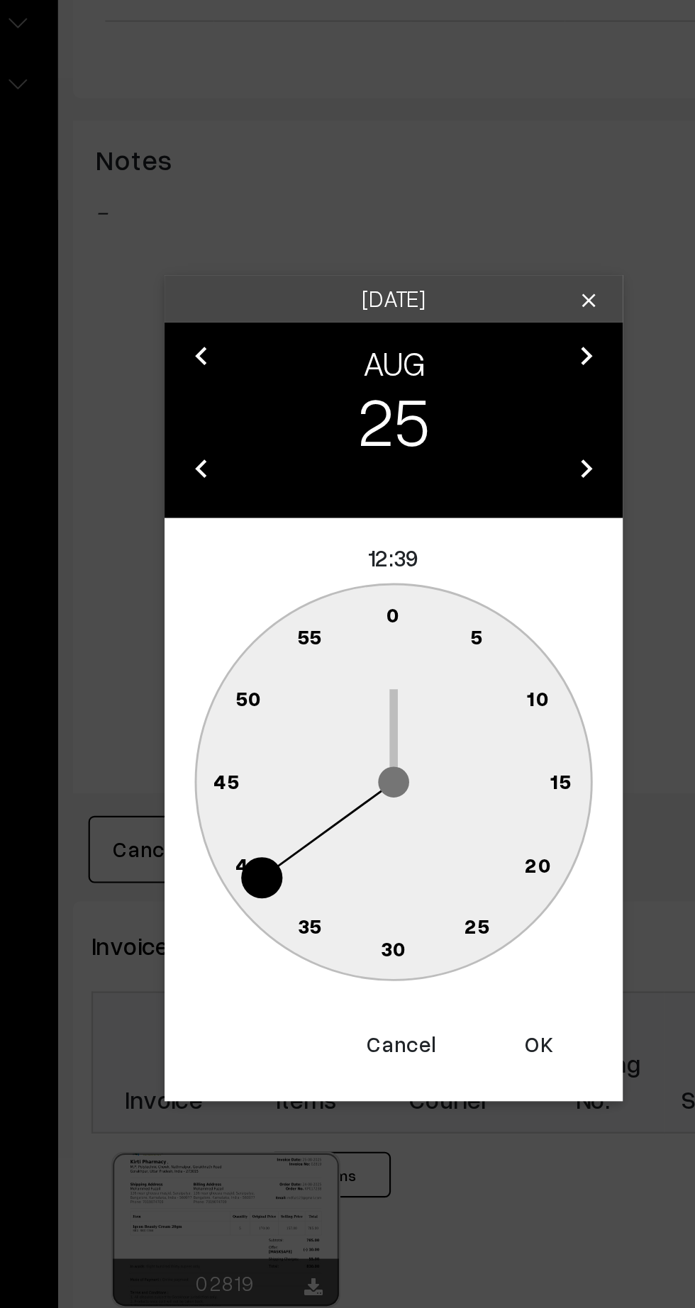
click at [266, 740] on text "45" at bounding box center [270, 744] width 12 height 12
type input "25-08-2025 12:45"
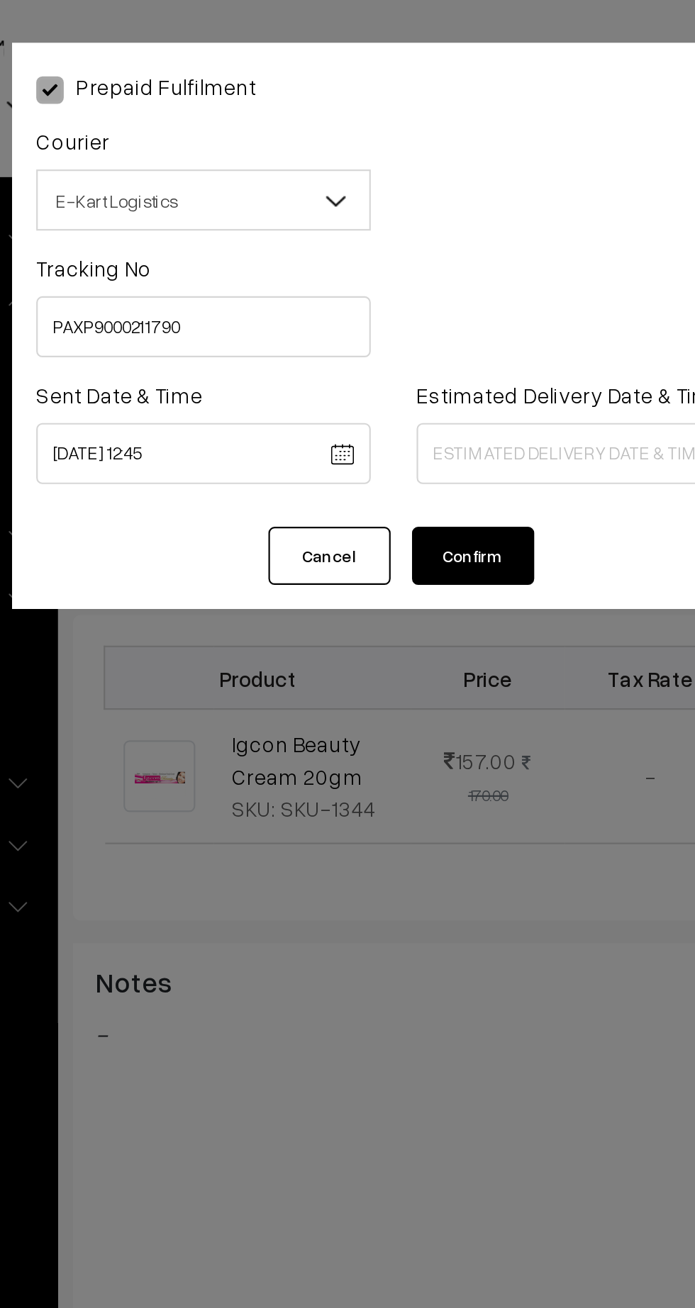
click at [430, 211] on body "Thank you for showing interest. Our team will call you shortly. Close kirtiphar…" at bounding box center [347, 590] width 695 height 1766
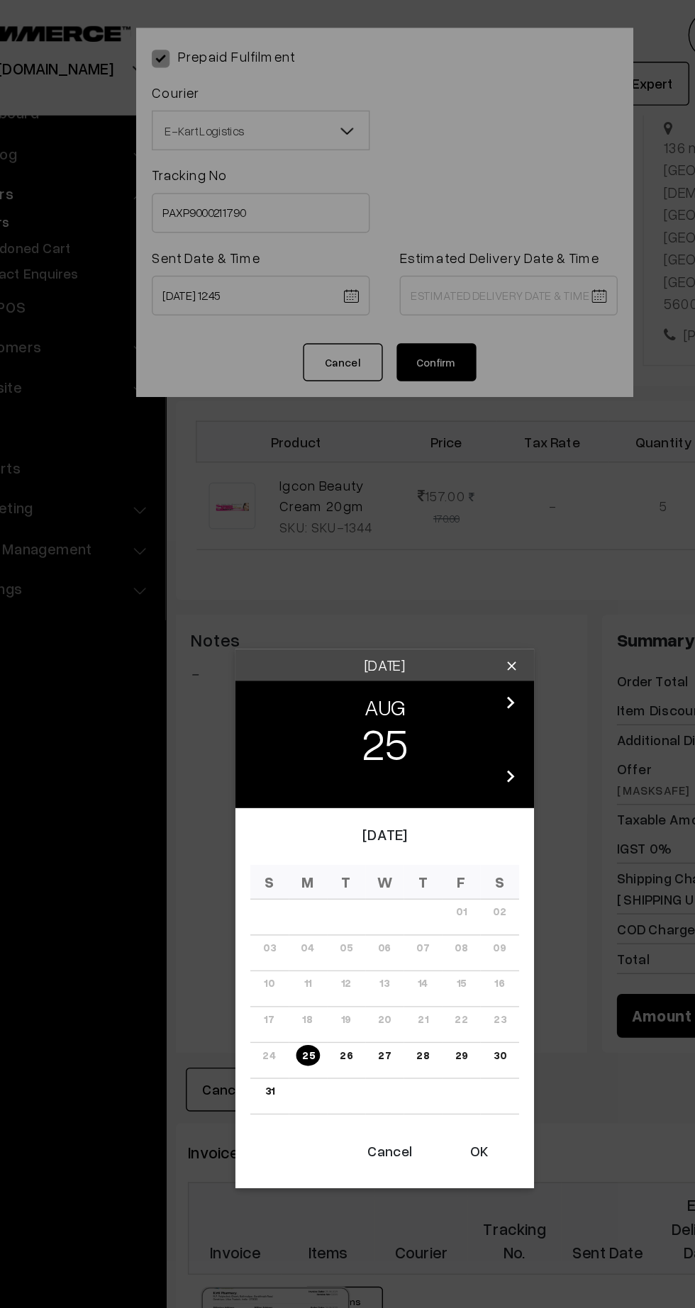
click at [265, 777] on link "31" at bounding box center [265, 777] width 15 height 15
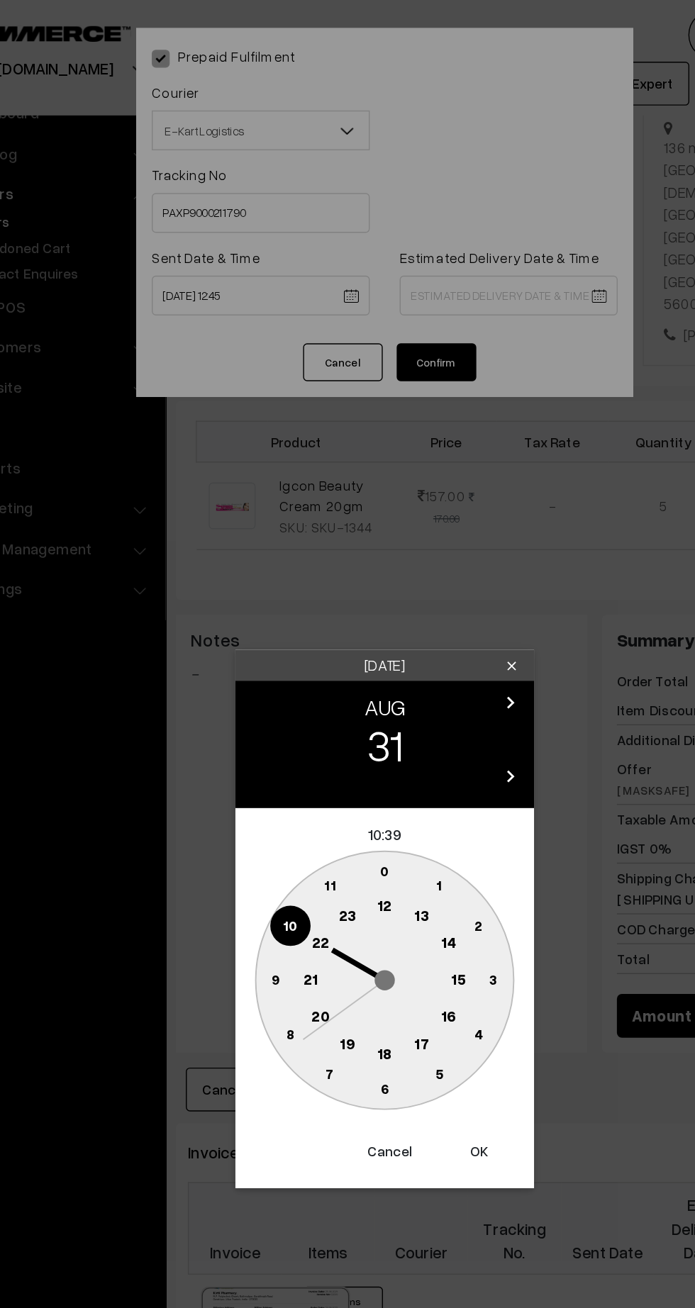
click at [294, 697] on text "21" at bounding box center [294, 697] width 11 height 13
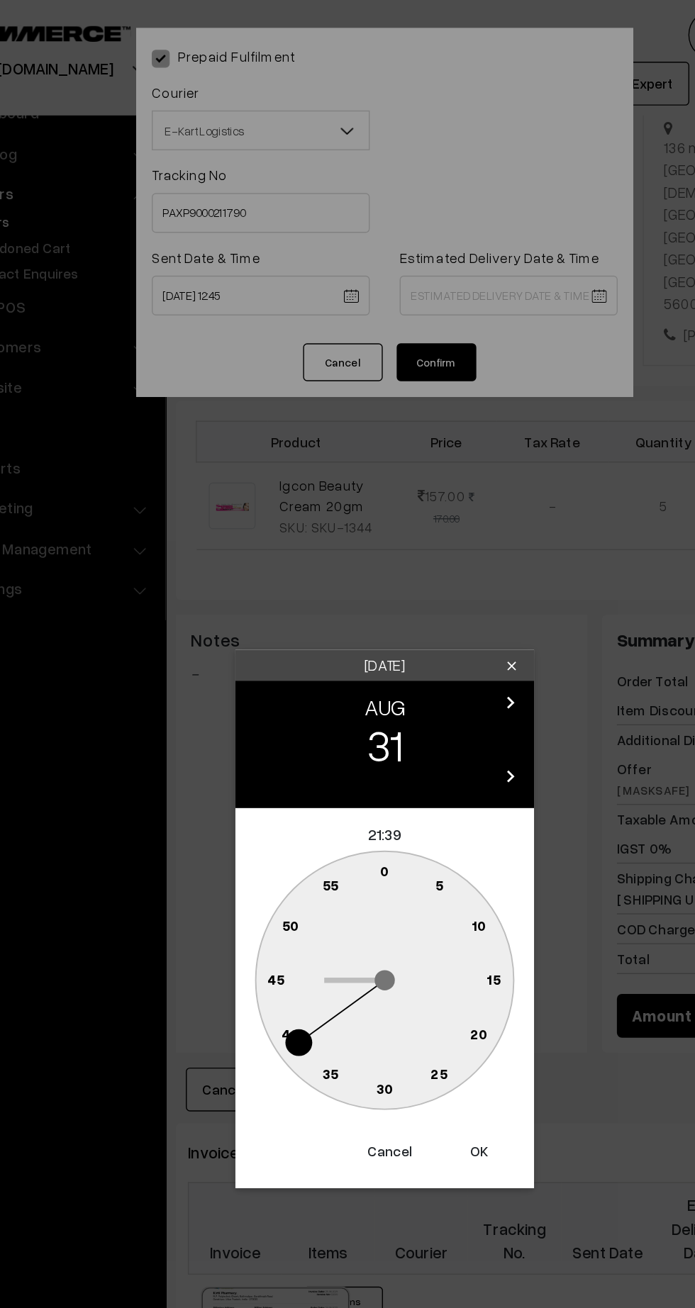
click at [347, 775] on text "30" at bounding box center [348, 775] width 12 height 12
type input "31-08-2025 21:30"
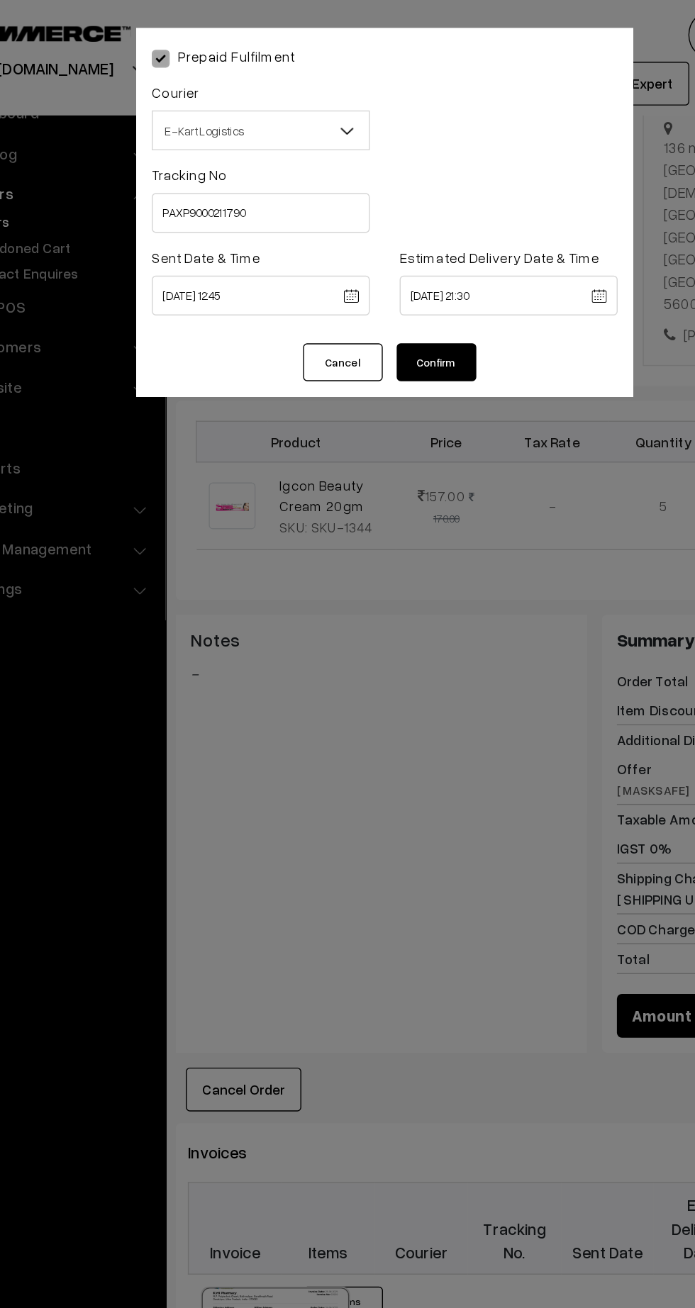
click at [386, 260] on button "Confirm" at bounding box center [384, 258] width 57 height 27
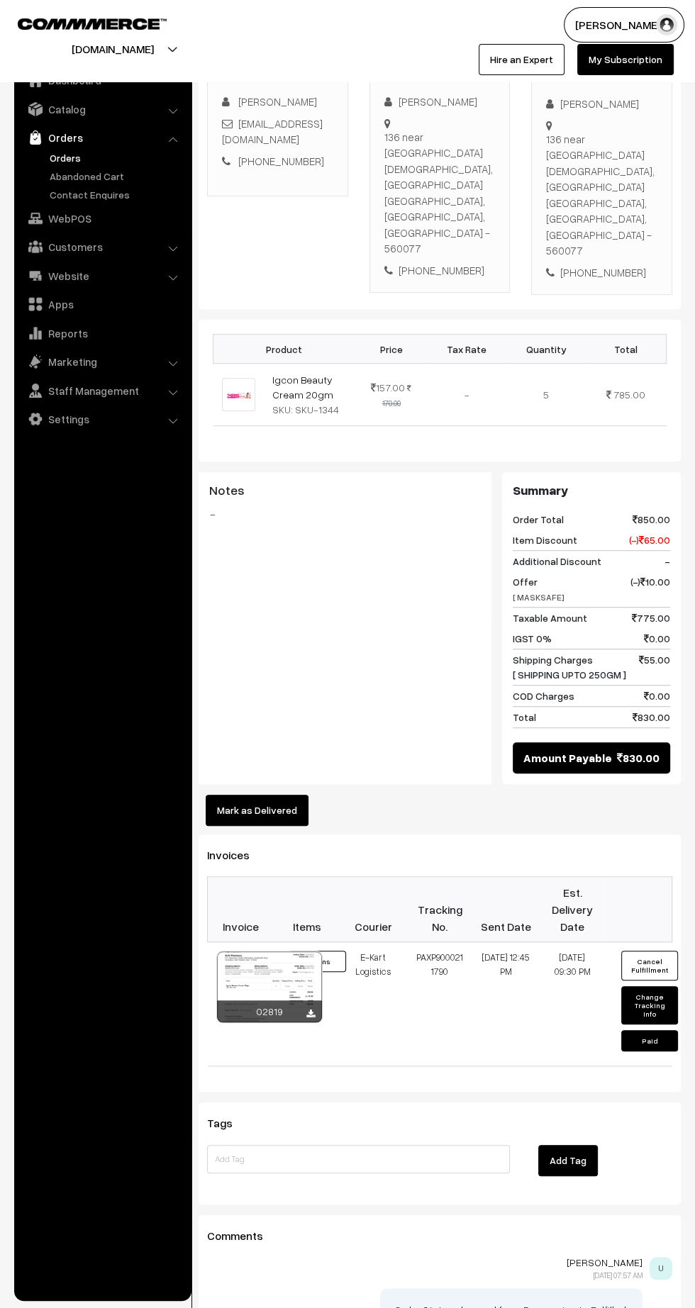
scroll to position [258, 0]
